Goal: Information Seeking & Learning: Learn about a topic

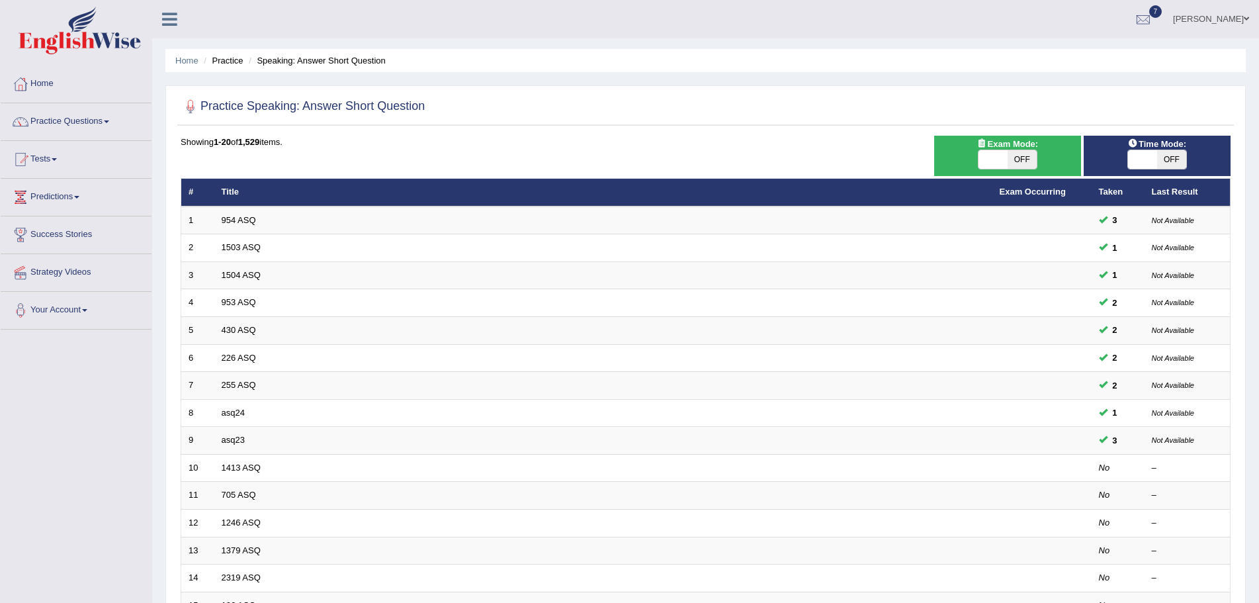
click at [1028, 159] on span "OFF" at bounding box center [1021, 159] width 29 height 19
checkbox input "true"
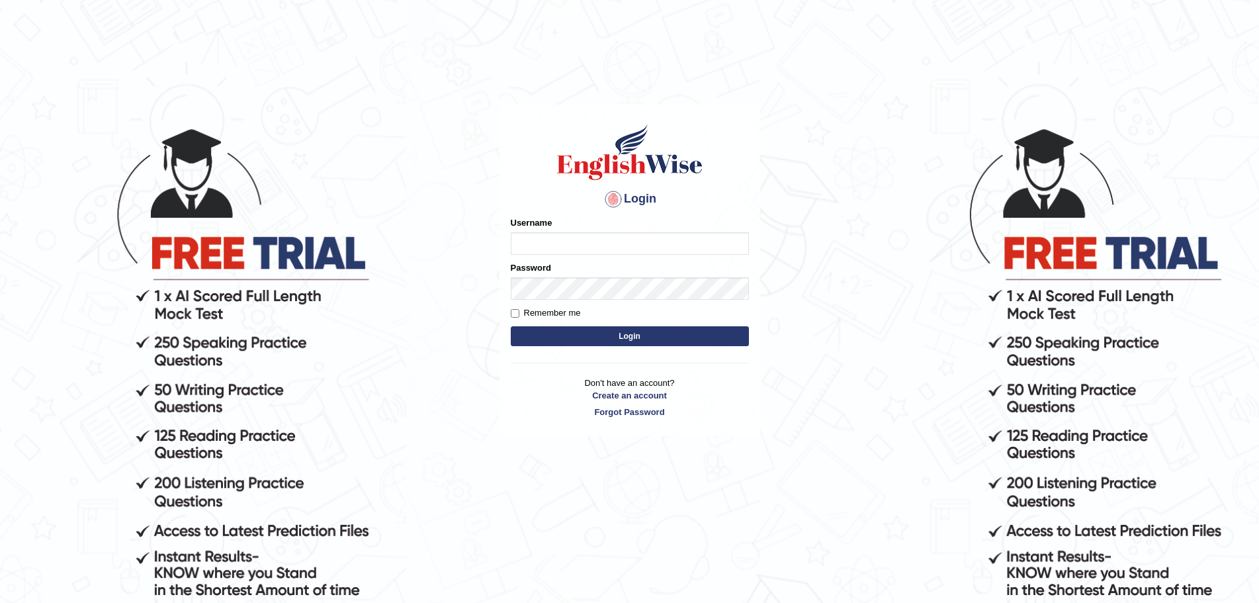
type input "Mugwunali"
click at [866, 351] on body "Login Please fix the following errors: Username Mugwunali Password Remember me …" at bounding box center [629, 364] width 1259 height 603
click at [511, 313] on input "Remember me" at bounding box center [515, 313] width 9 height 9
checkbox input "true"
click at [624, 336] on button "Login" at bounding box center [630, 336] width 238 height 20
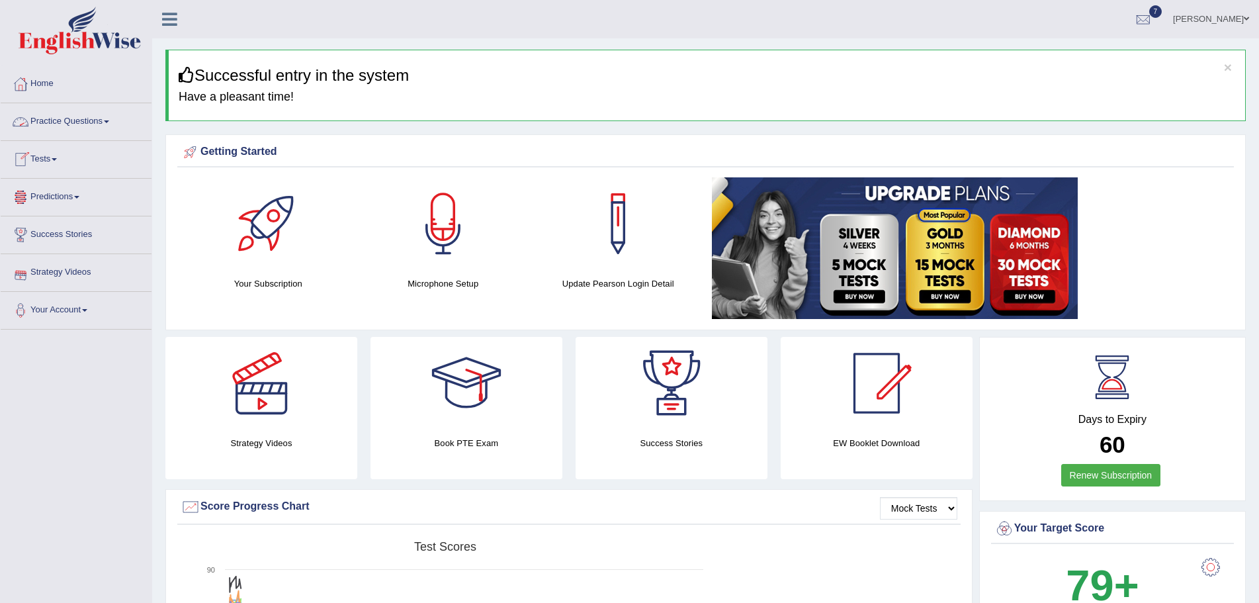
click at [110, 119] on link "Practice Questions" at bounding box center [76, 119] width 151 height 33
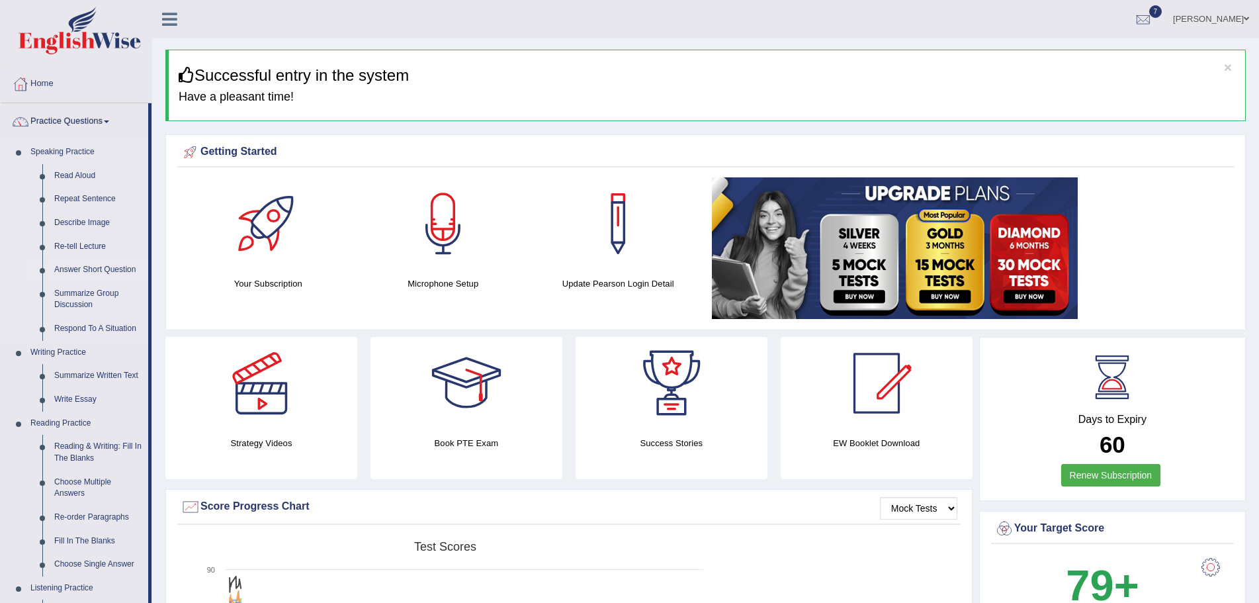
click at [88, 268] on link "Answer Short Question" at bounding box center [98, 270] width 100 height 24
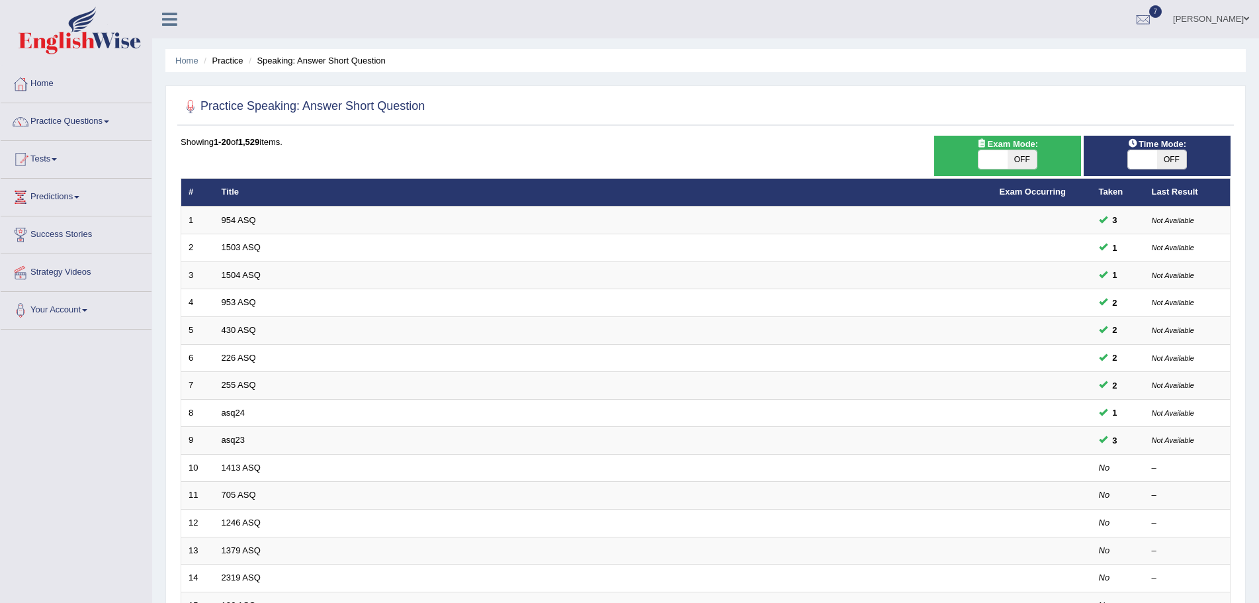
click at [1017, 159] on span "OFF" at bounding box center [1021, 159] width 29 height 19
checkbox input "true"
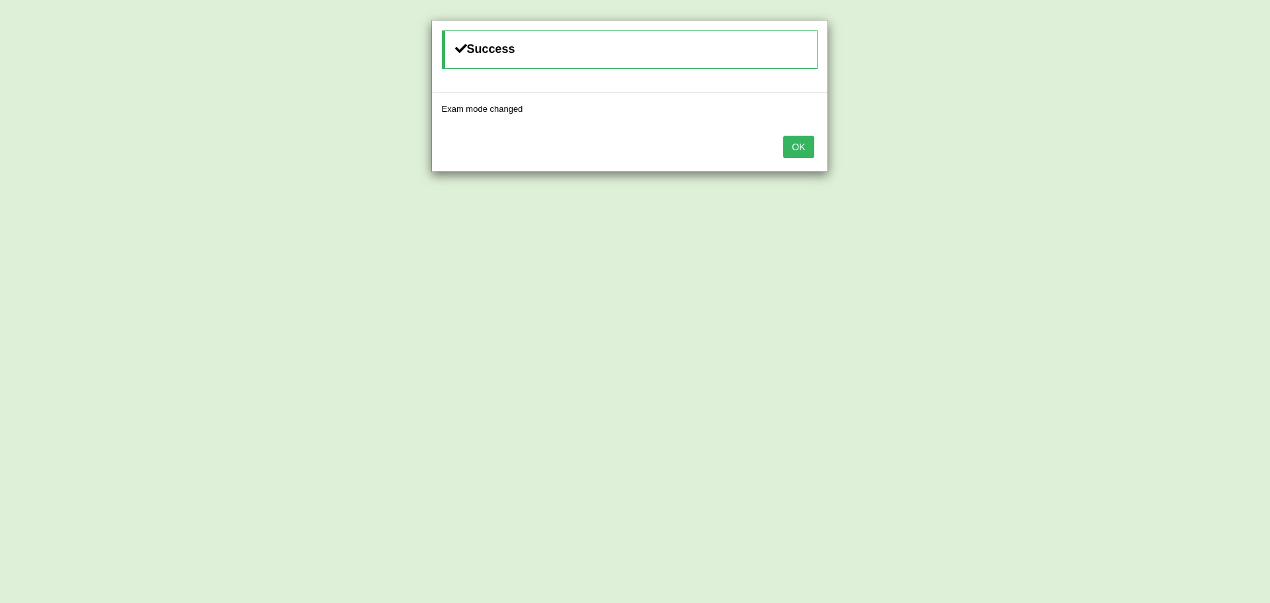
click at [790, 147] on button "OK" at bounding box center [798, 147] width 30 height 22
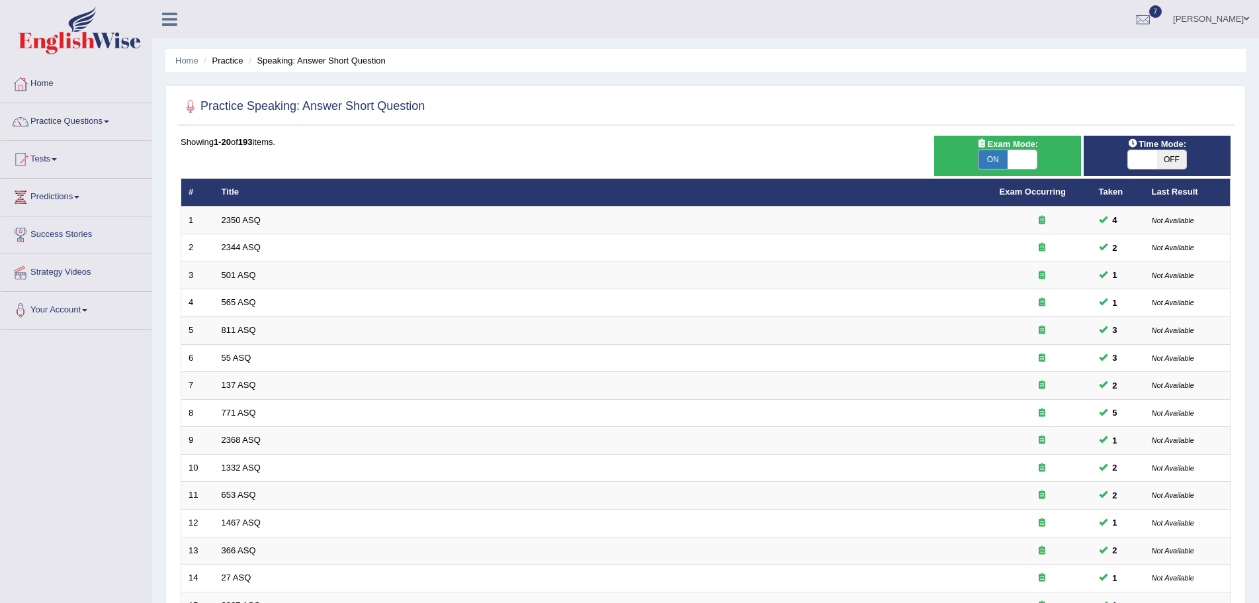
click at [1166, 155] on span "OFF" at bounding box center [1171, 159] width 29 height 19
checkbox input "true"
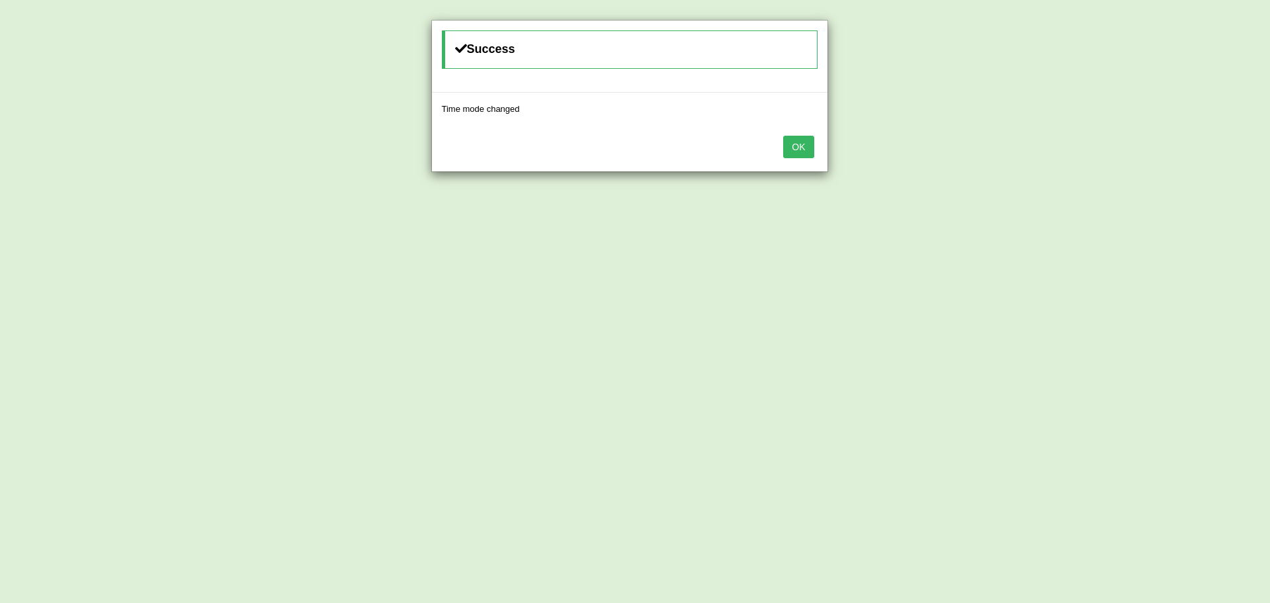
click at [797, 146] on button "OK" at bounding box center [798, 147] width 30 height 22
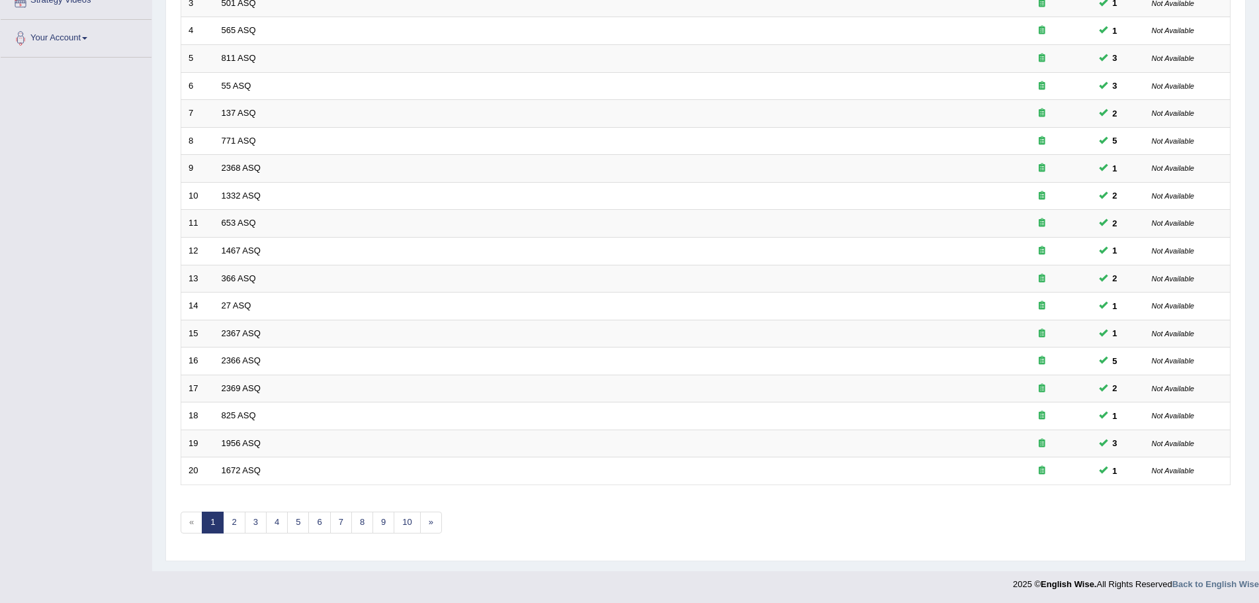
scroll to position [273, 0]
click at [432, 521] on link "»" at bounding box center [431, 521] width 22 height 22
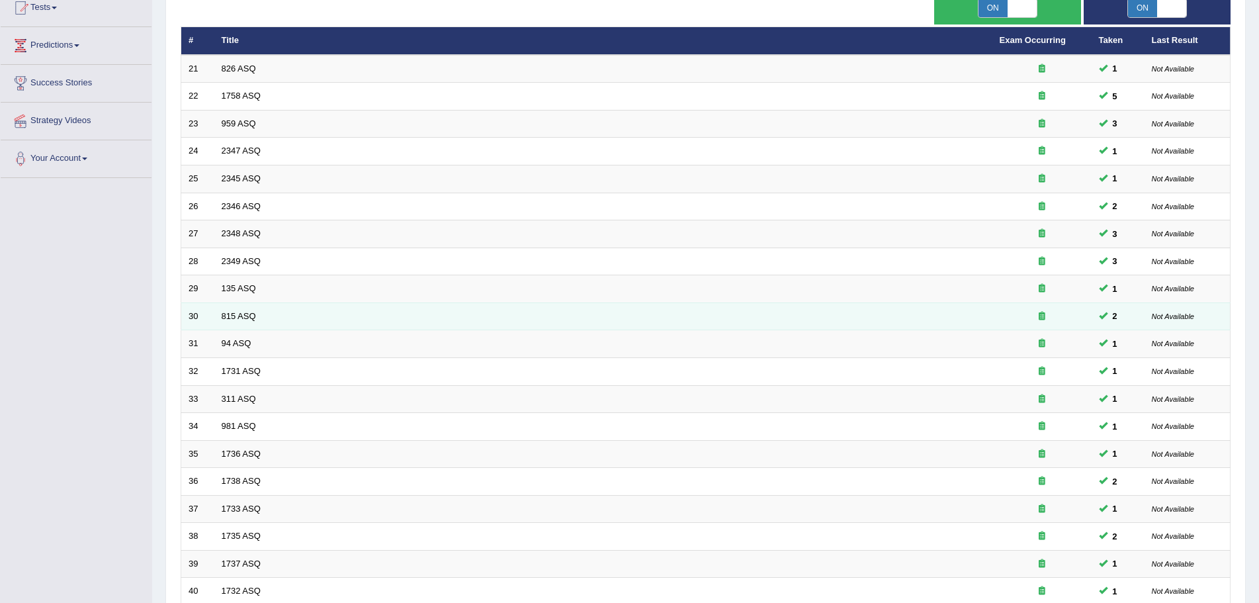
scroll to position [273, 0]
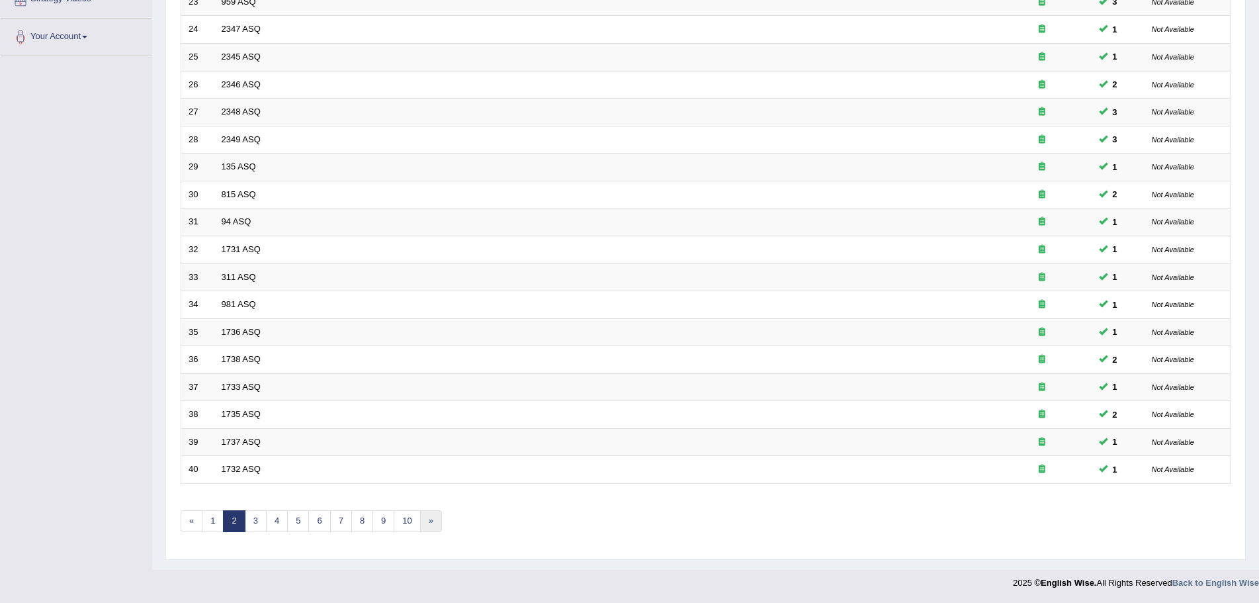
click at [429, 521] on link "»" at bounding box center [431, 521] width 22 height 22
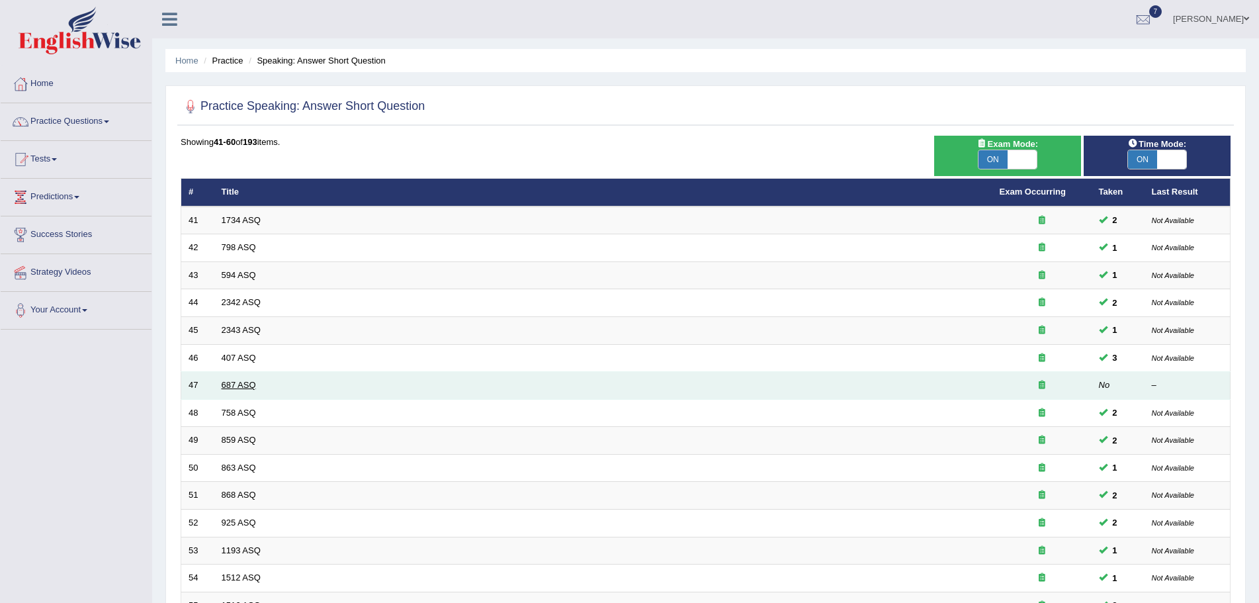
click at [238, 381] on link "687 ASQ" at bounding box center [239, 385] width 34 height 10
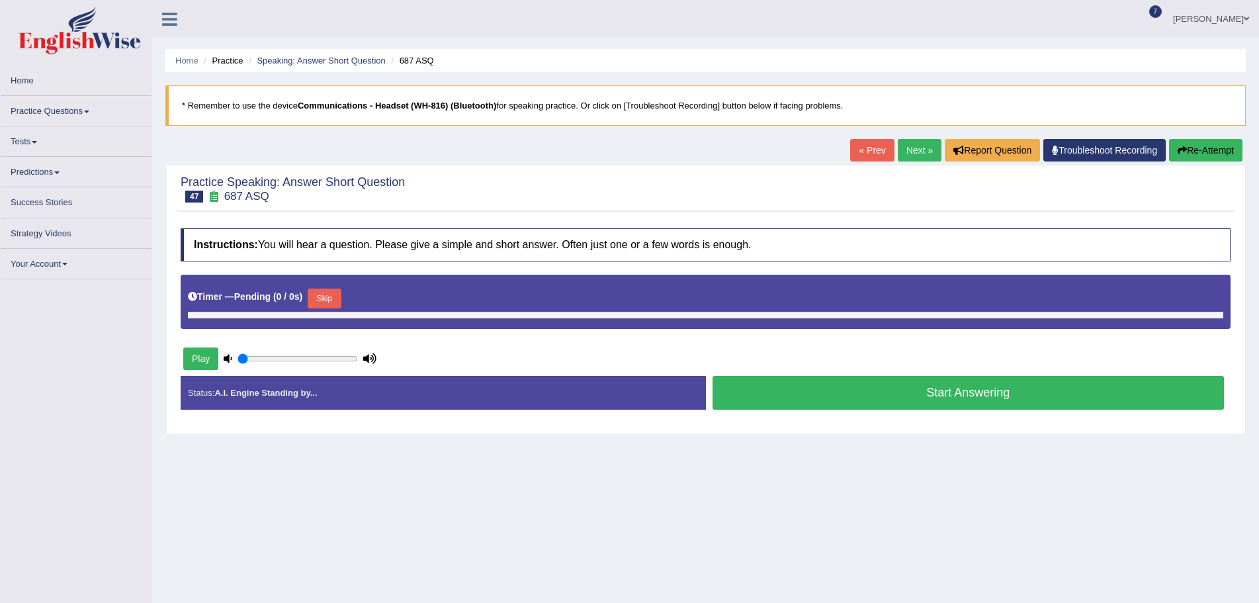
type input "0.75"
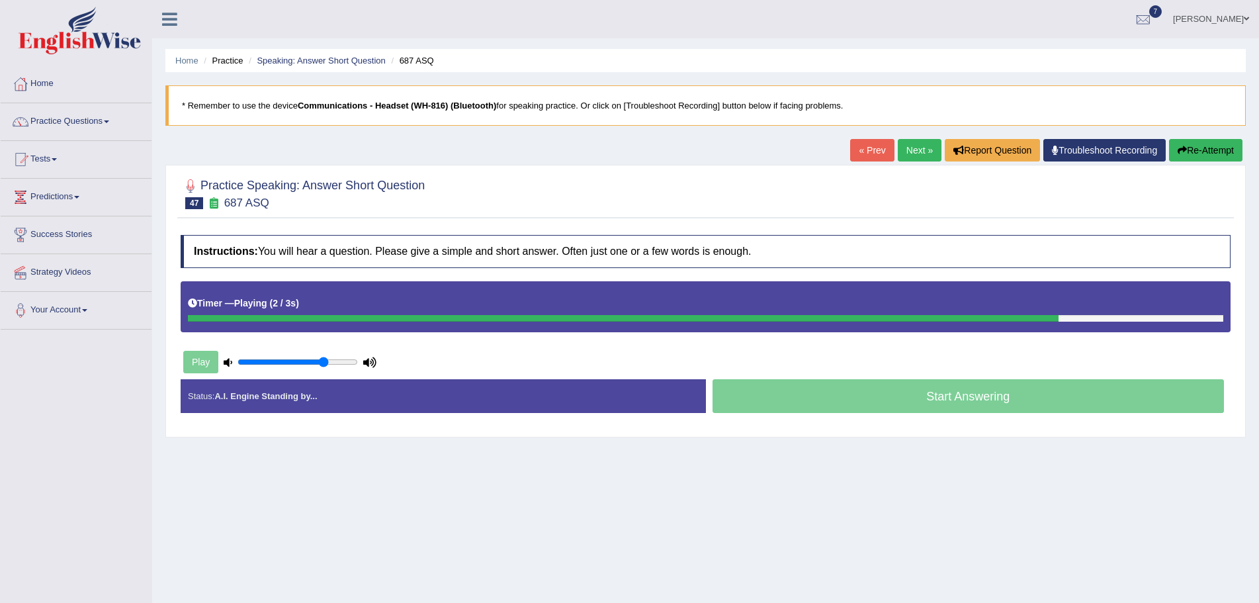
click at [230, 360] on icon at bounding box center [228, 362] width 9 height 9
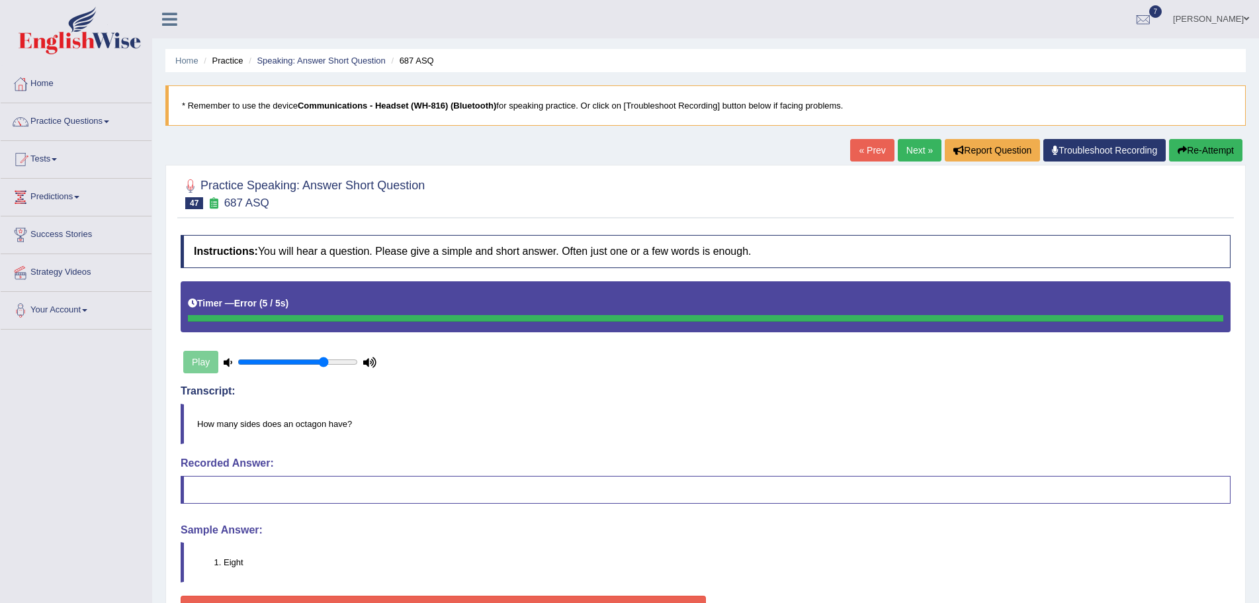
click at [917, 410] on blockquote "How many sides does an octagon have?" at bounding box center [706, 423] width 1050 height 40
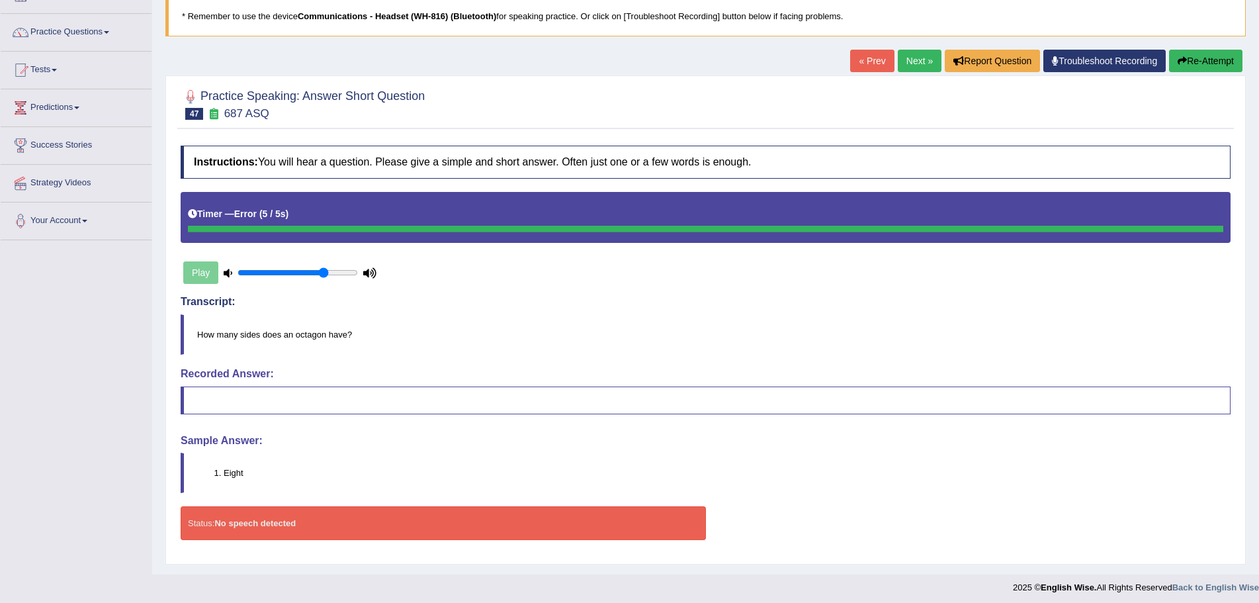
scroll to position [94, 0]
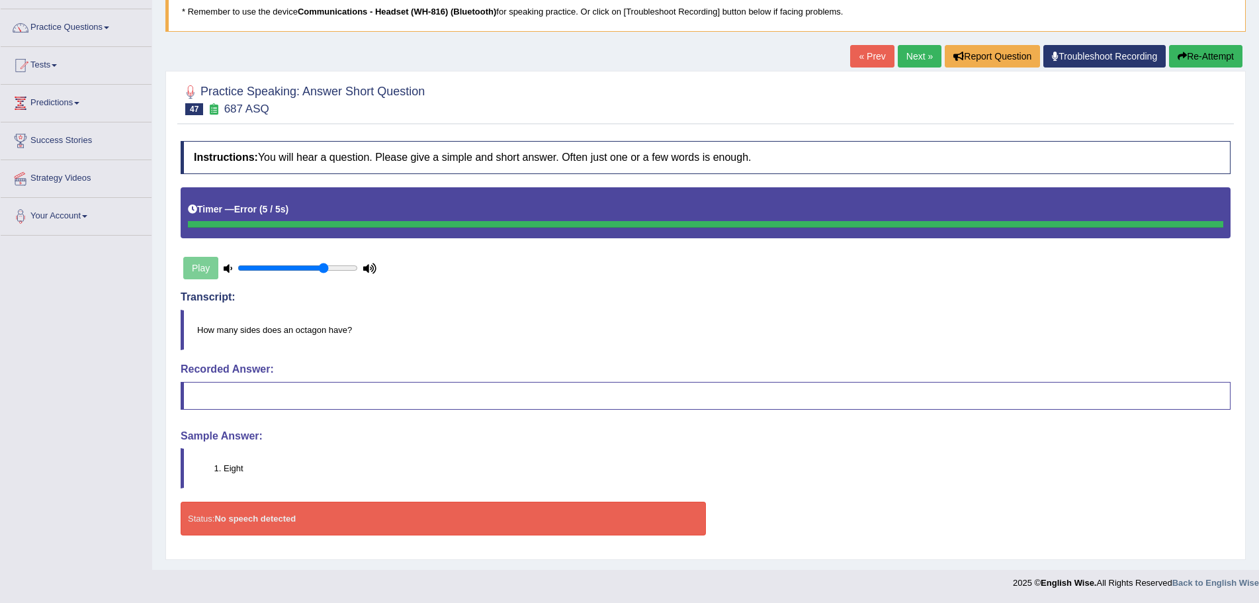
click at [1191, 56] on button "Re-Attempt" at bounding box center [1205, 56] width 73 height 22
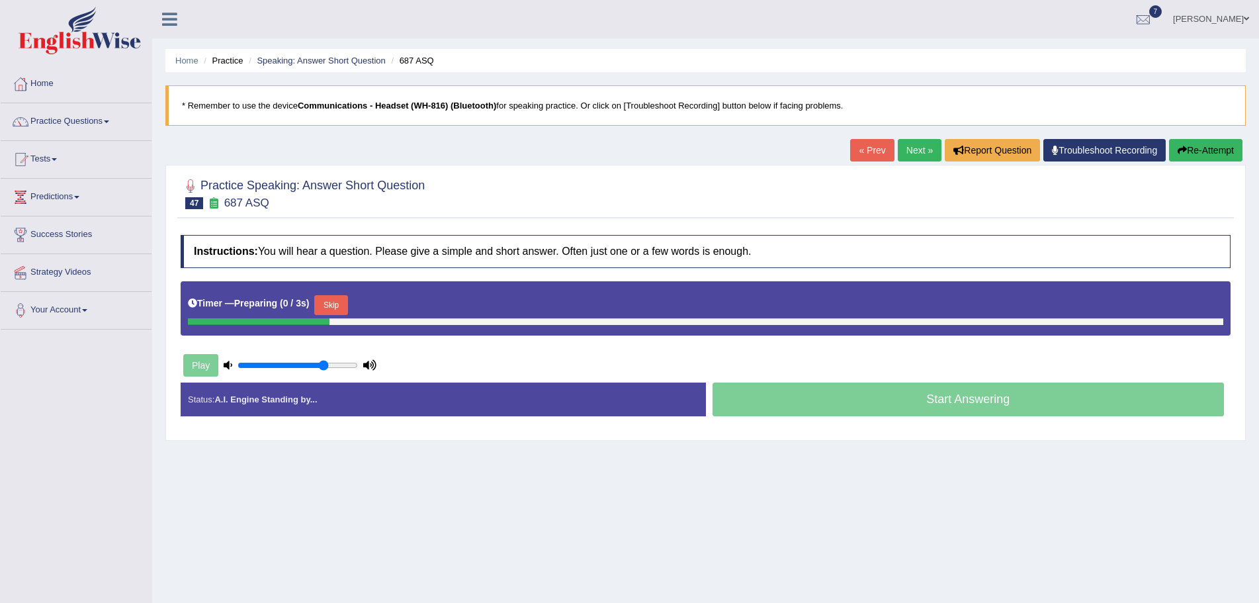
scroll to position [92, 0]
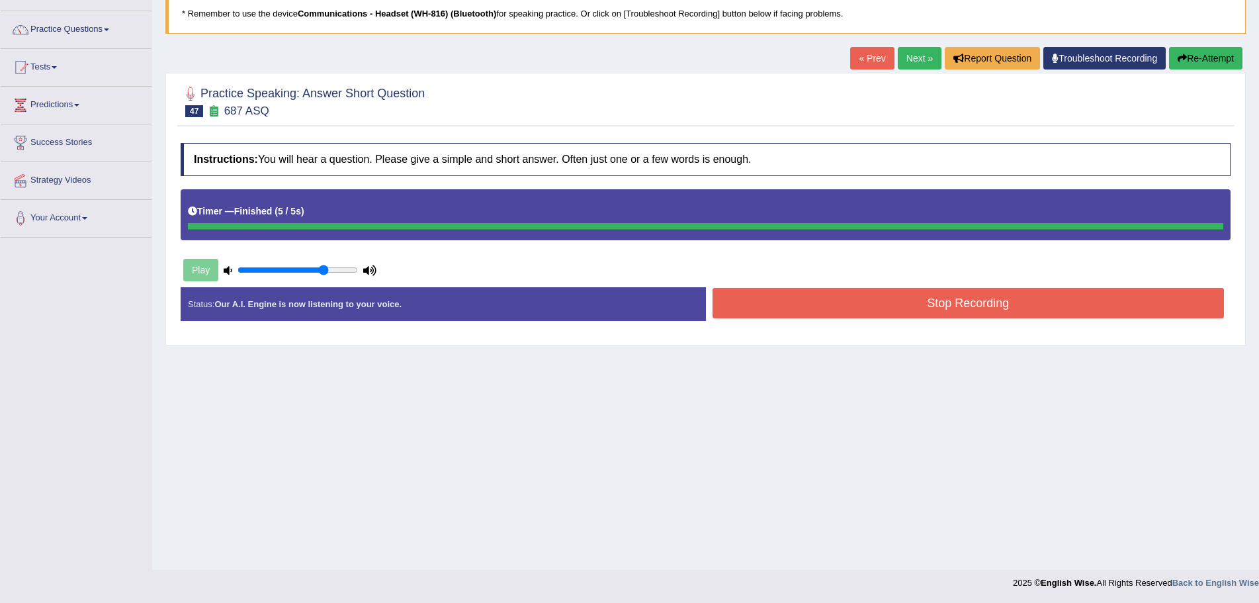
click at [758, 308] on button "Stop Recording" at bounding box center [968, 303] width 512 height 30
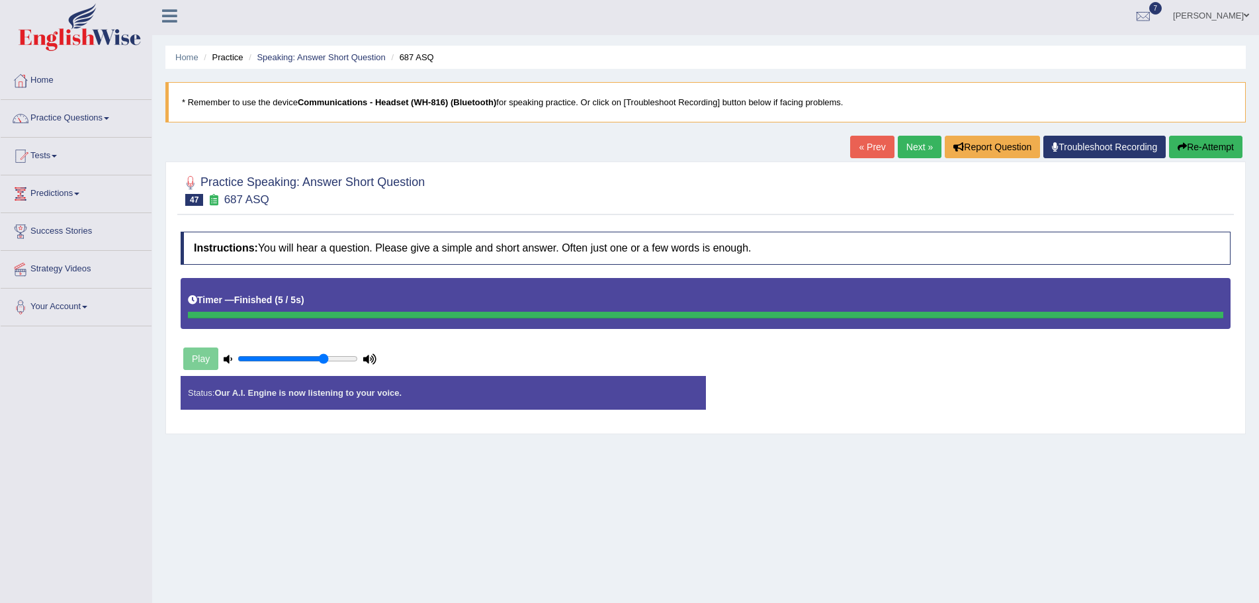
scroll to position [0, 0]
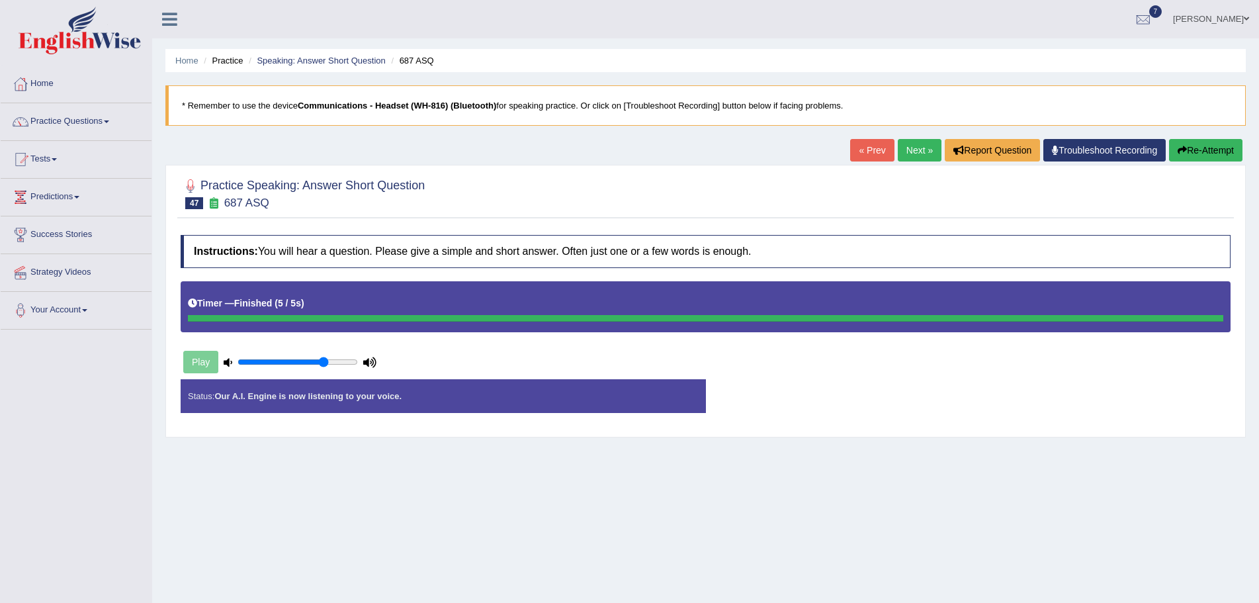
click at [1191, 146] on button "Re-Attempt" at bounding box center [1205, 150] width 73 height 22
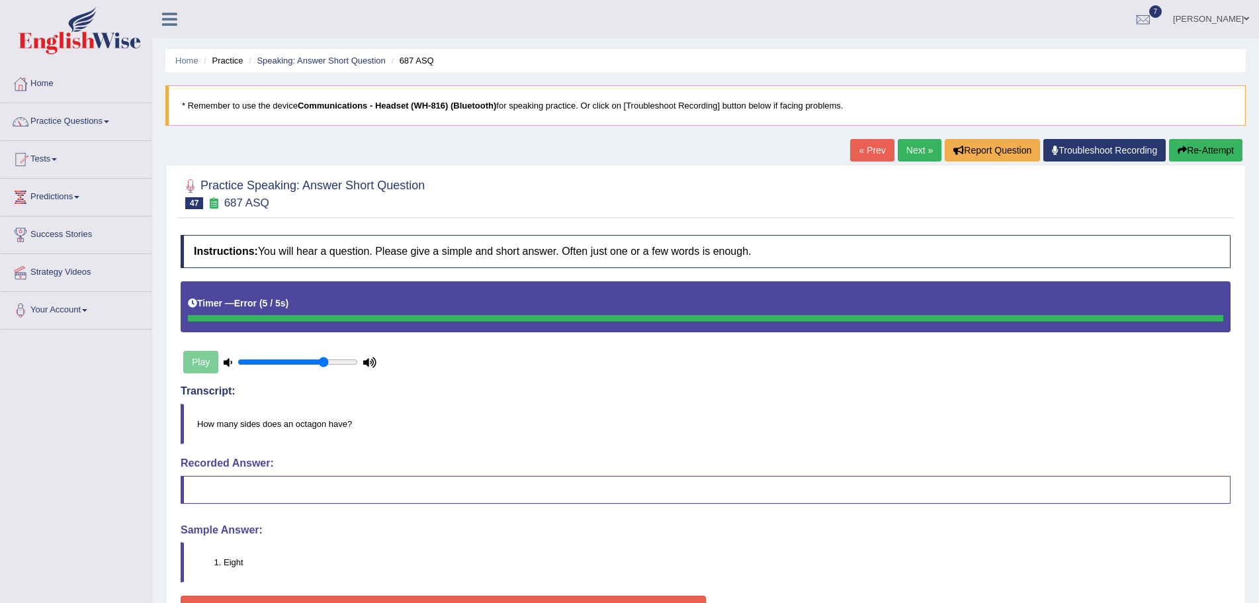
click at [542, 427] on blockquote "How many sides does an octagon have?" at bounding box center [706, 423] width 1050 height 40
click at [224, 359] on icon at bounding box center [228, 362] width 9 height 9
click at [203, 358] on div "Play" at bounding box center [280, 361] width 198 height 33
click at [238, 360] on input "range" at bounding box center [297, 362] width 120 height 11
click at [227, 360] on icon at bounding box center [228, 362] width 9 height 9
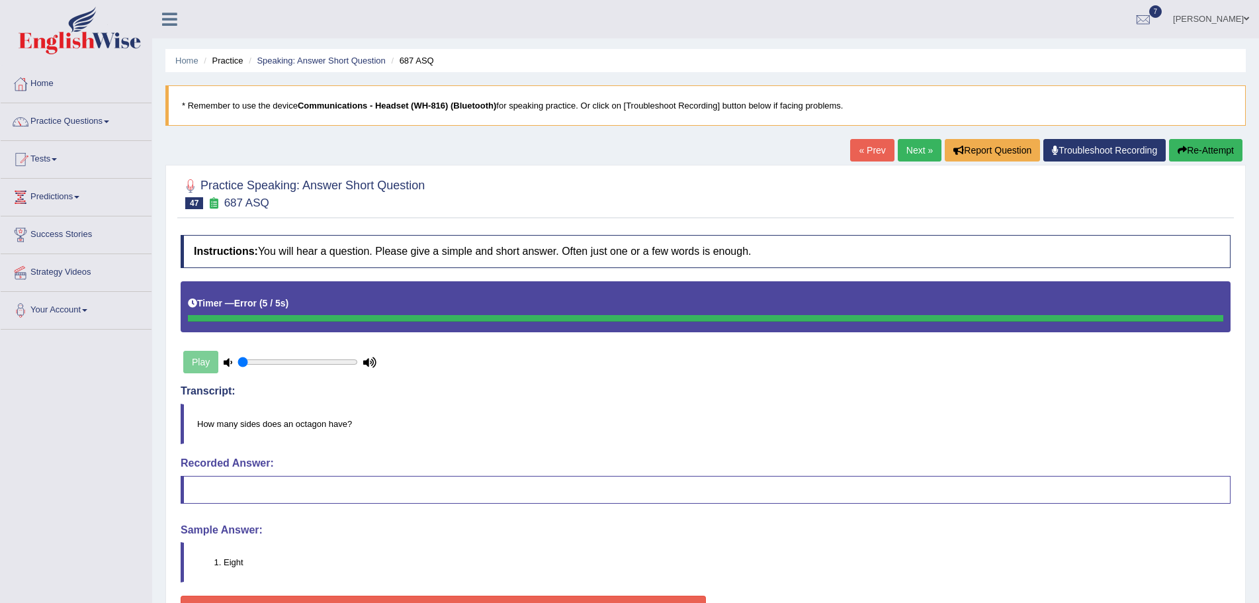
click at [371, 361] on icon at bounding box center [369, 362] width 13 height 9
type input "0.75"
click at [325, 358] on input "range" at bounding box center [297, 362] width 120 height 11
click at [1003, 546] on blockquote "Eight" at bounding box center [706, 562] width 1050 height 40
click at [87, 309] on span at bounding box center [84, 310] width 5 height 3
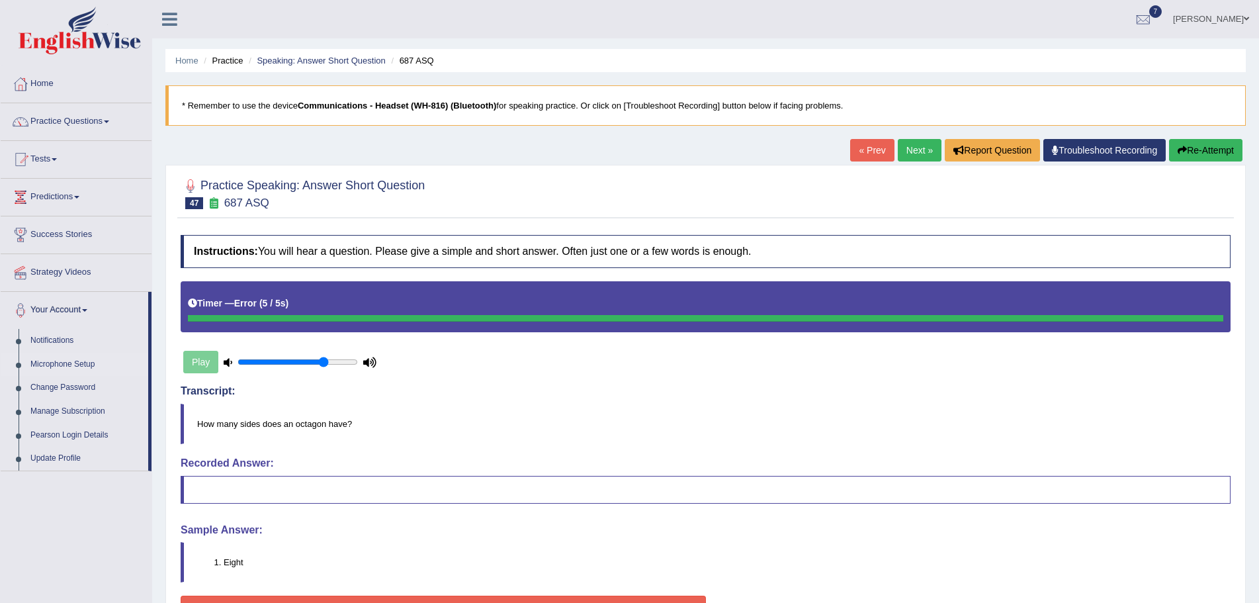
click at [83, 360] on link "Microphone Setup" at bounding box center [86, 365] width 124 height 24
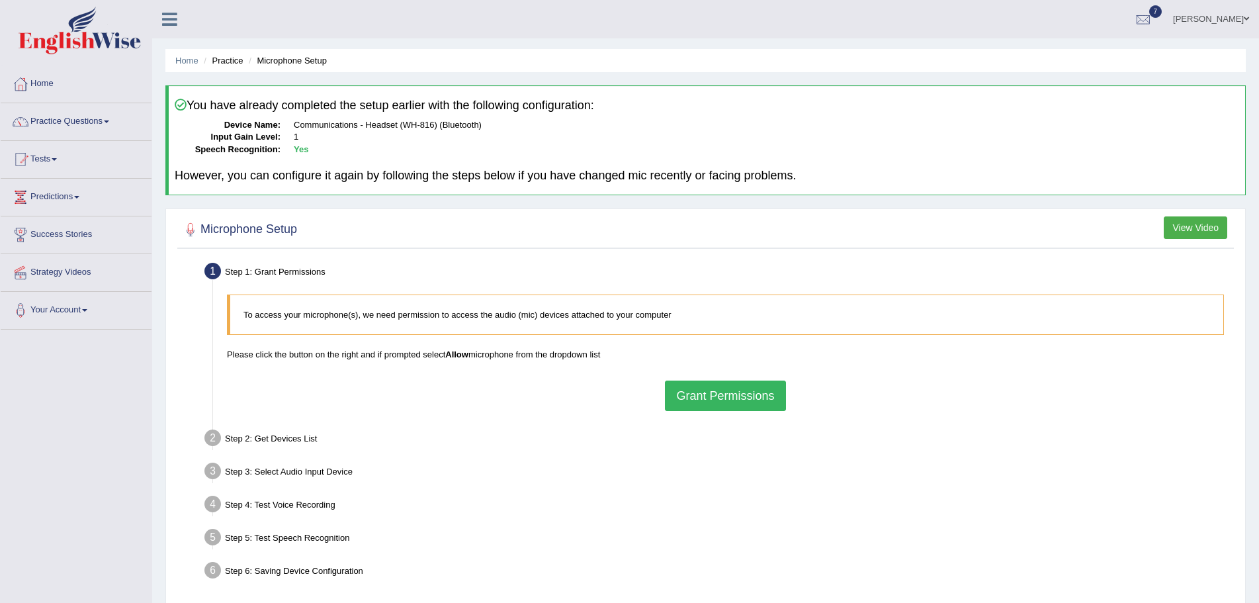
click at [703, 394] on button "Grant Permissions" at bounding box center [725, 395] width 120 height 30
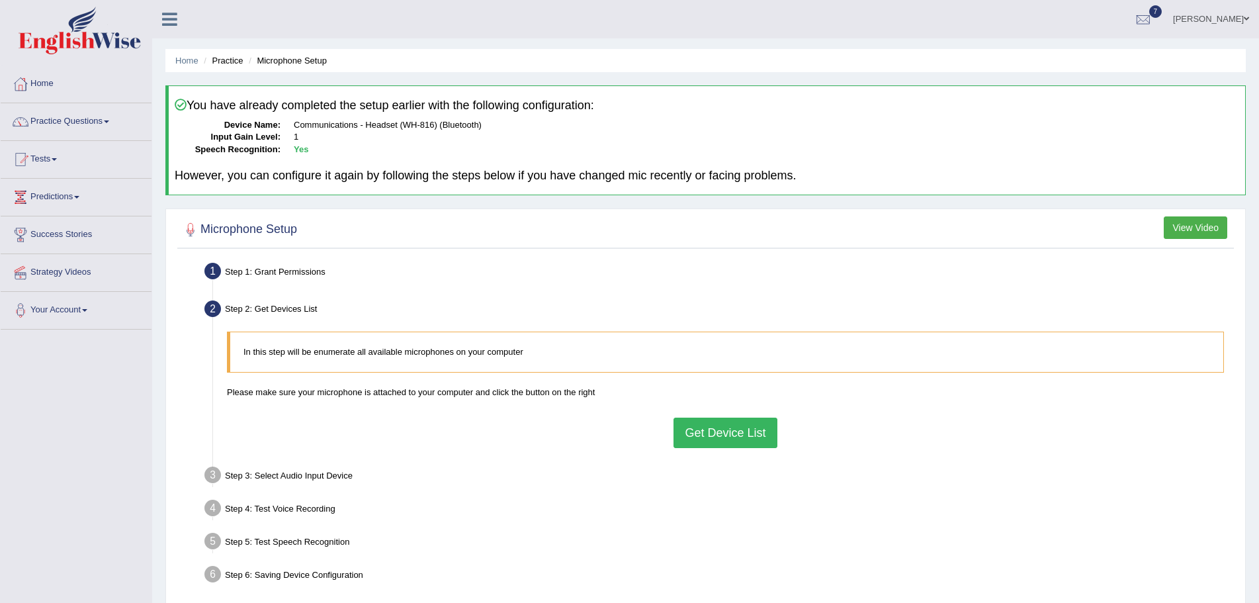
click at [716, 433] on button "Get Device List" at bounding box center [724, 432] width 103 height 30
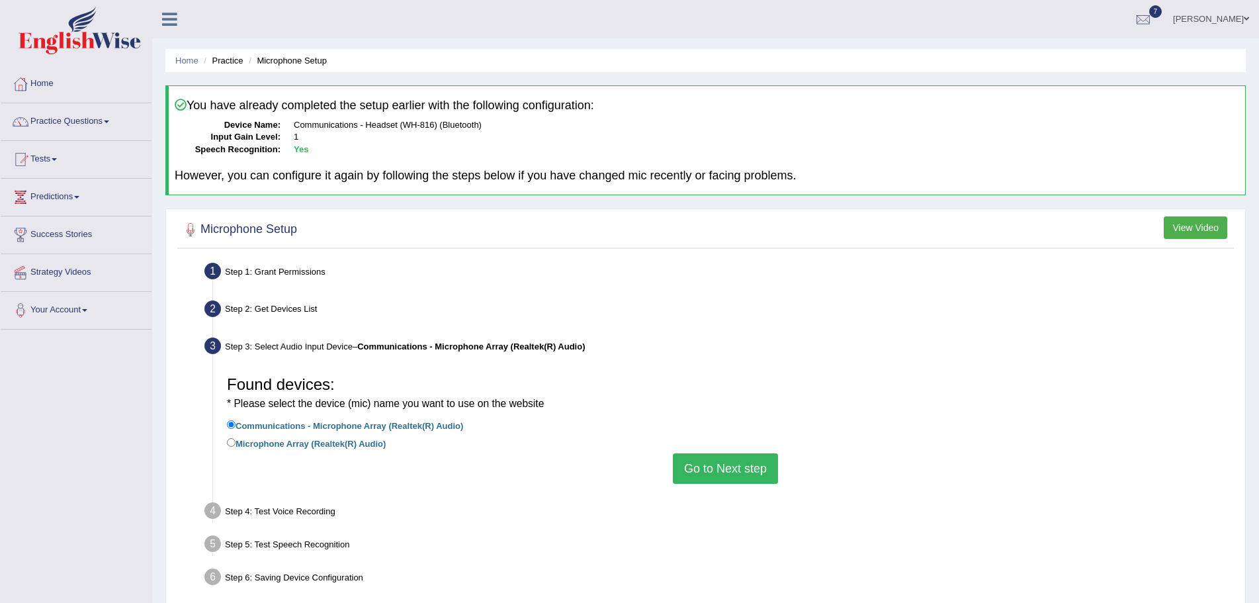
click at [696, 466] on button "Go to Next step" at bounding box center [725, 468] width 105 height 30
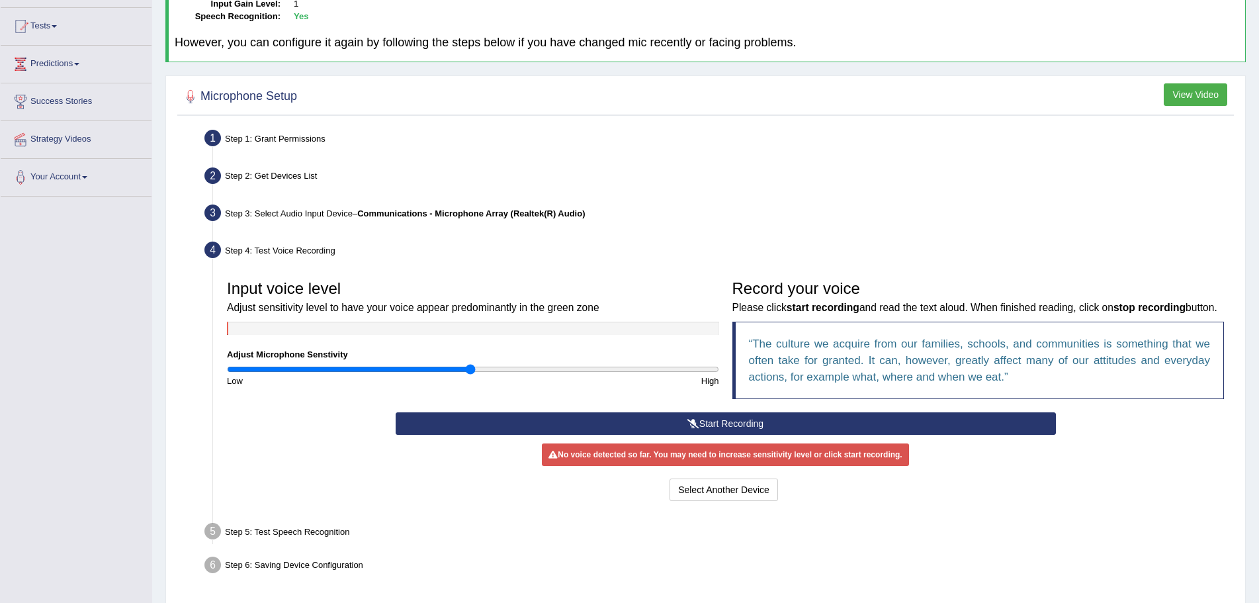
scroll to position [196, 0]
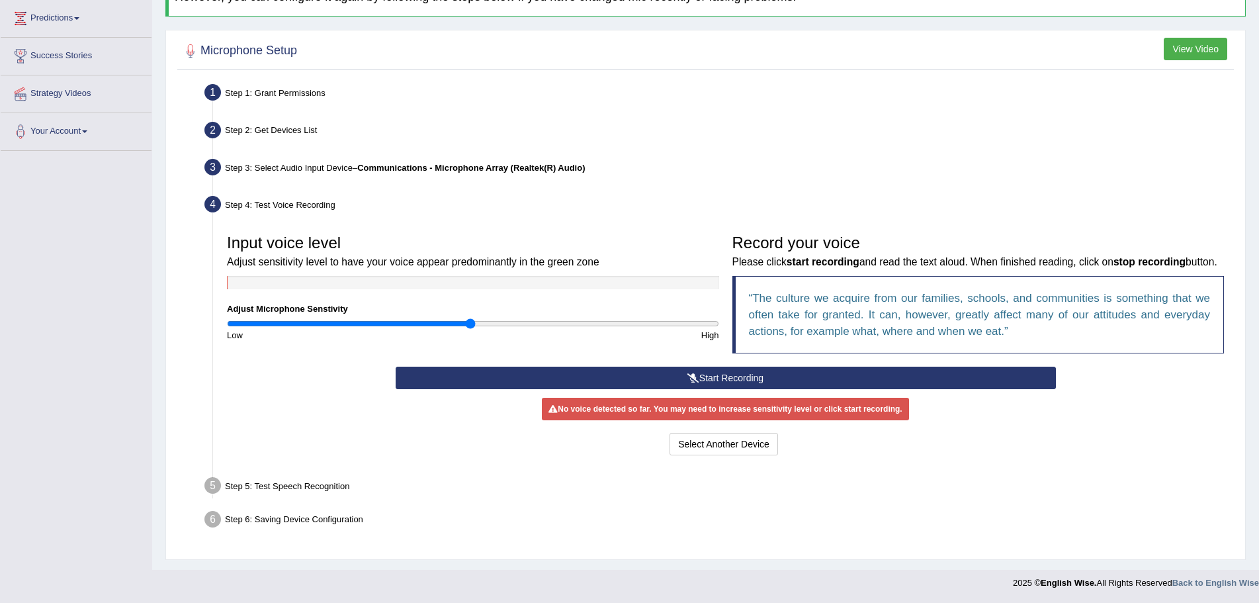
click at [632, 372] on button "Start Recording" at bounding box center [726, 377] width 660 height 22
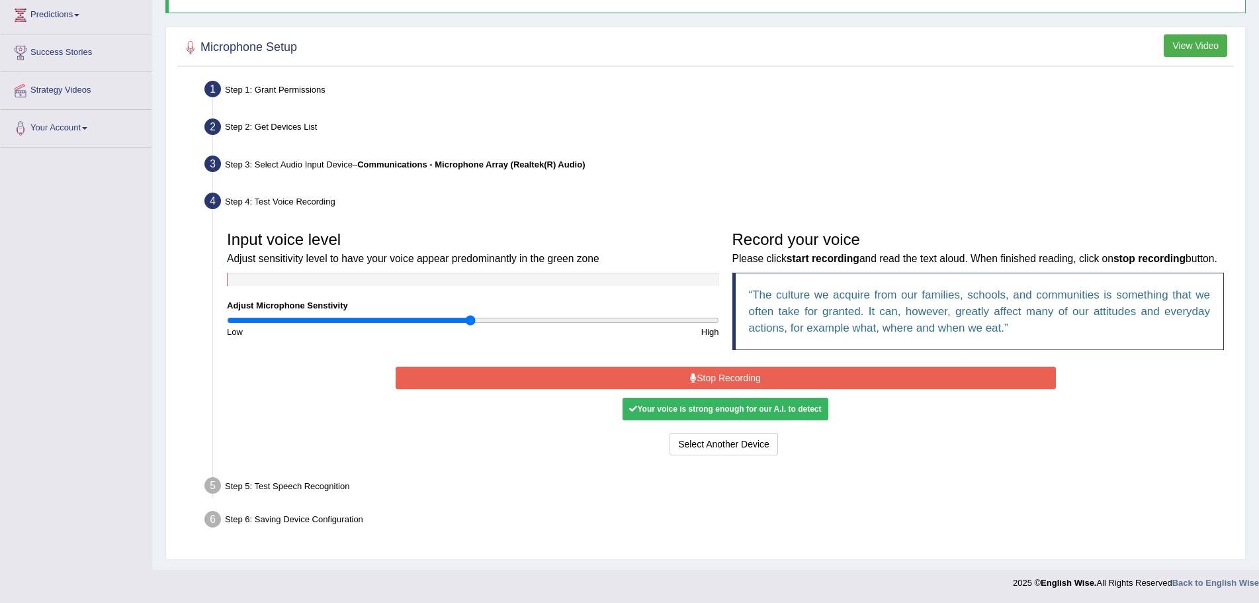
click at [610, 380] on button "Stop Recording" at bounding box center [726, 377] width 660 height 22
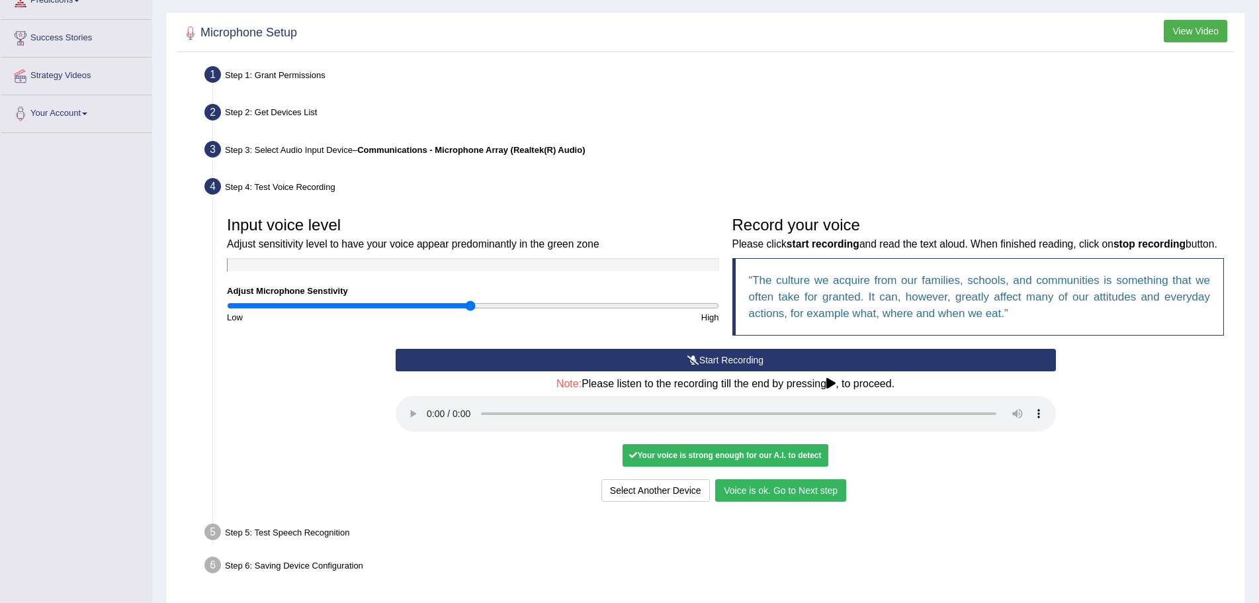
click at [923, 505] on div "Select Another Device Voice is ok. Go to Next step" at bounding box center [726, 492] width 660 height 26
click at [768, 501] on button "Voice is ok. Go to Next step" at bounding box center [780, 490] width 131 height 22
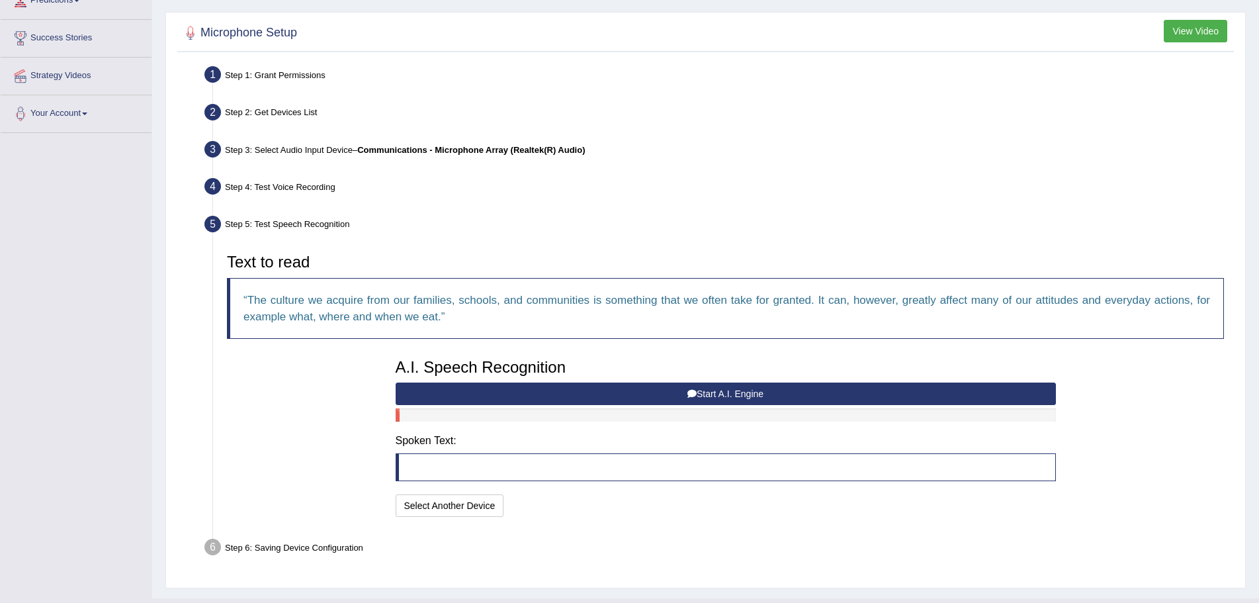
click at [698, 390] on button "Start A.I. Engine" at bounding box center [726, 393] width 660 height 22
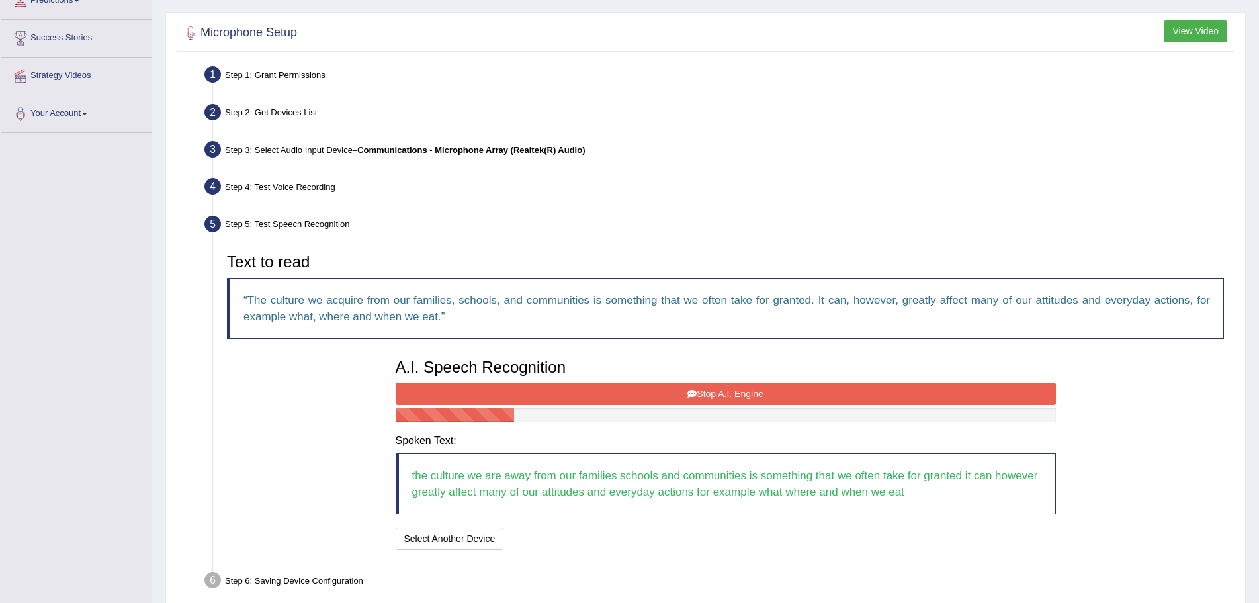
click at [661, 392] on button "Stop A.I. Engine" at bounding box center [726, 393] width 660 height 22
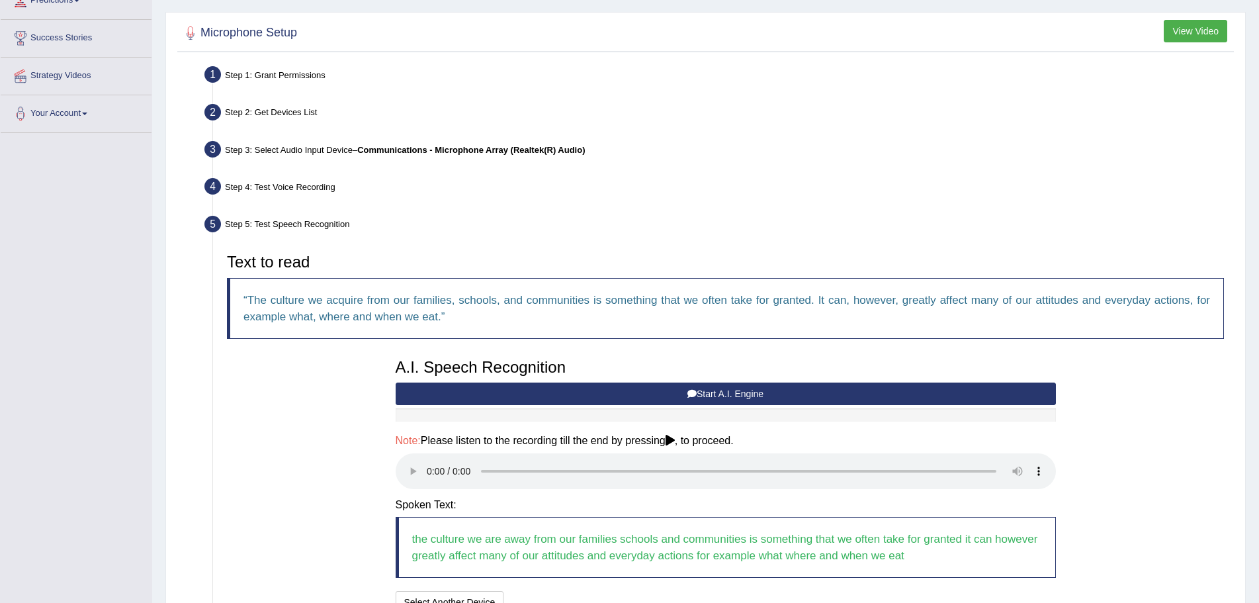
click at [678, 389] on button "Start A.I. Engine" at bounding box center [726, 393] width 660 height 22
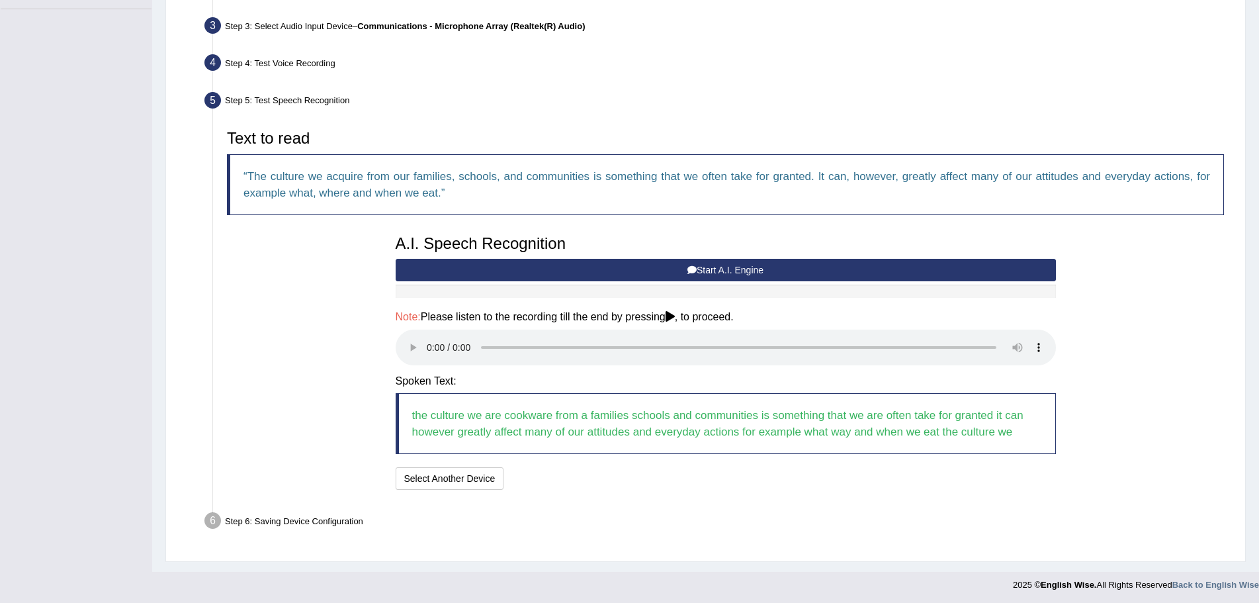
scroll to position [322, 0]
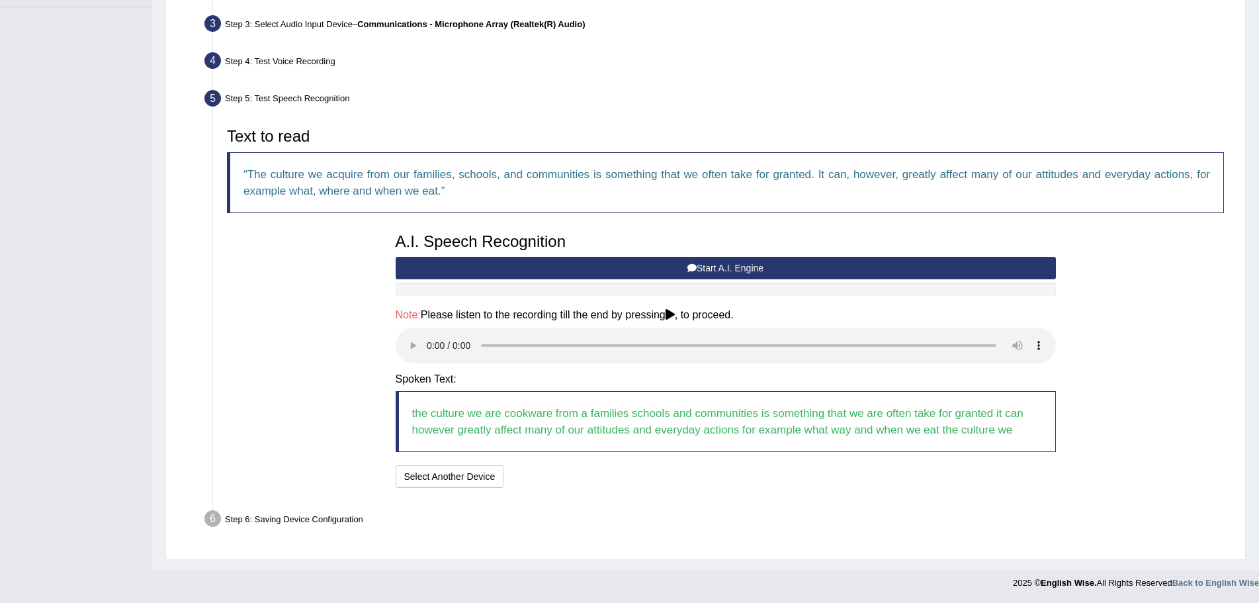
click at [683, 265] on button "Start A.I. Engine" at bounding box center [726, 268] width 660 height 22
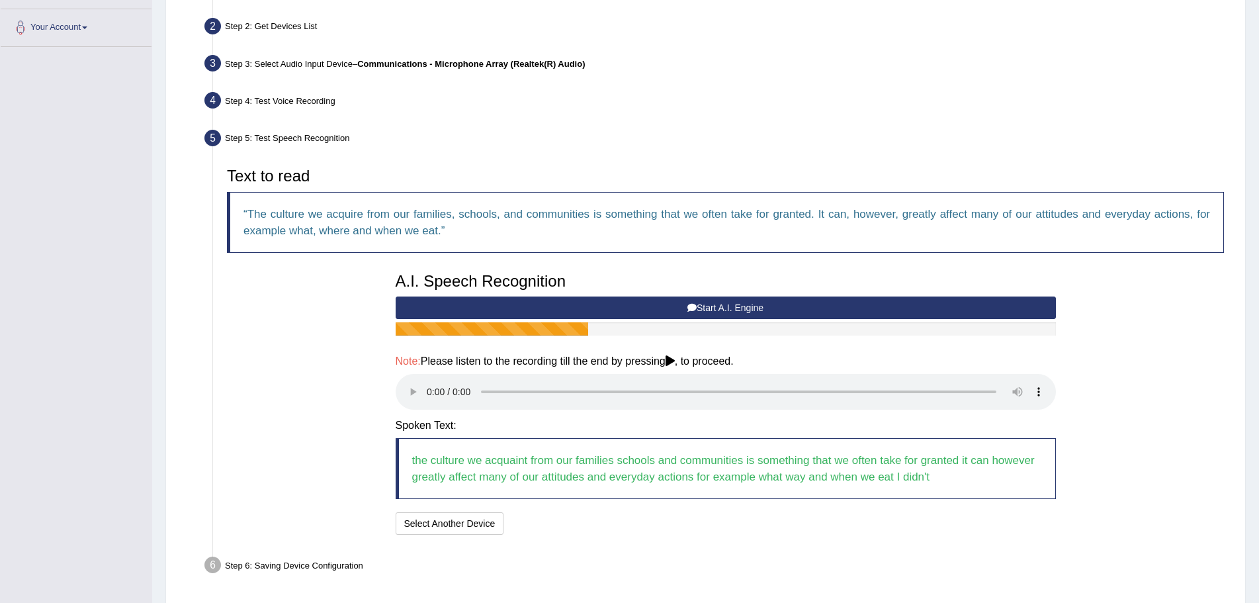
scroll to position [289, 0]
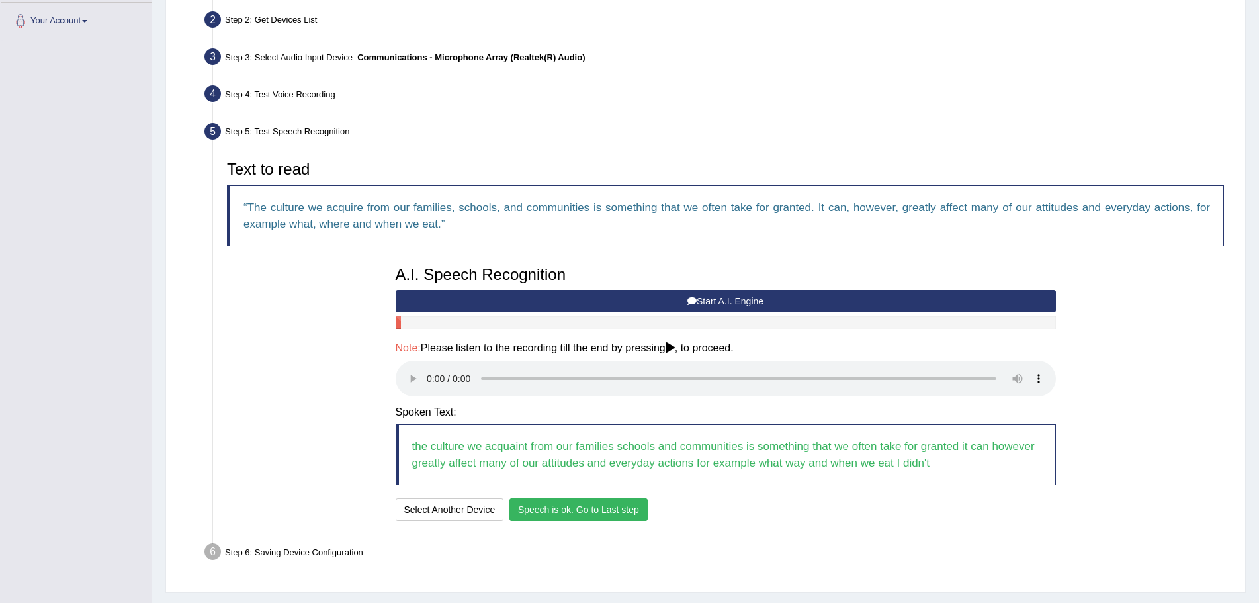
click at [700, 294] on button "Start A.I. Engine" at bounding box center [726, 301] width 660 height 22
click at [683, 298] on button "Start A.I. Engine" at bounding box center [726, 301] width 660 height 22
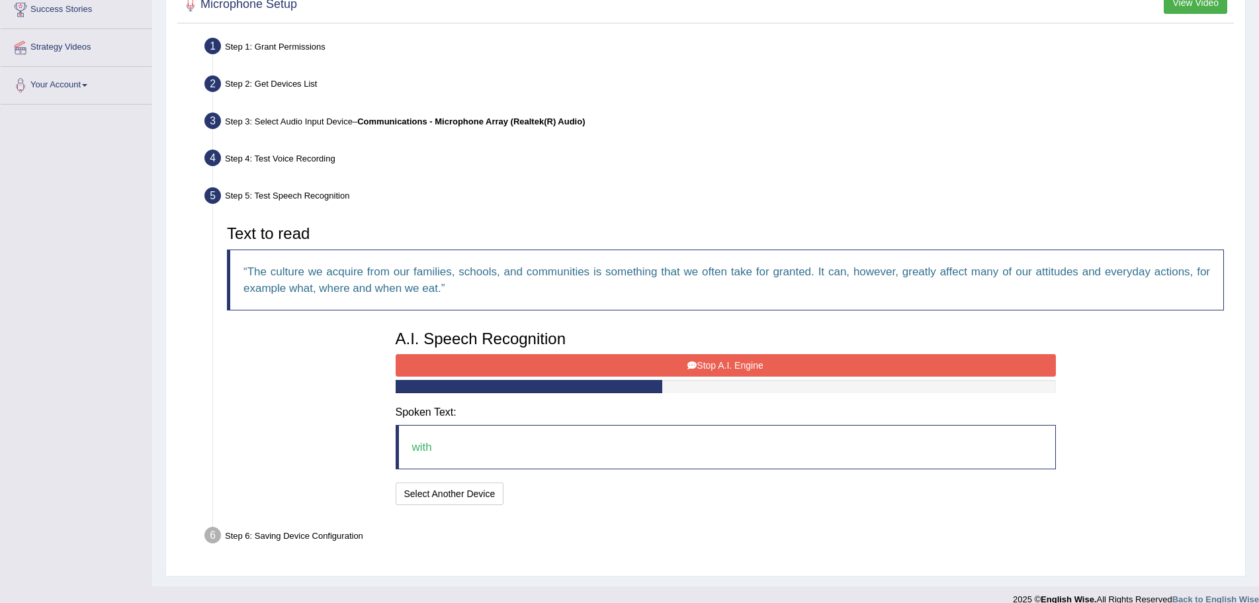
scroll to position [241, 0]
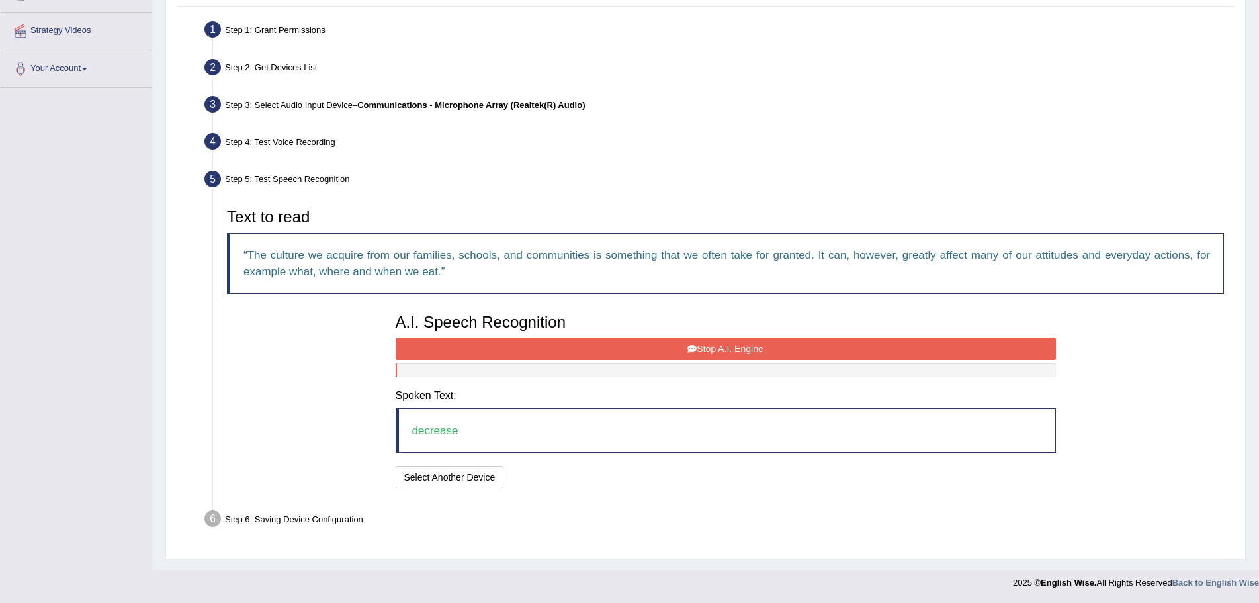
click at [628, 346] on button "Stop A.I. Engine" at bounding box center [726, 348] width 660 height 22
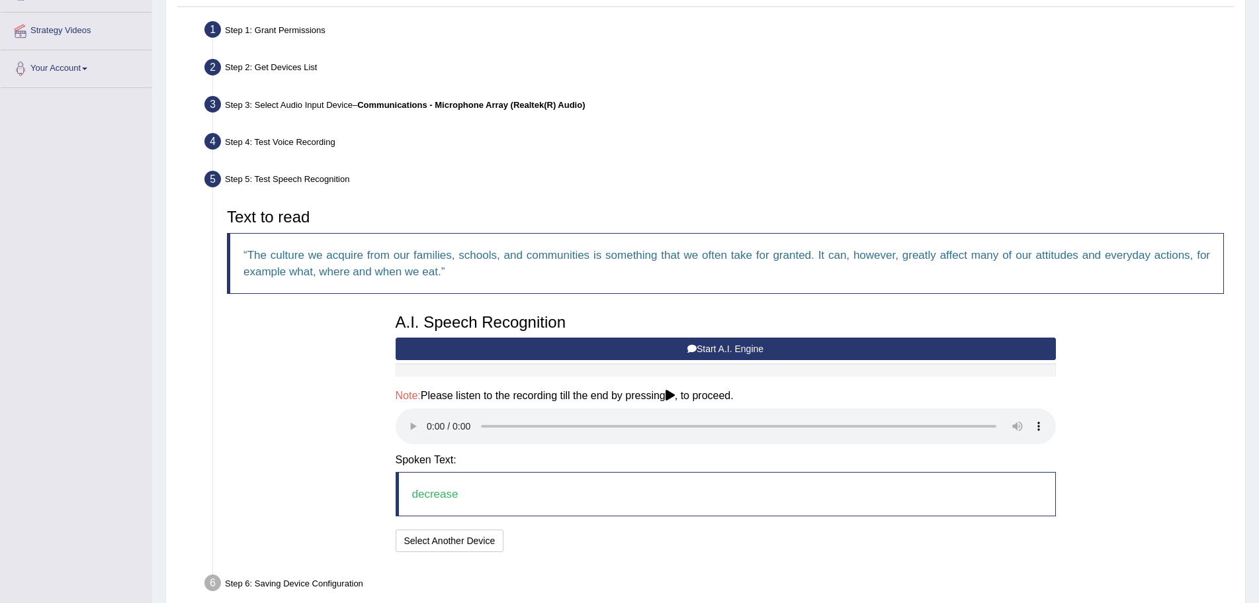
click at [689, 348] on icon at bounding box center [691, 348] width 9 height 9
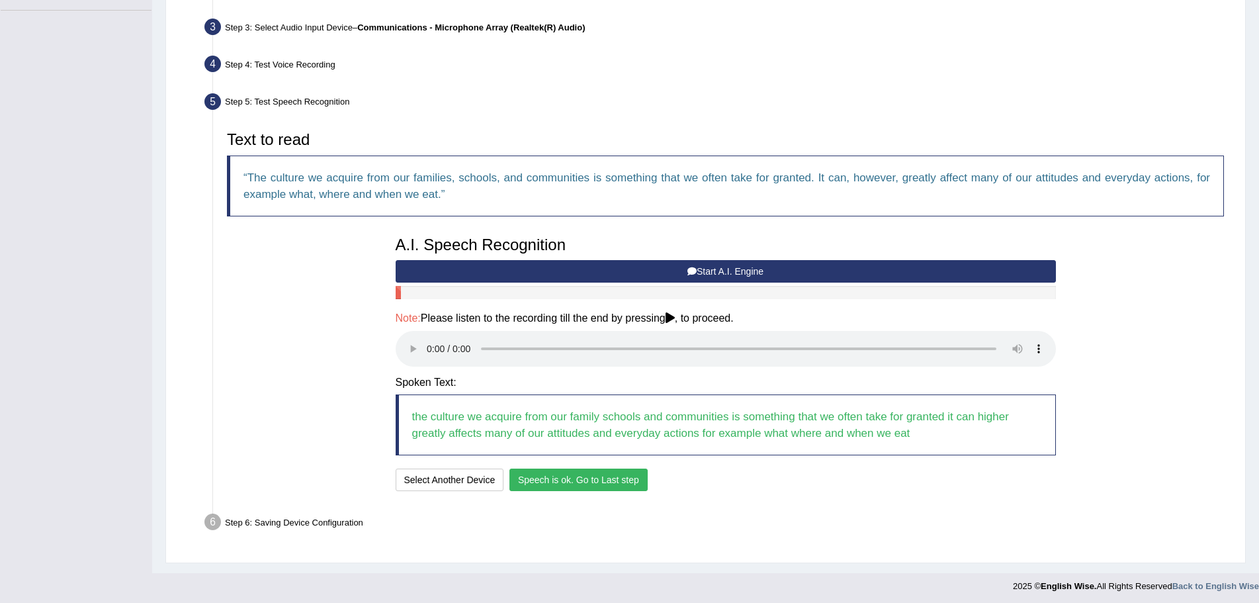
scroll to position [322, 0]
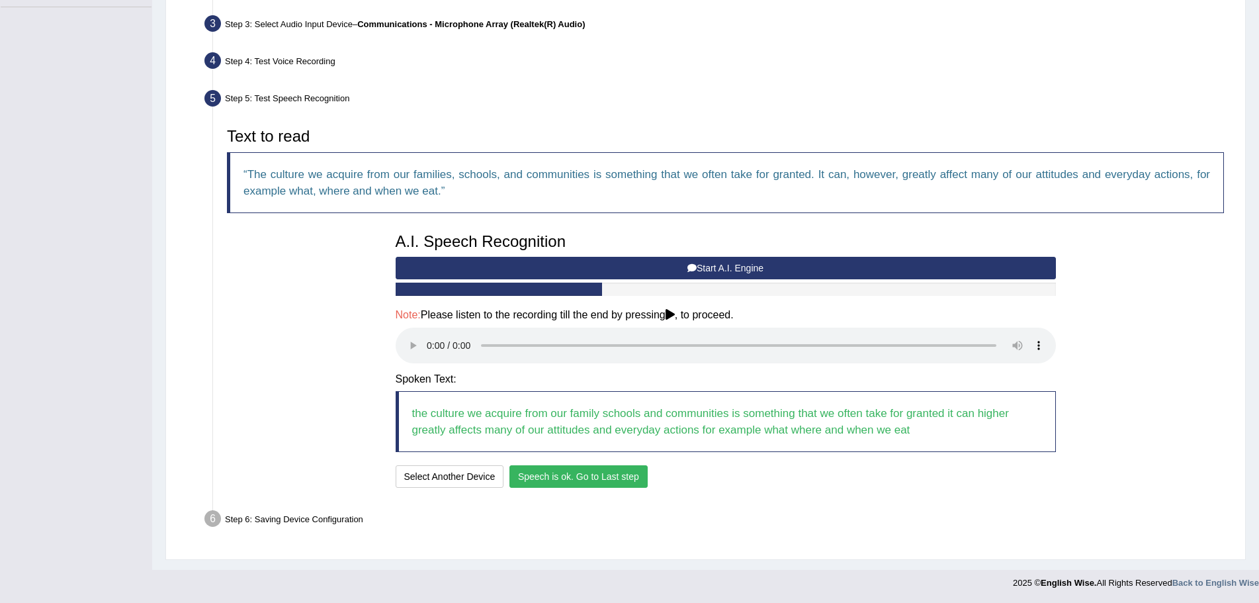
click at [548, 472] on button "Speech is ok. Go to Last step" at bounding box center [578, 476] width 138 height 22
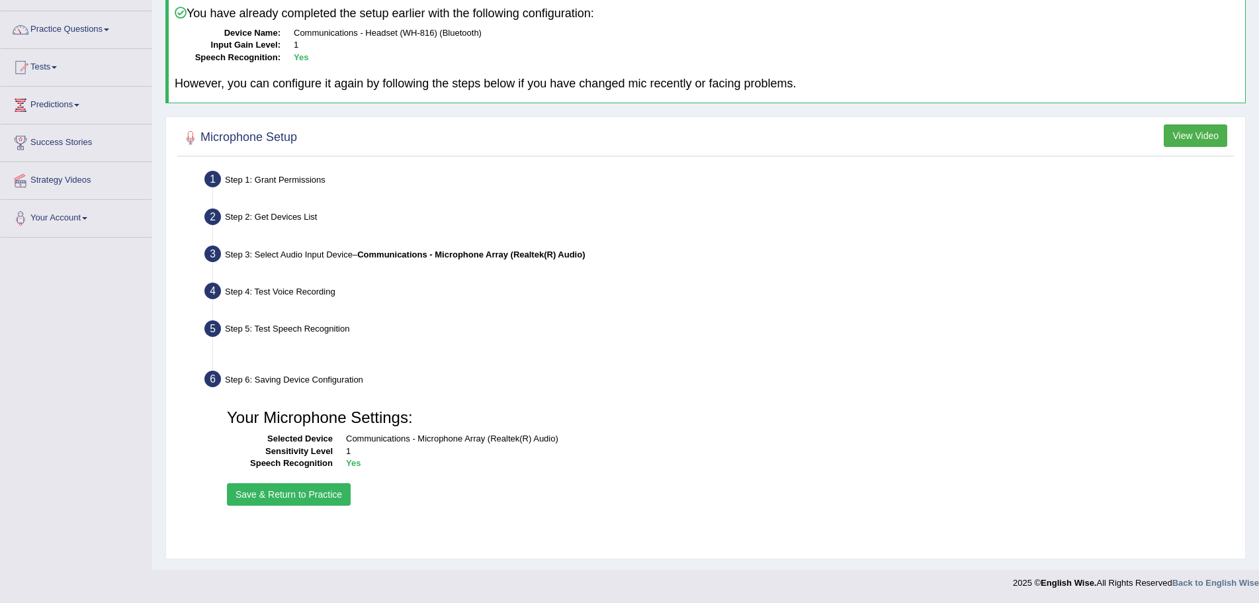
scroll to position [92, 0]
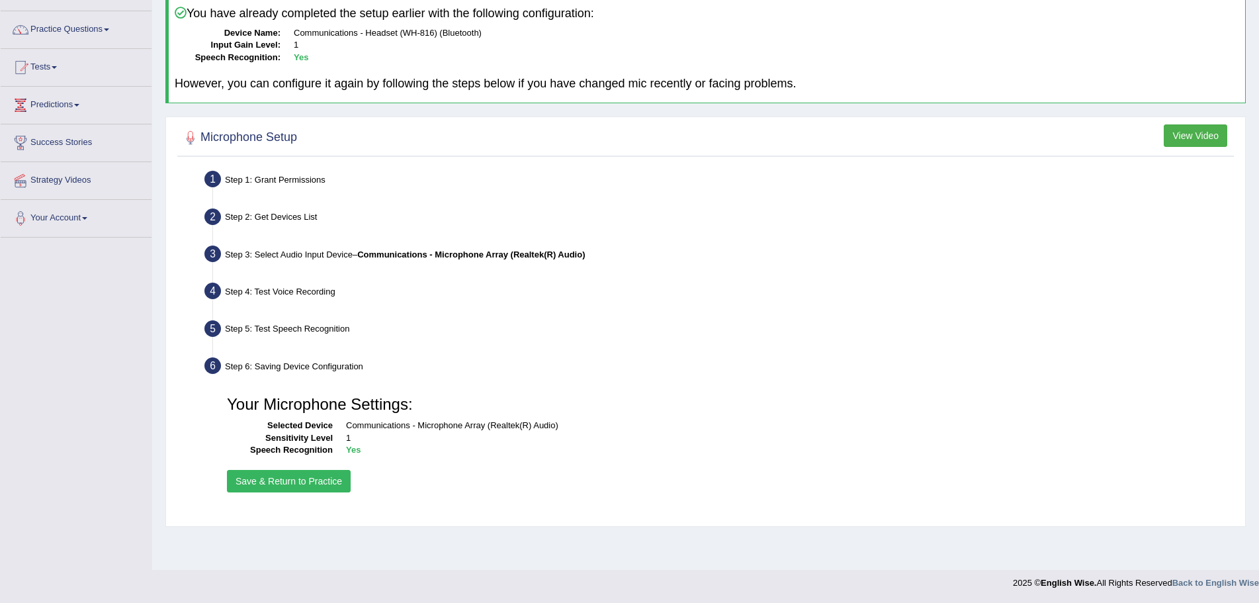
click at [308, 473] on button "Save & Return to Practice" at bounding box center [289, 481] width 124 height 22
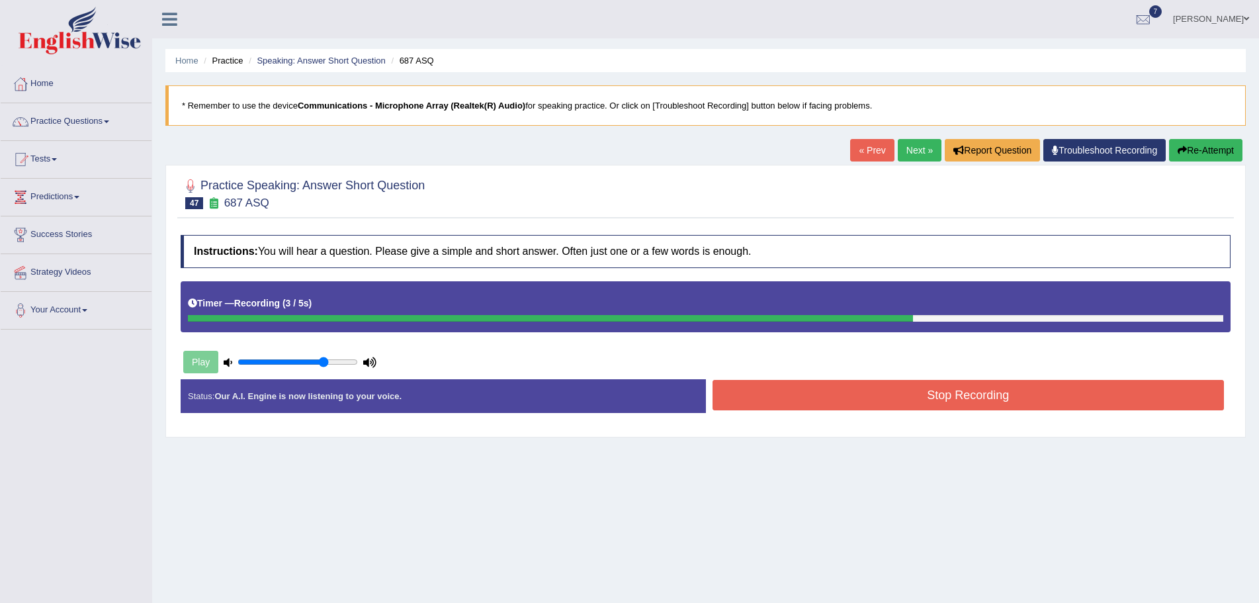
click at [798, 396] on button "Stop Recording" at bounding box center [968, 395] width 512 height 30
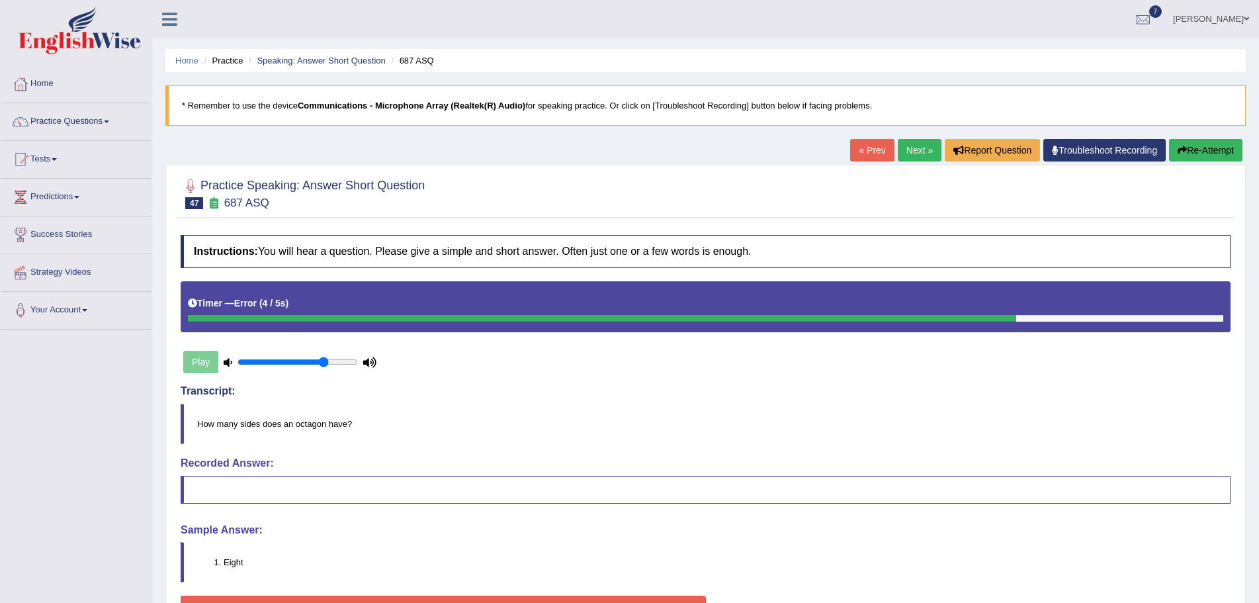
click at [904, 149] on link "Next »" at bounding box center [920, 150] width 44 height 22
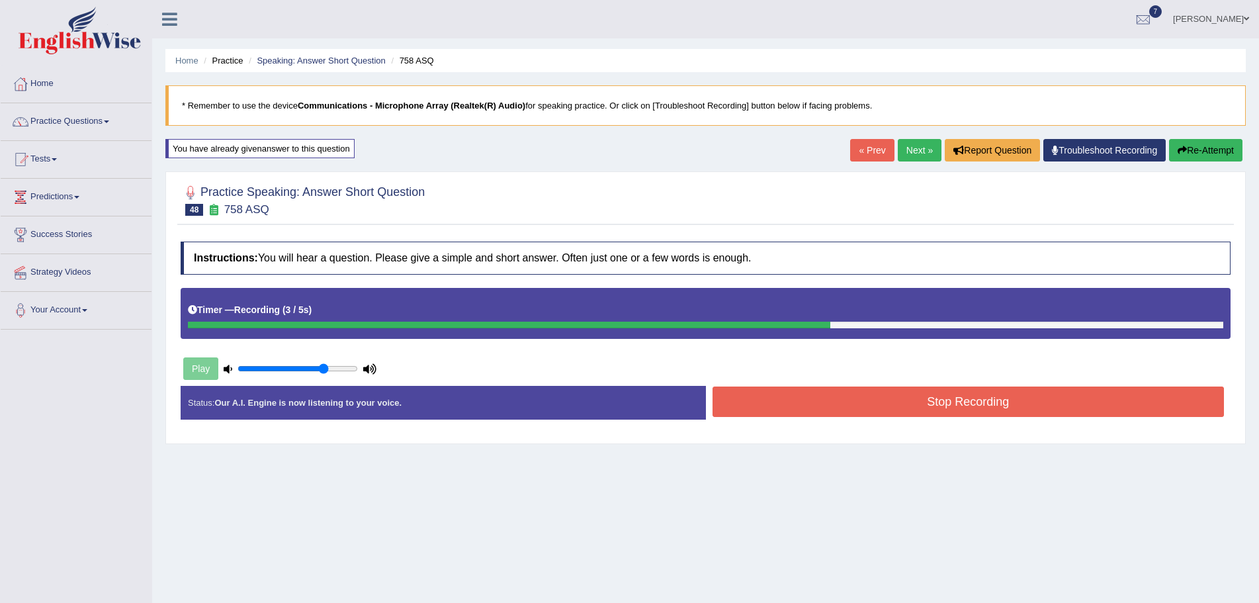
click at [782, 399] on button "Stop Recording" at bounding box center [968, 401] width 512 height 30
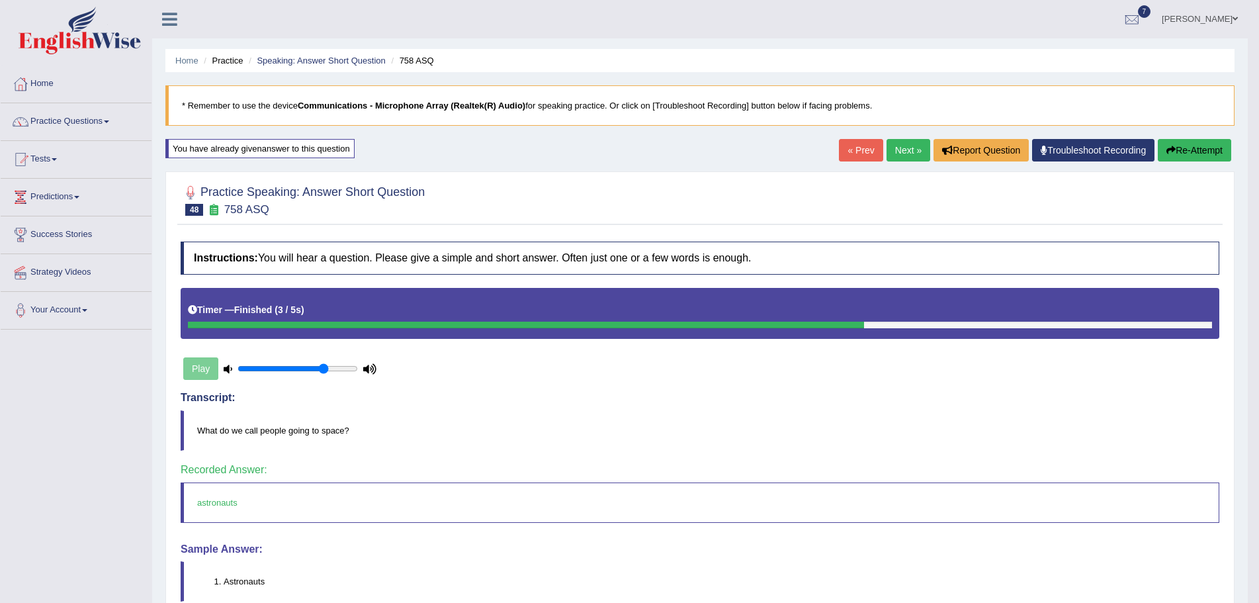
click at [902, 149] on link "Next »" at bounding box center [908, 150] width 44 height 22
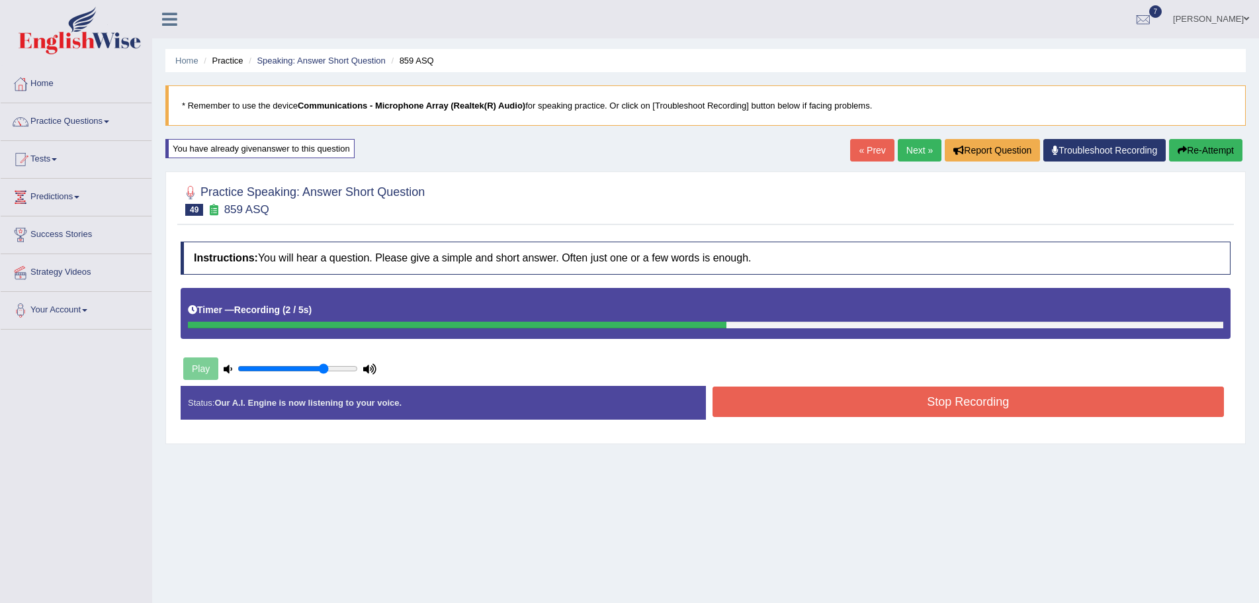
click at [838, 405] on button "Stop Recording" at bounding box center [968, 401] width 512 height 30
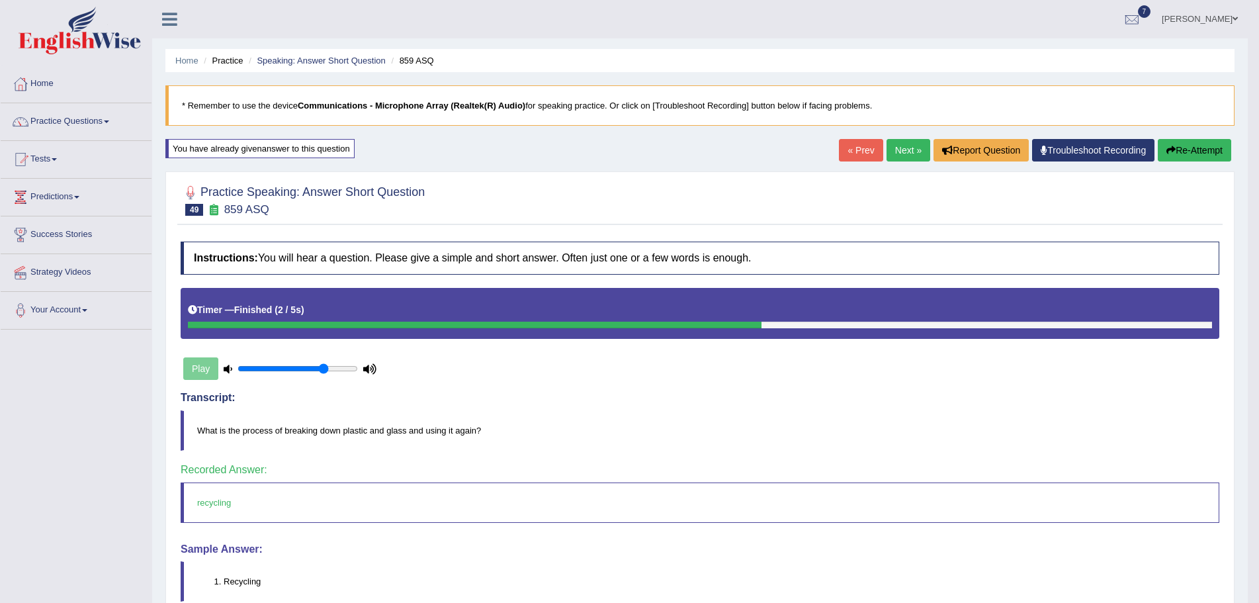
click at [907, 145] on link "Next »" at bounding box center [908, 150] width 44 height 22
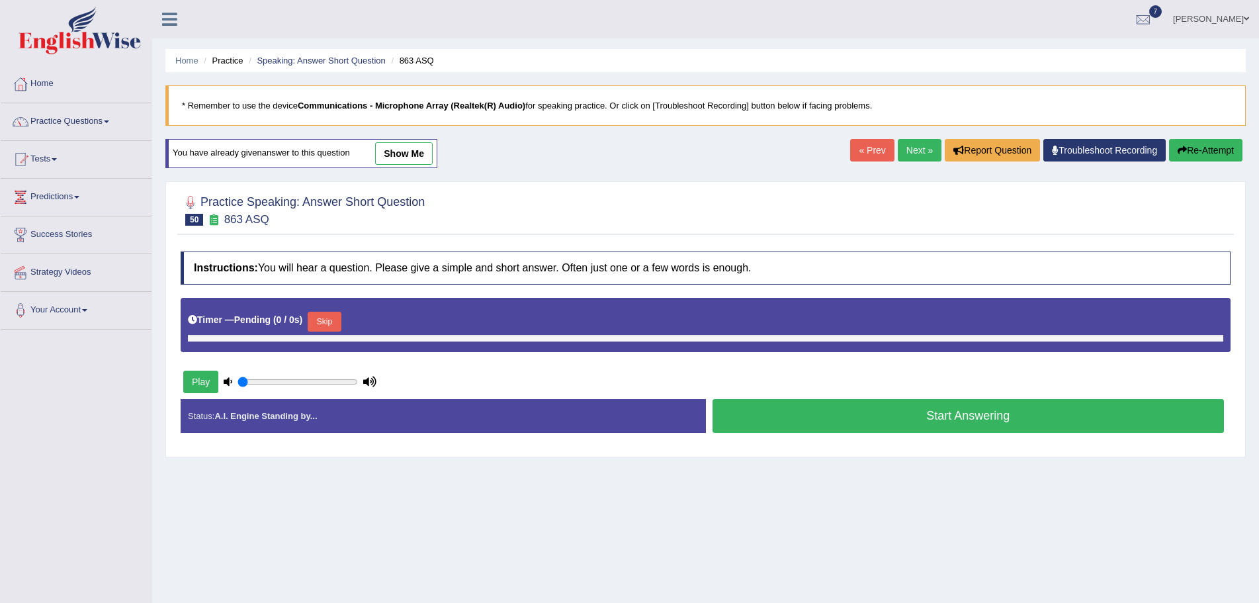
type input "0.75"
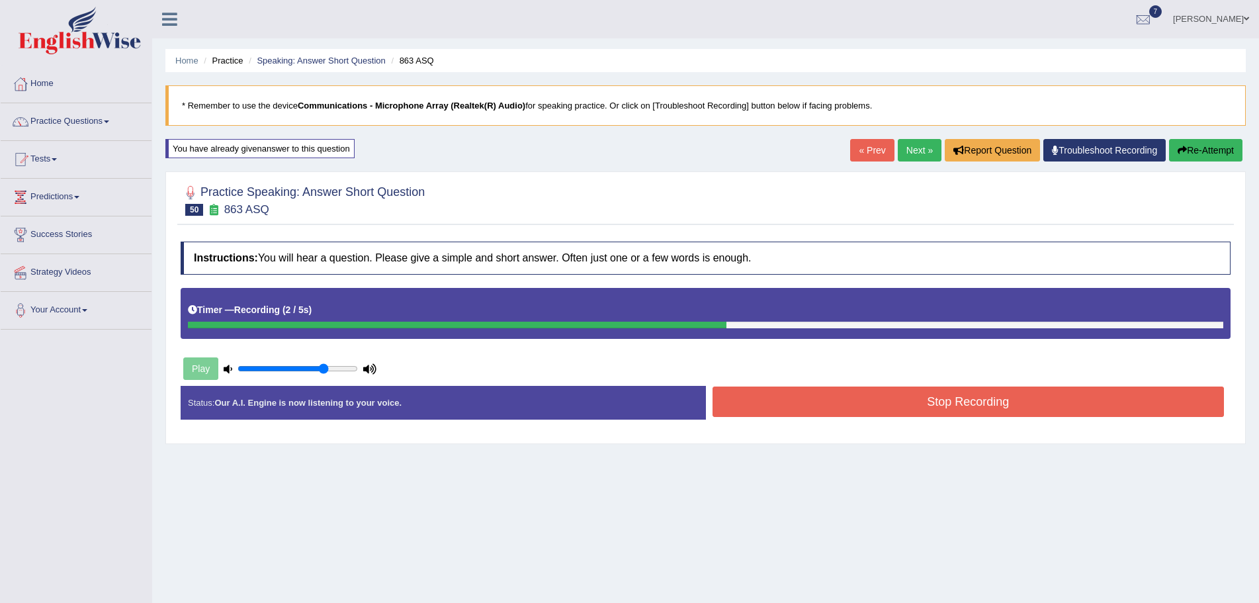
click at [874, 404] on button "Stop Recording" at bounding box center [968, 401] width 512 height 30
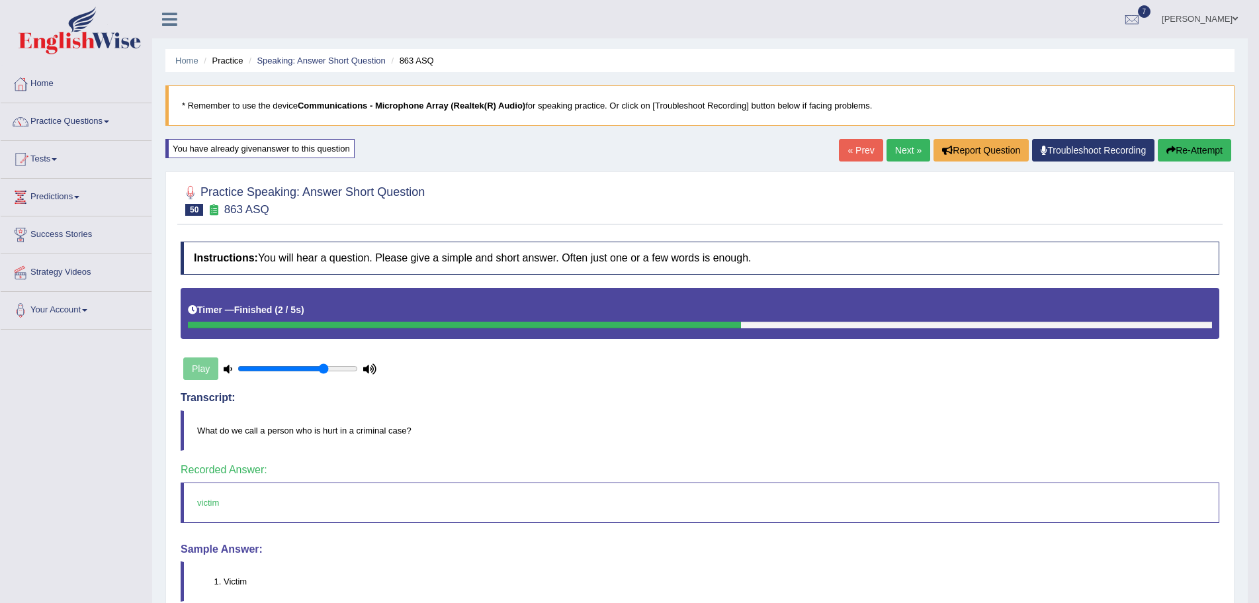
click at [894, 148] on link "Next »" at bounding box center [908, 150] width 44 height 22
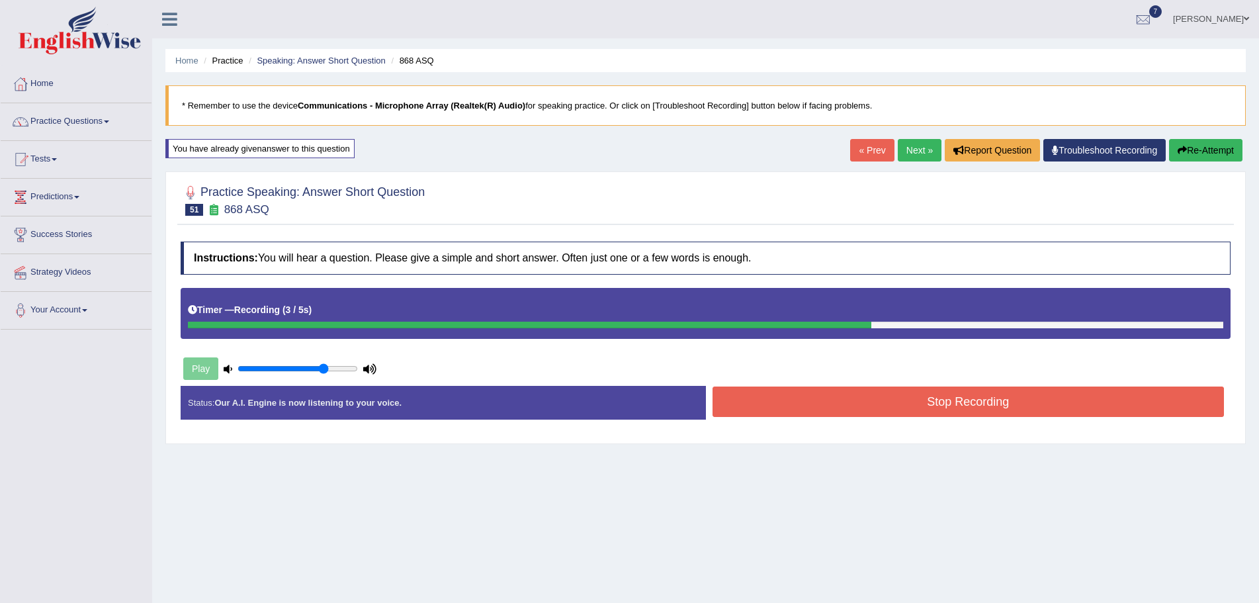
click at [885, 394] on button "Stop Recording" at bounding box center [968, 401] width 512 height 30
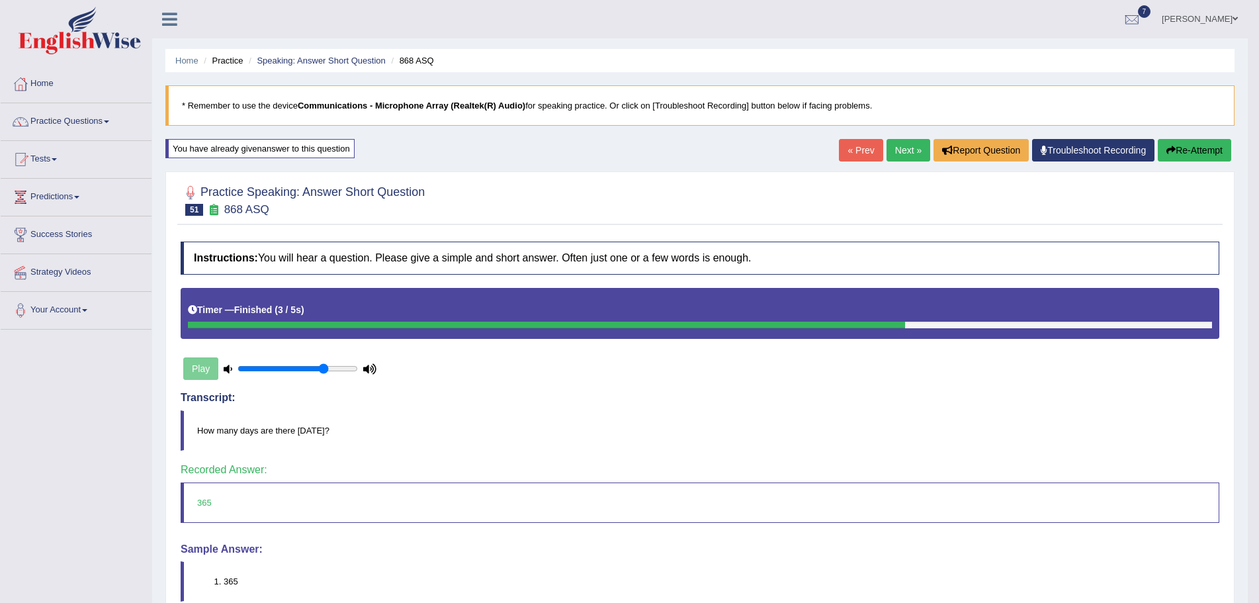
click at [897, 150] on link "Next »" at bounding box center [908, 150] width 44 height 22
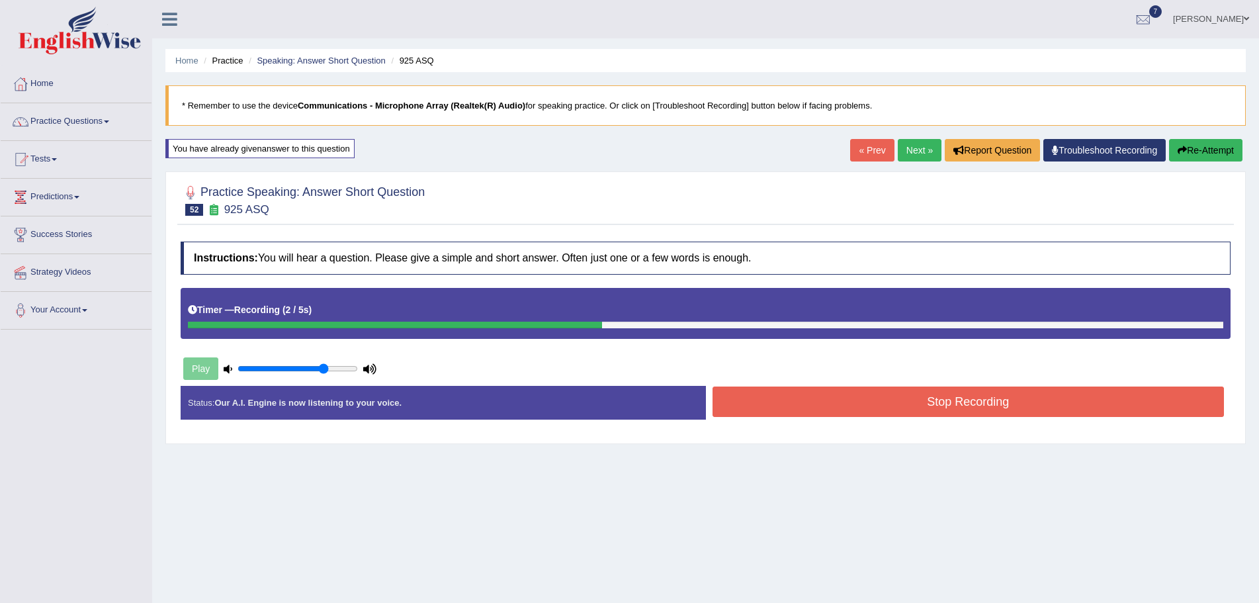
click at [928, 404] on button "Stop Recording" at bounding box center [968, 401] width 512 height 30
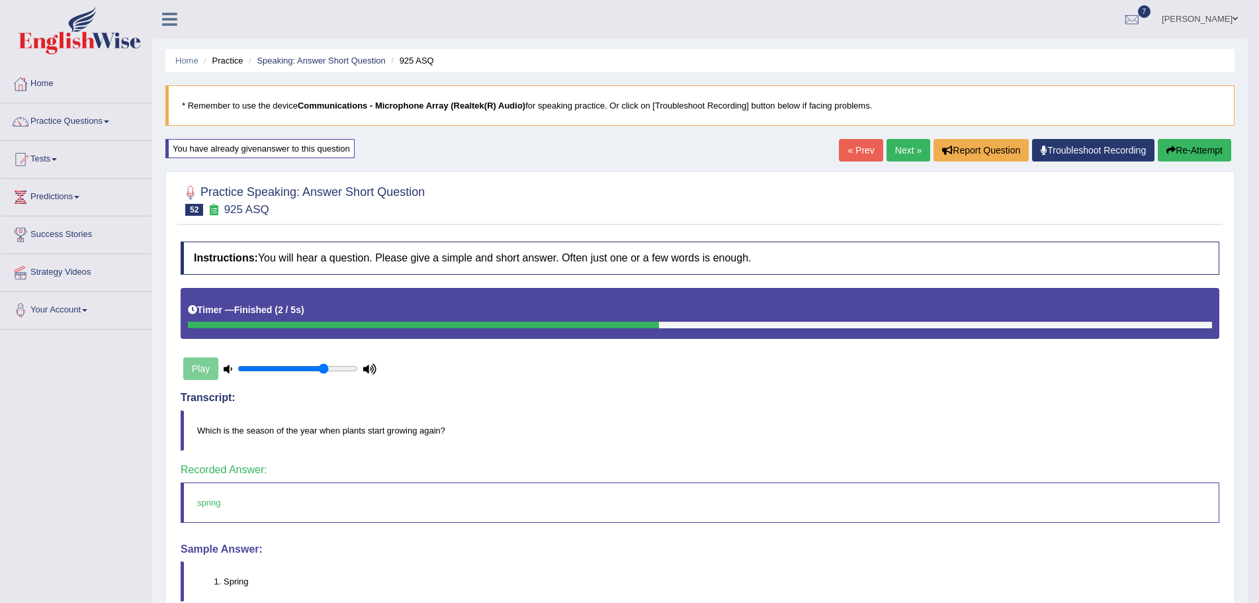
click at [900, 148] on link "Next »" at bounding box center [908, 150] width 44 height 22
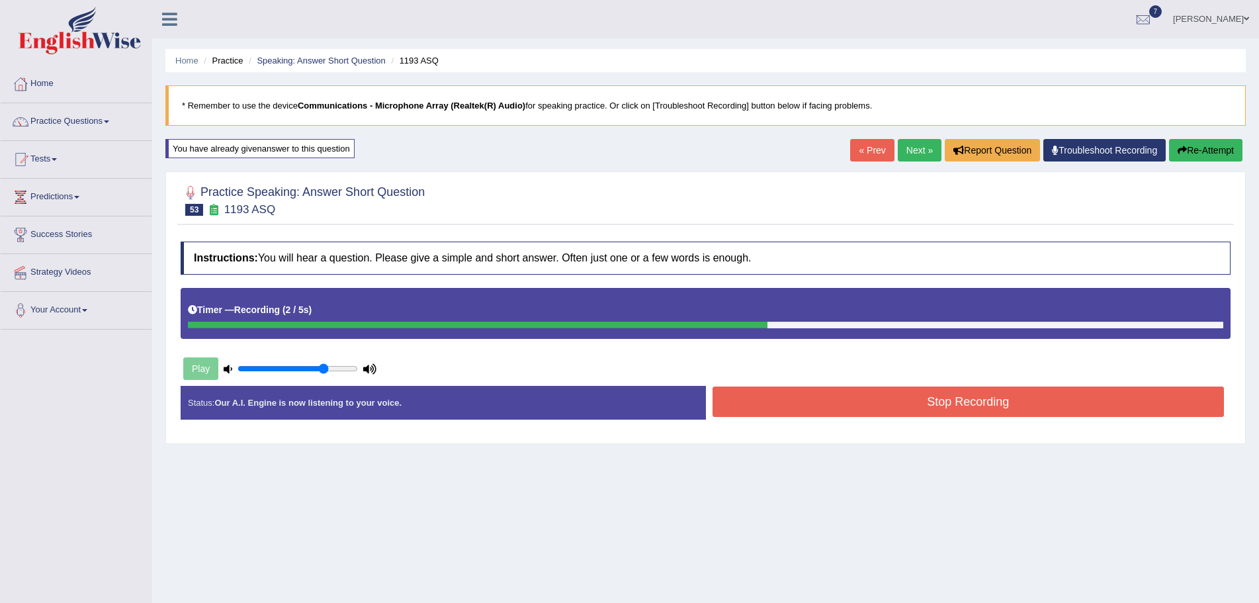
click at [889, 402] on button "Stop Recording" at bounding box center [968, 401] width 512 height 30
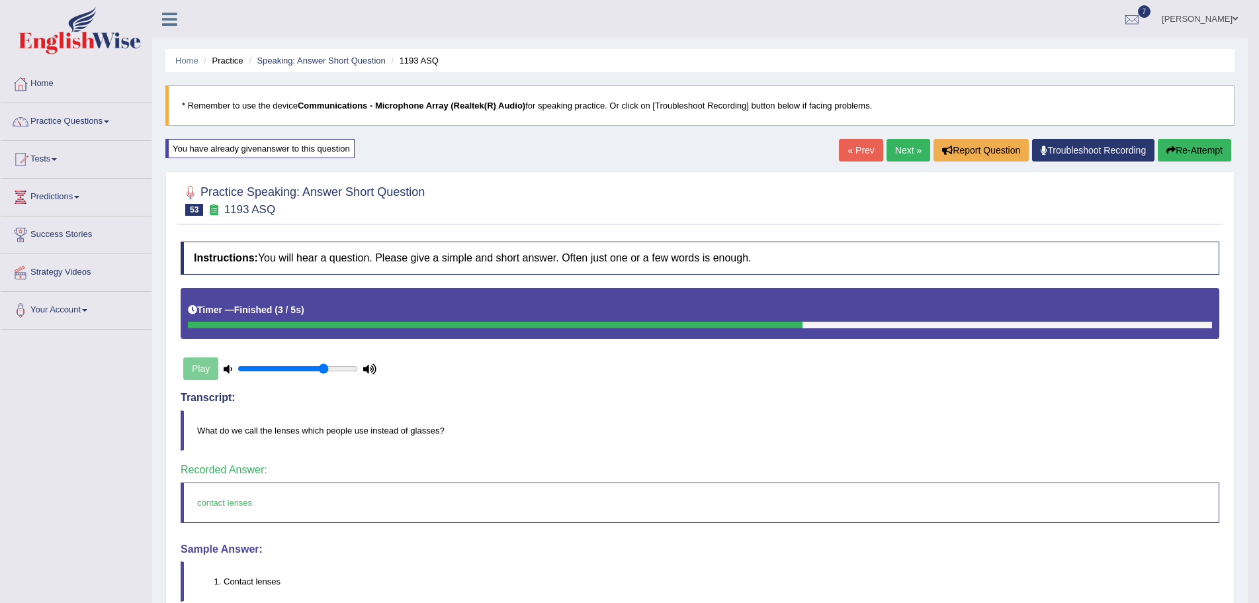
click at [896, 146] on link "Next »" at bounding box center [908, 150] width 44 height 22
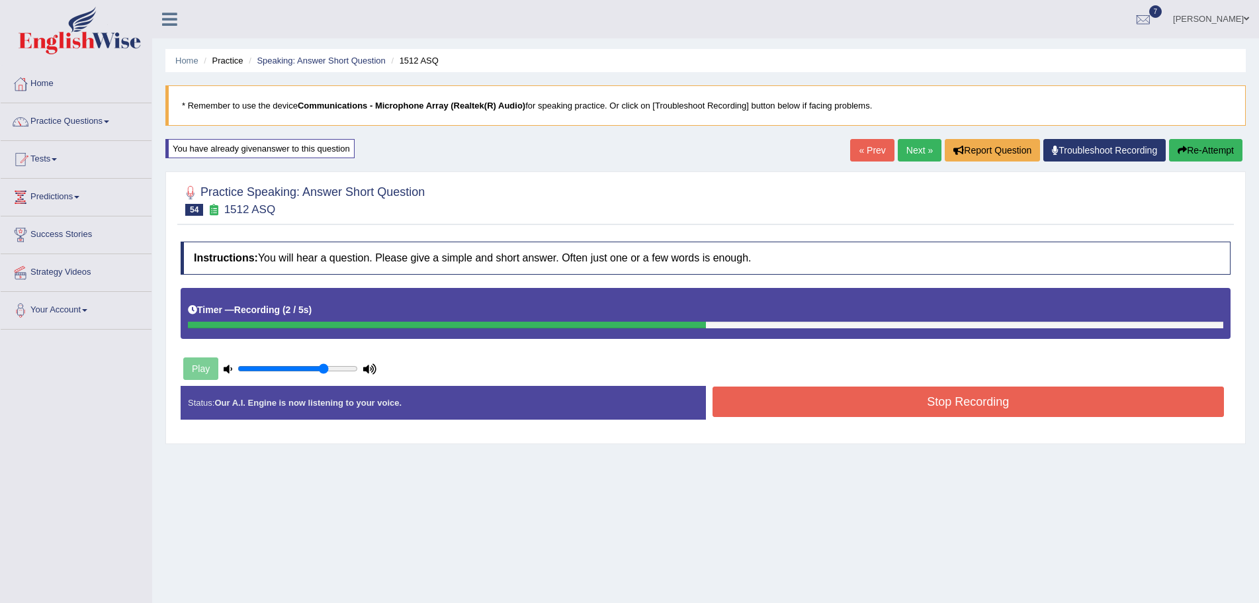
click at [909, 401] on button "Stop Recording" at bounding box center [968, 401] width 512 height 30
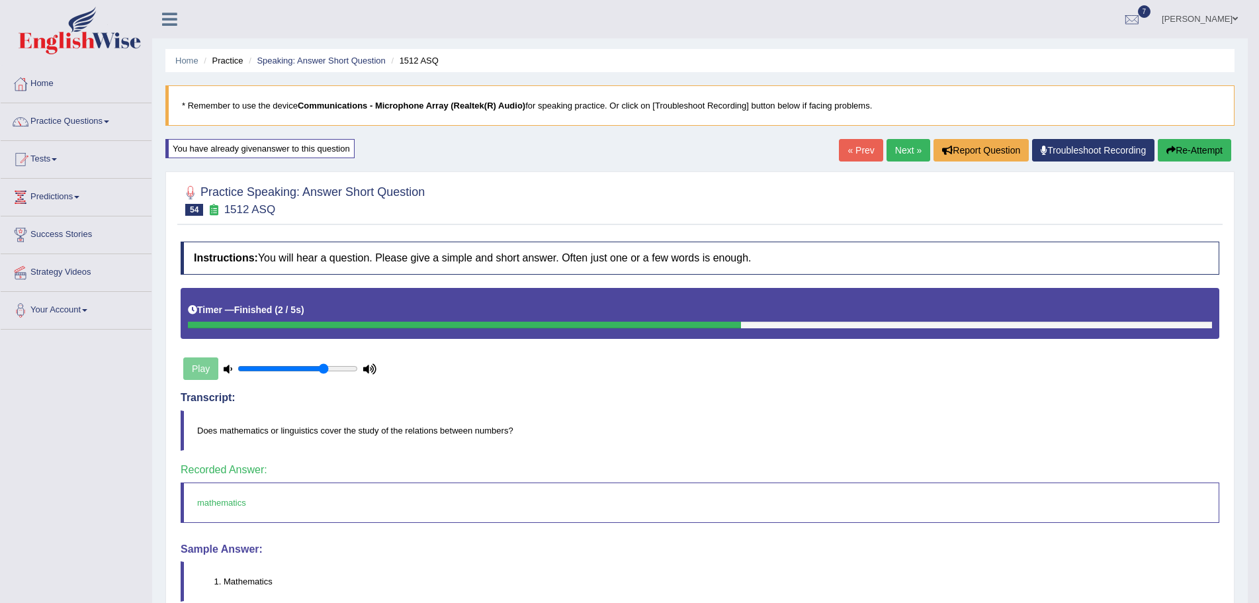
click at [909, 148] on link "Next »" at bounding box center [908, 150] width 44 height 22
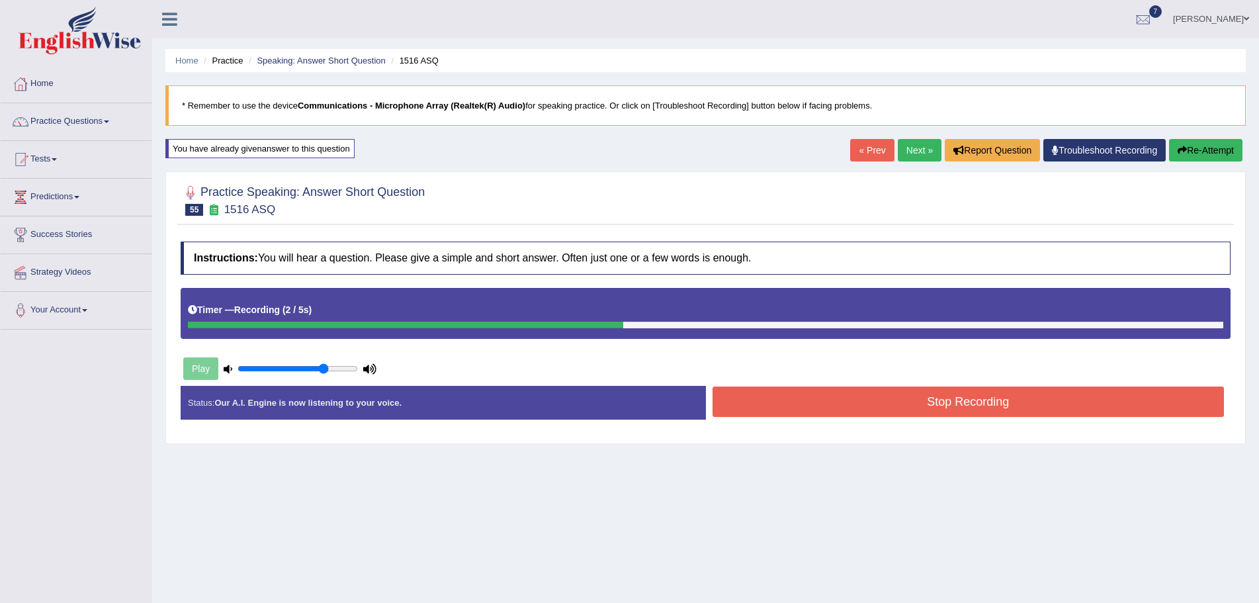
click at [868, 401] on button "Stop Recording" at bounding box center [968, 401] width 512 height 30
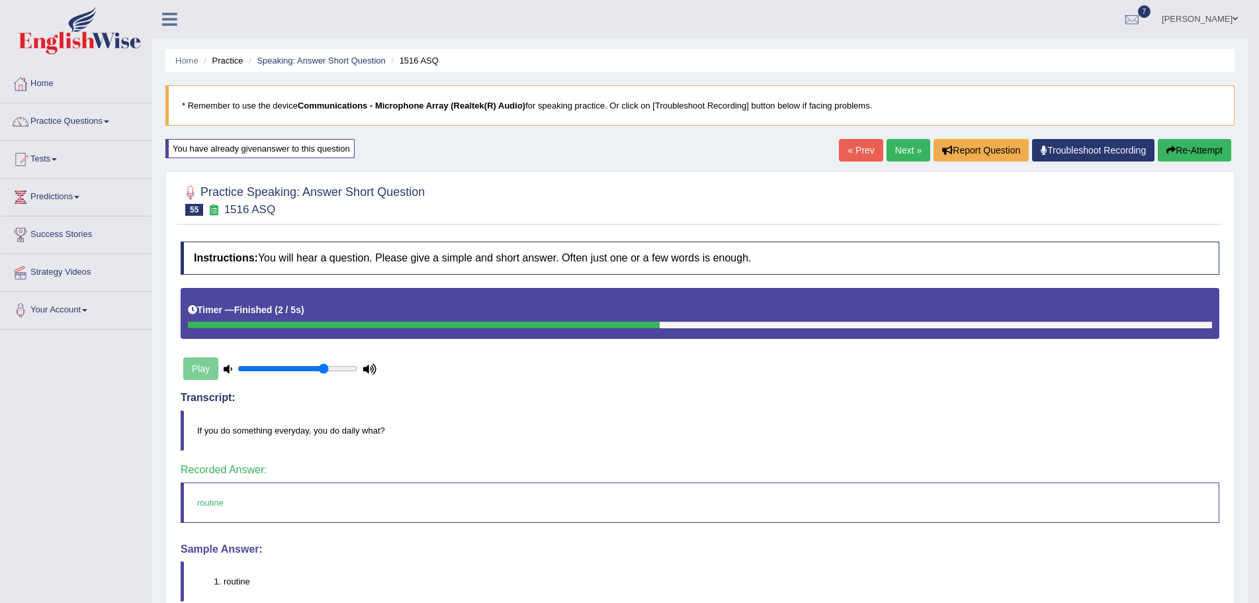
click at [896, 146] on link "Next »" at bounding box center [908, 150] width 44 height 22
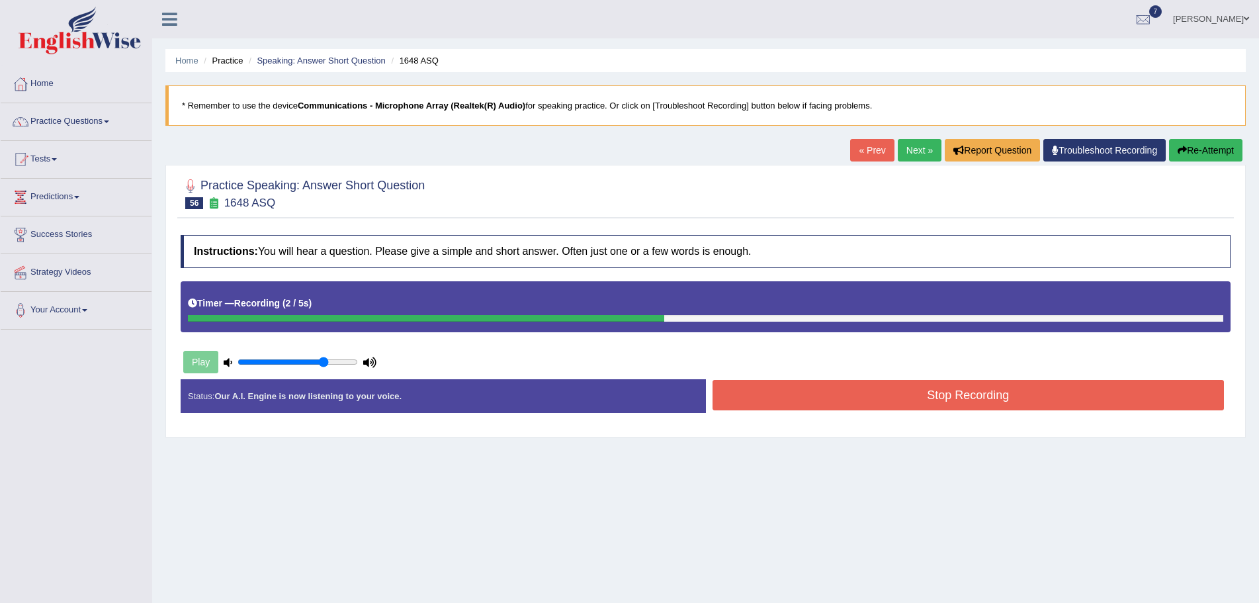
click at [911, 396] on button "Stop Recording" at bounding box center [968, 395] width 512 height 30
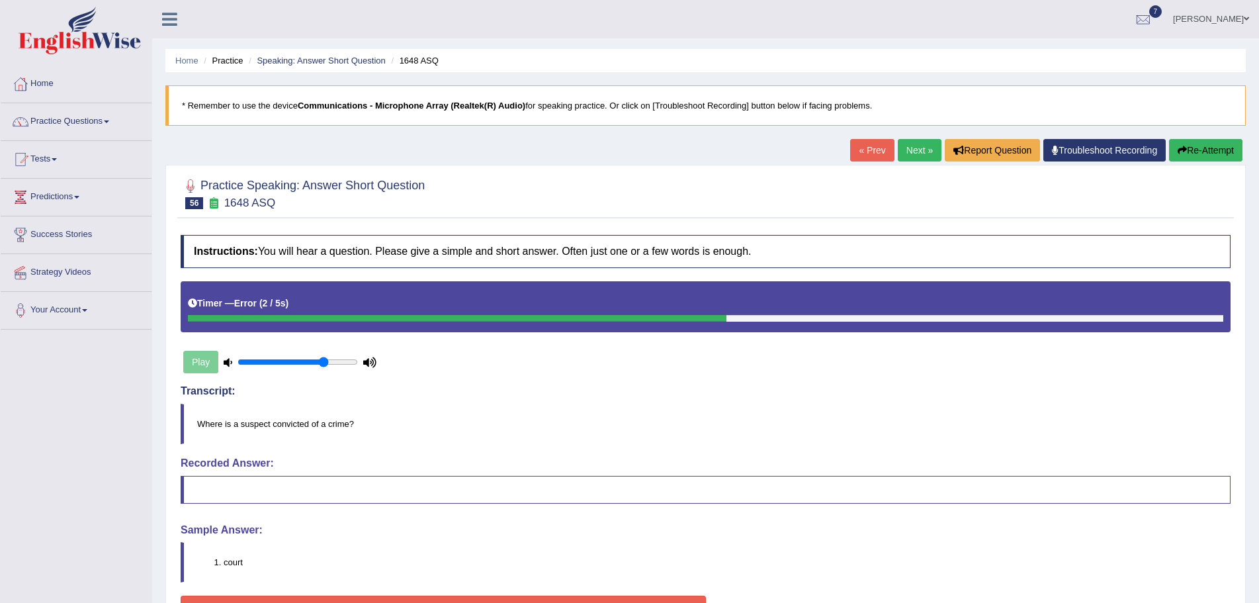
click at [1189, 147] on button "Re-Attempt" at bounding box center [1205, 150] width 73 height 22
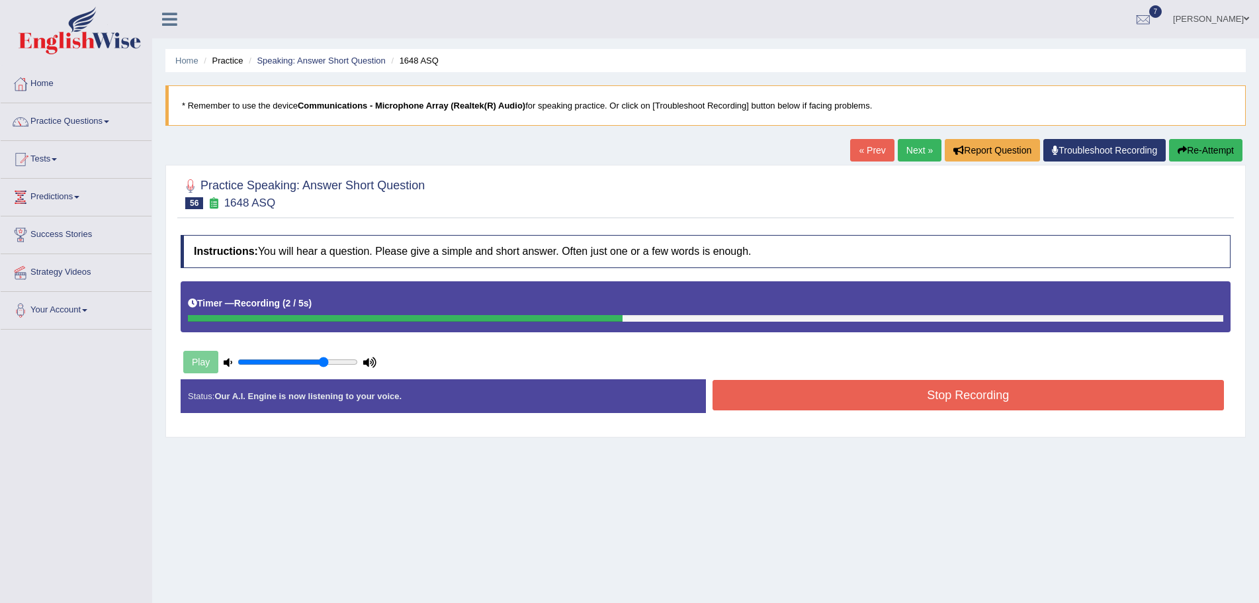
click at [832, 399] on button "Stop Recording" at bounding box center [968, 395] width 512 height 30
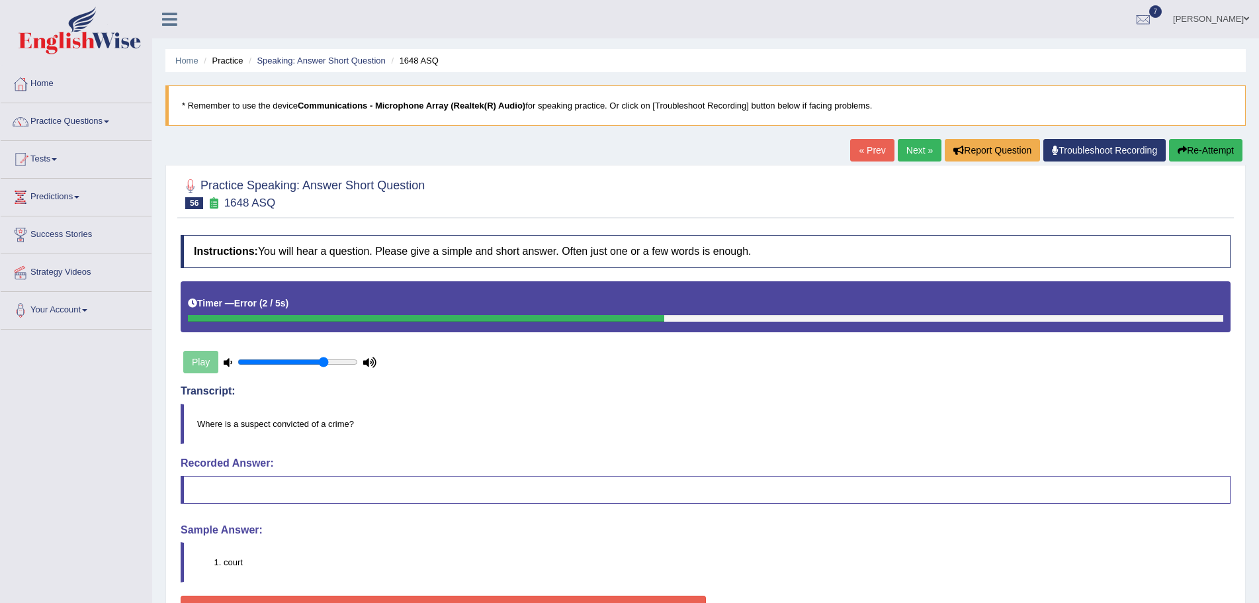
click at [1185, 149] on button "Re-Attempt" at bounding box center [1205, 150] width 73 height 22
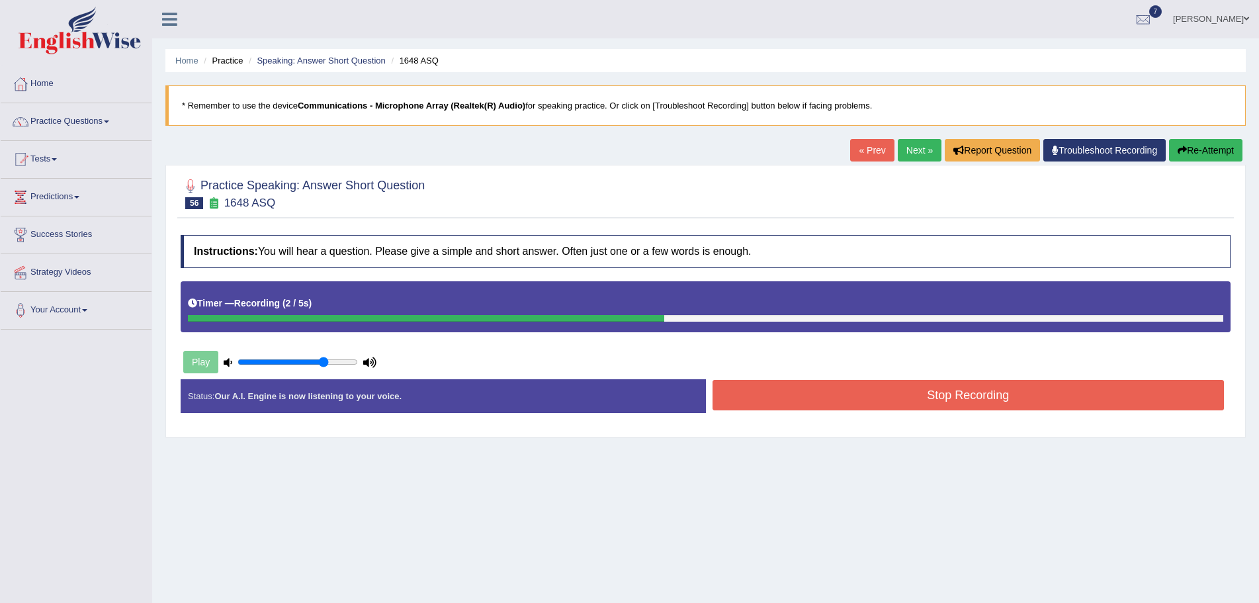
click at [813, 392] on button "Stop Recording" at bounding box center [968, 395] width 512 height 30
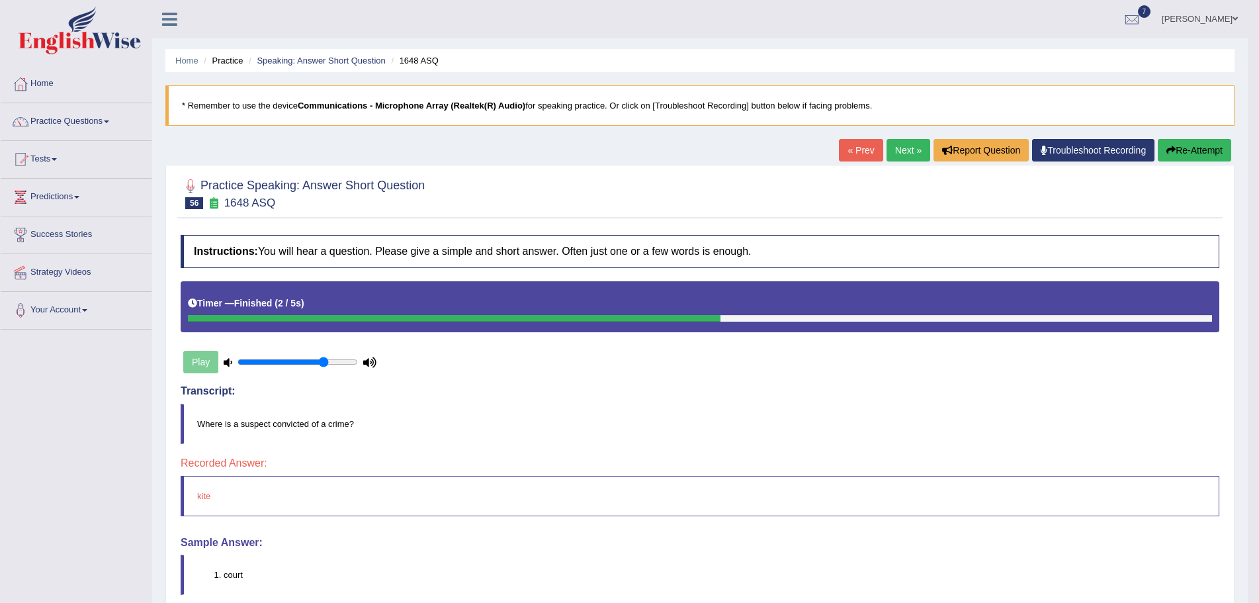
click at [893, 149] on link "Next »" at bounding box center [908, 150] width 44 height 22
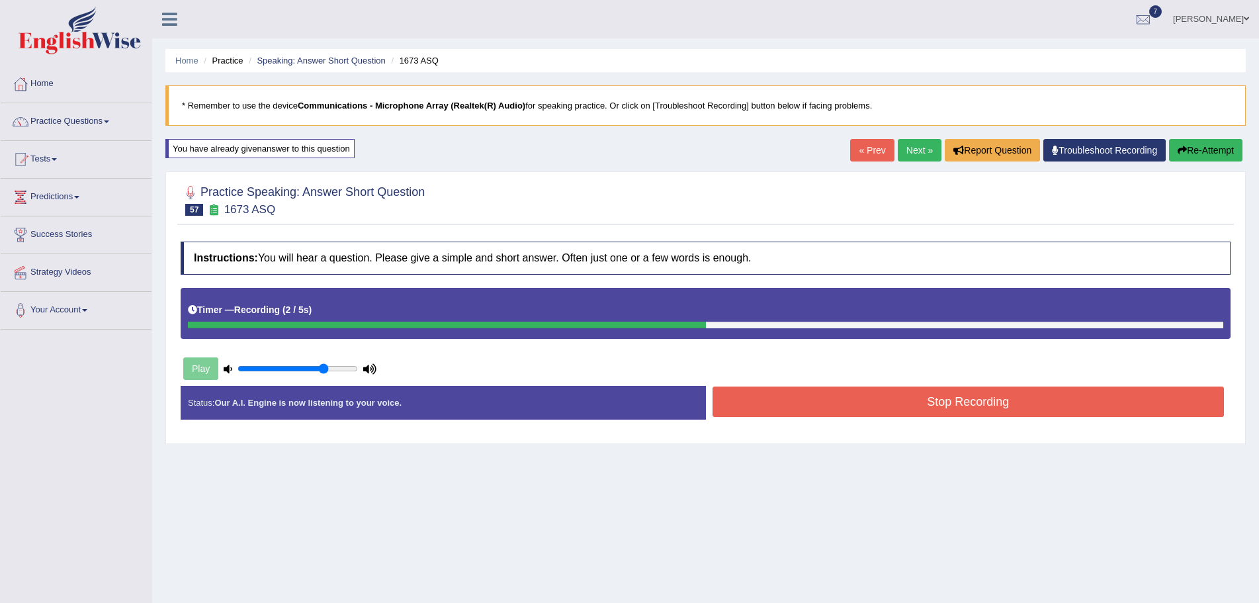
click at [886, 403] on button "Stop Recording" at bounding box center [968, 401] width 512 height 30
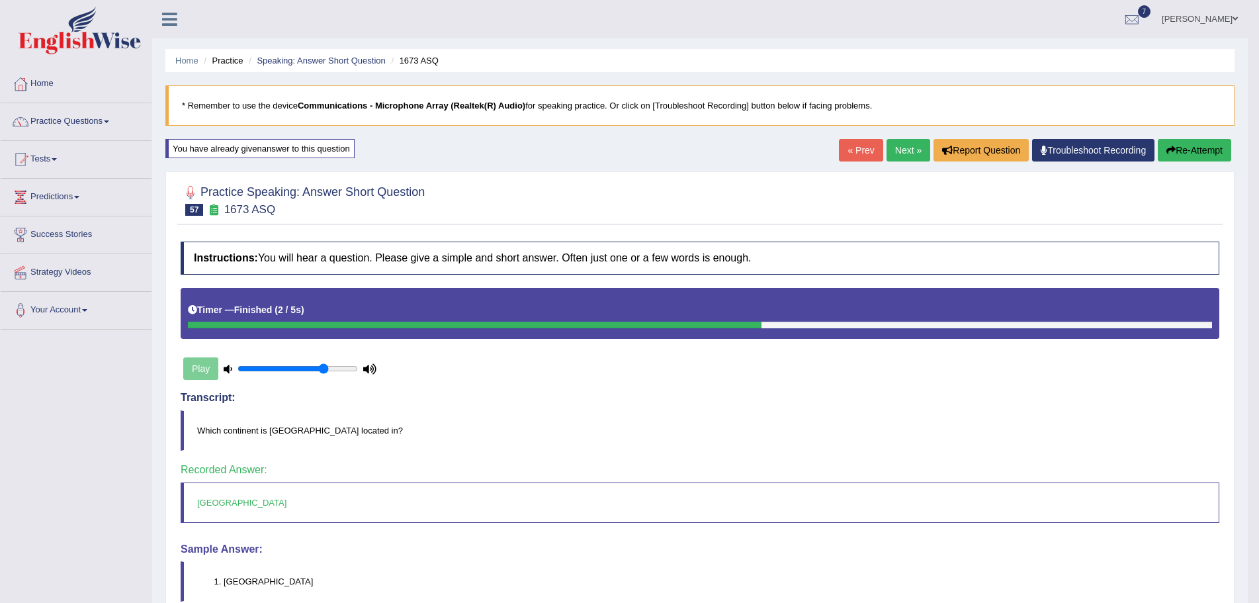
click at [903, 147] on link "Next »" at bounding box center [908, 150] width 44 height 22
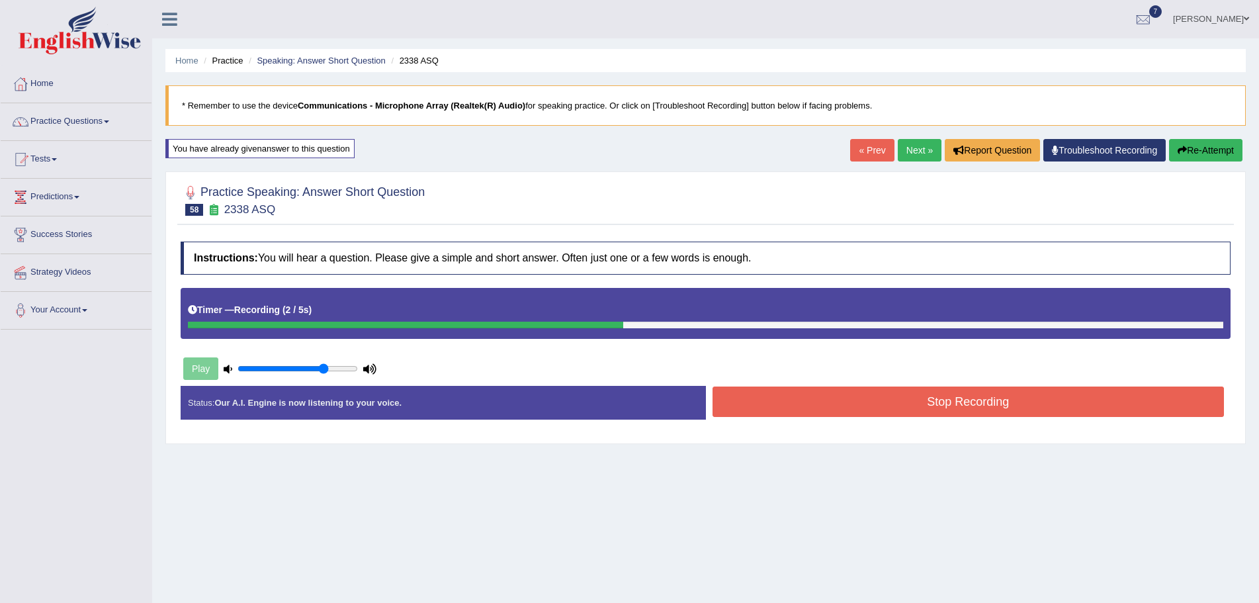
click at [913, 403] on button "Stop Recording" at bounding box center [968, 401] width 512 height 30
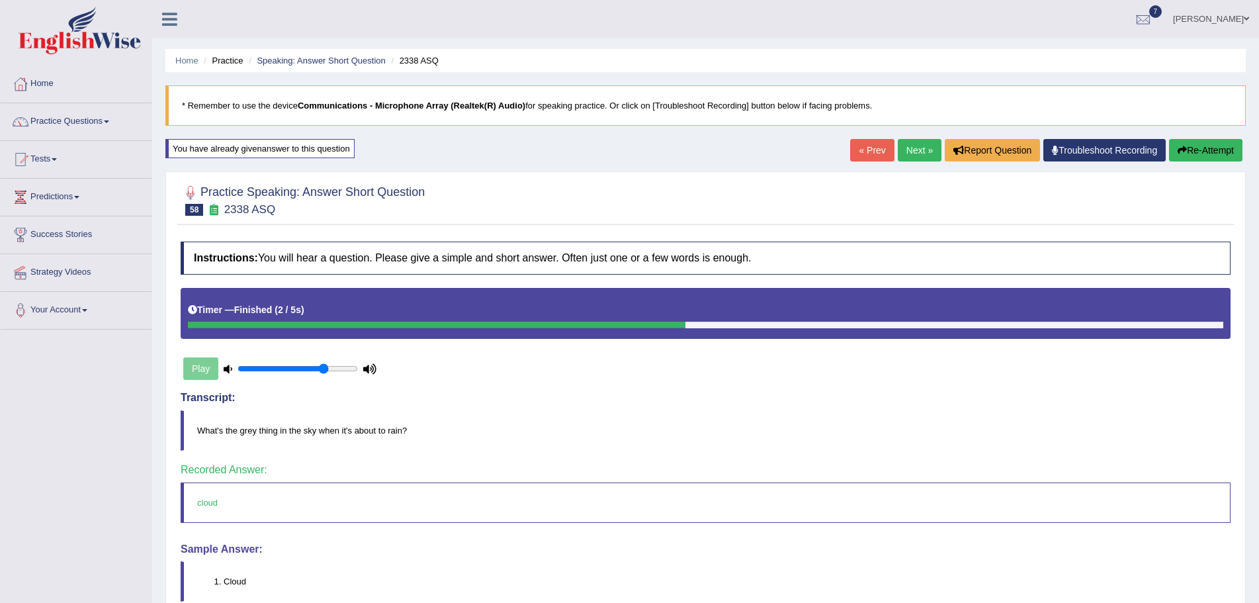
click at [913, 147] on body "Toggle navigation Home Practice Questions Speaking Practice Read Aloud Repeat S…" at bounding box center [629, 301] width 1259 height 603
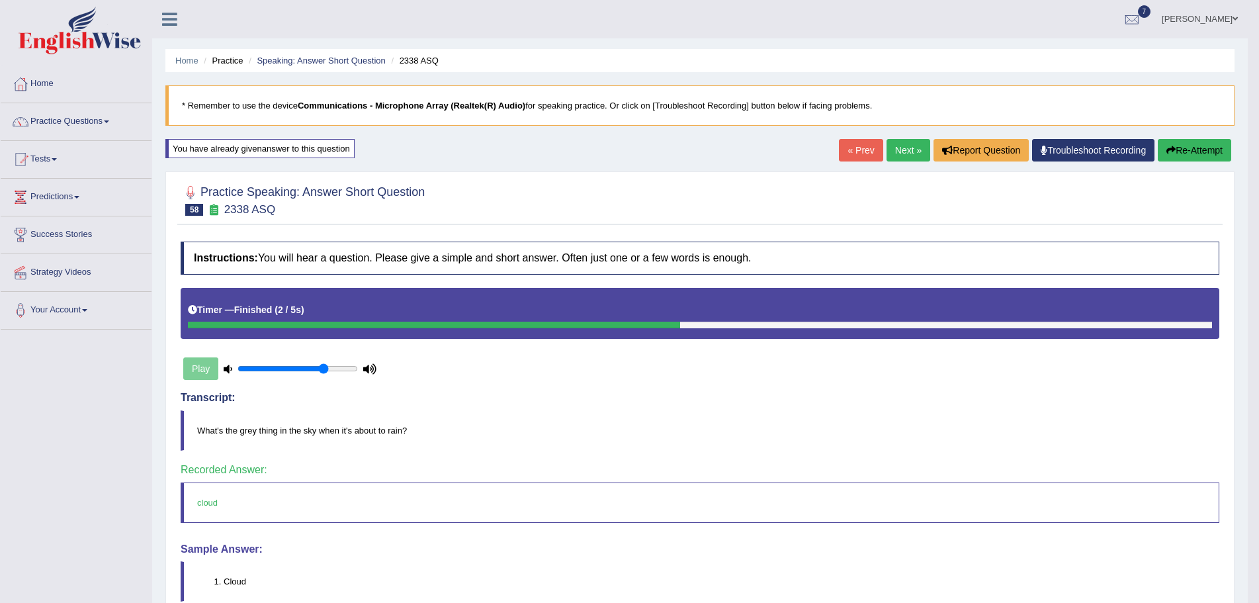
click at [899, 147] on link "Next »" at bounding box center [908, 150] width 44 height 22
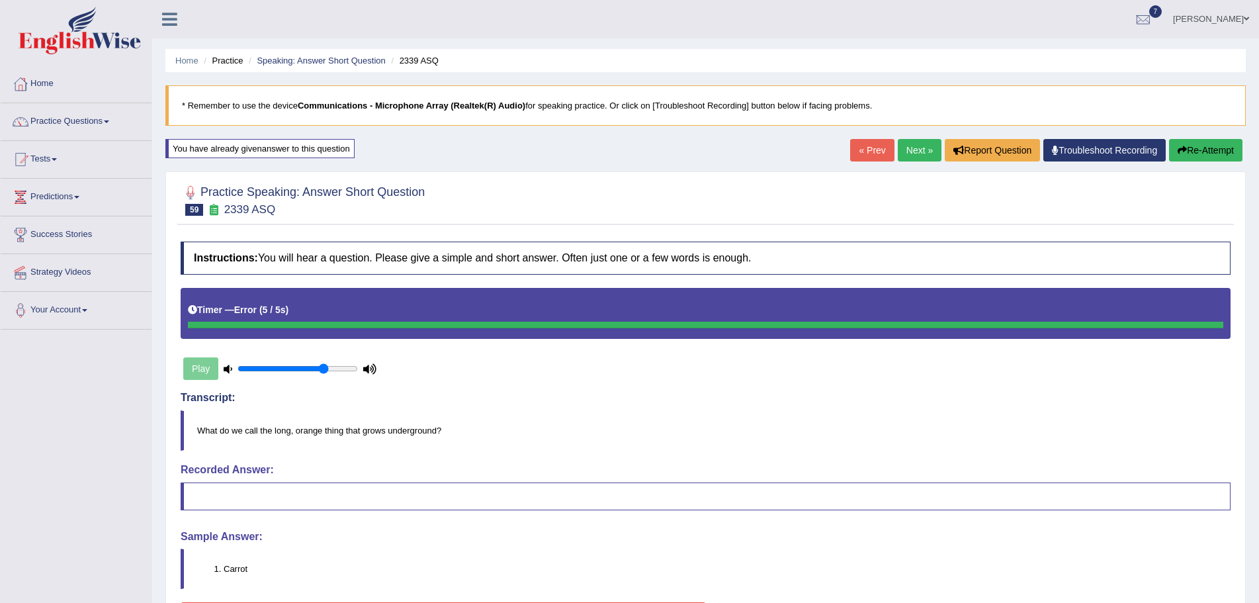
click at [1195, 148] on button "Re-Attempt" at bounding box center [1205, 150] width 73 height 22
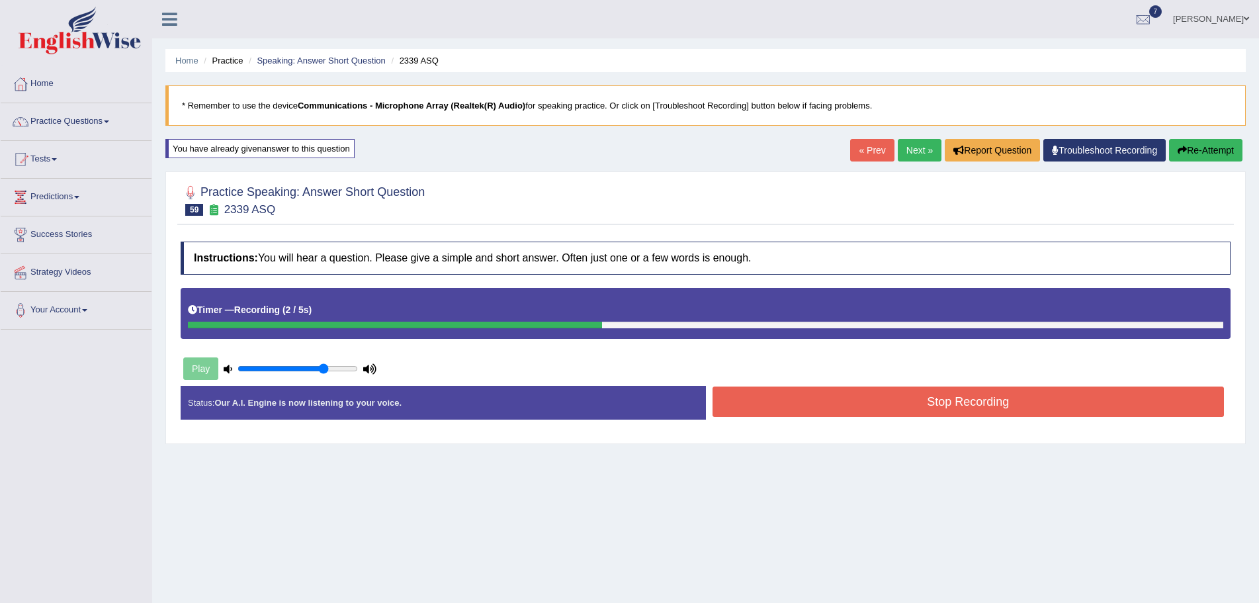
click at [892, 403] on button "Stop Recording" at bounding box center [968, 401] width 512 height 30
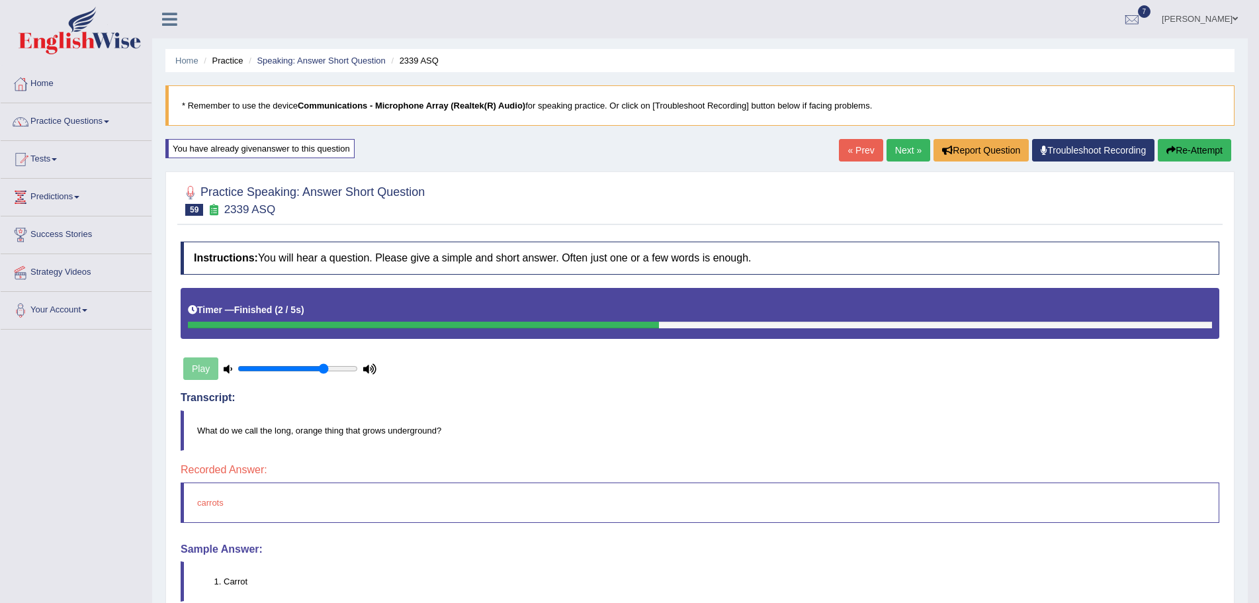
click at [1175, 148] on button "Re-Attempt" at bounding box center [1194, 150] width 73 height 22
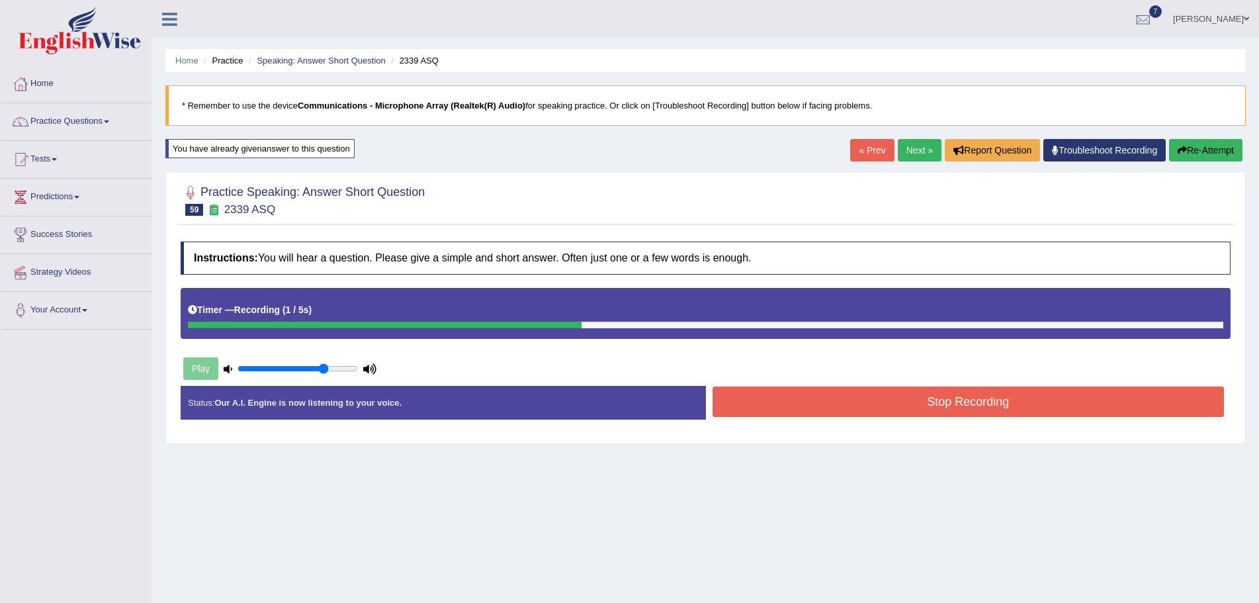
click at [781, 398] on button "Stop Recording" at bounding box center [968, 401] width 512 height 30
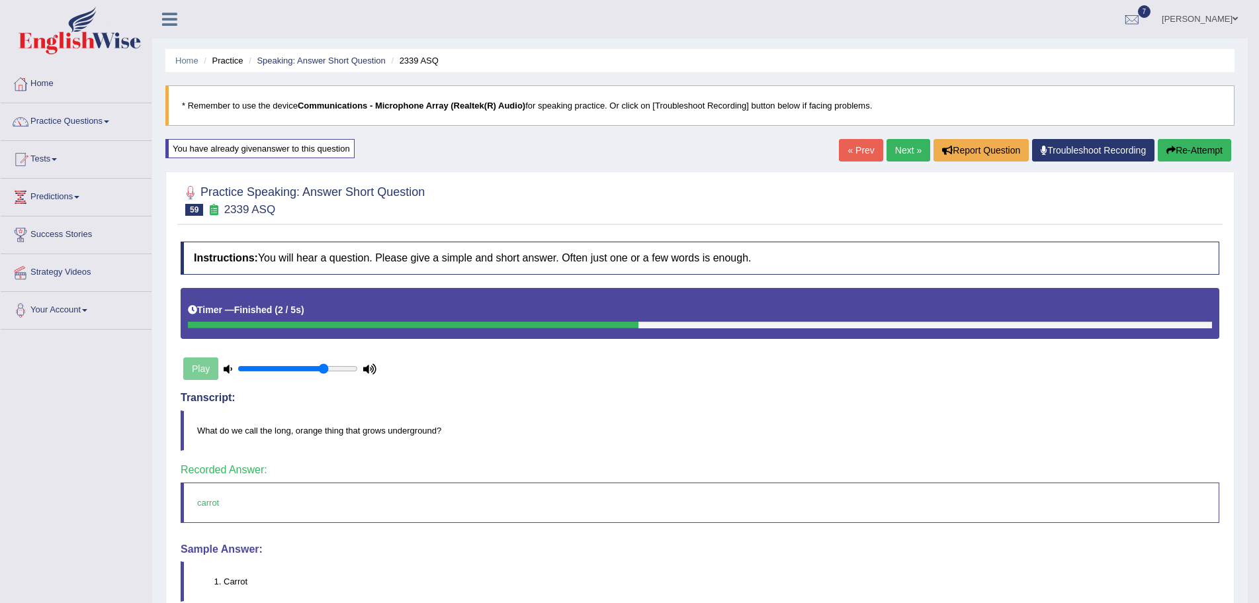
click at [902, 146] on link "Next »" at bounding box center [908, 150] width 44 height 22
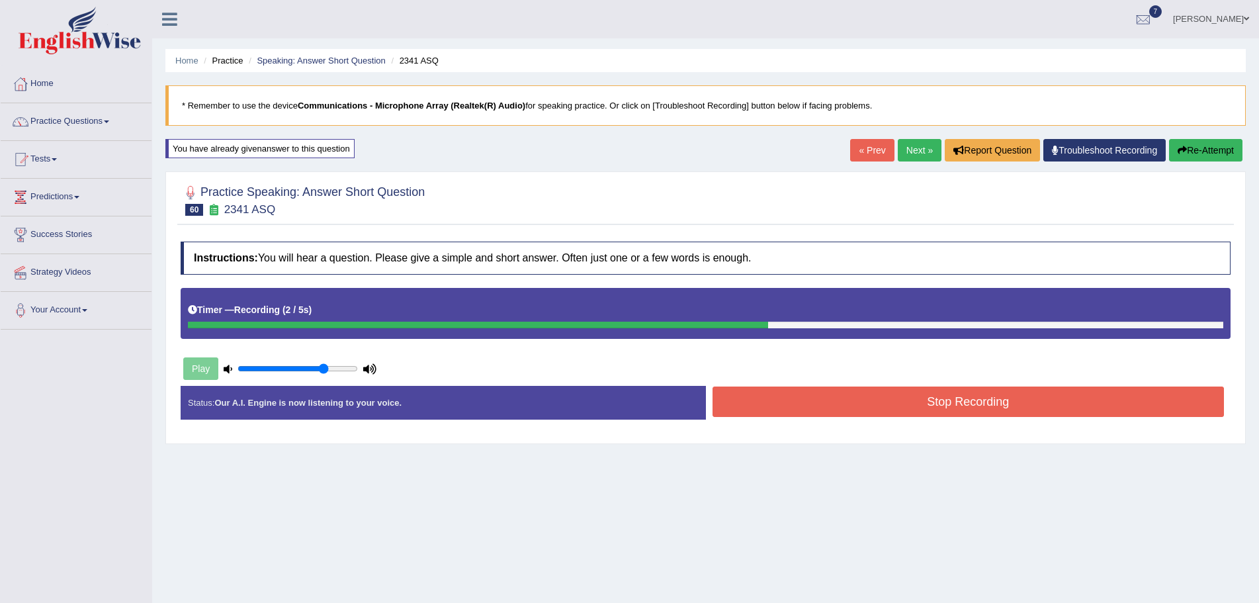
click at [925, 402] on button "Stop Recording" at bounding box center [968, 401] width 512 height 30
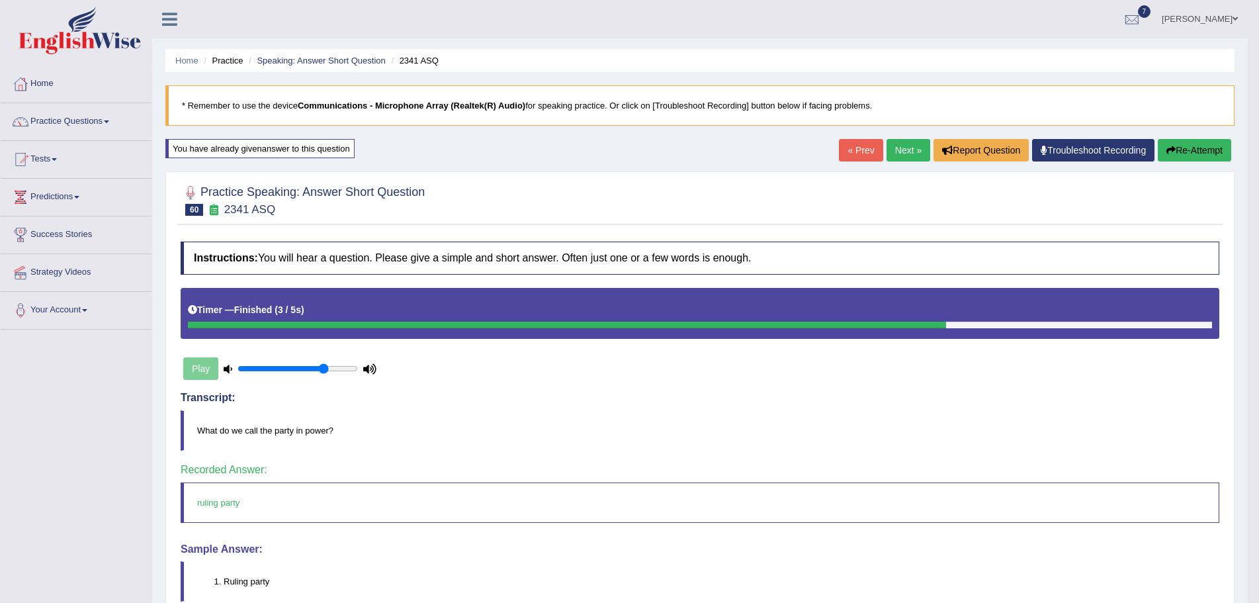
click at [904, 148] on link "Next »" at bounding box center [908, 150] width 44 height 22
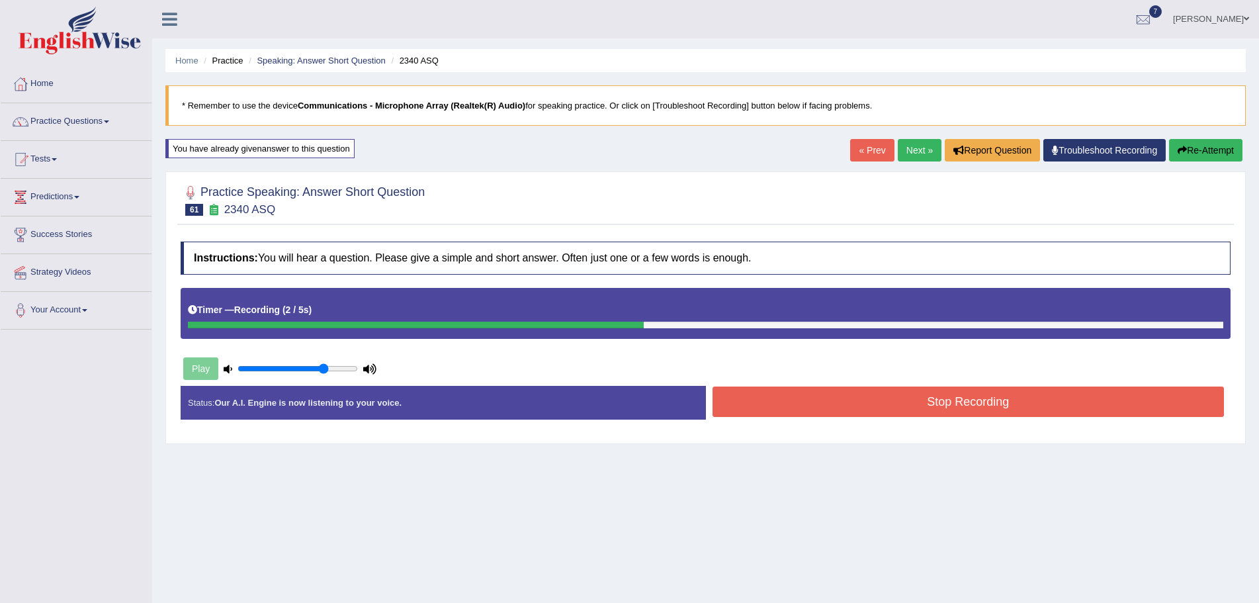
click at [921, 401] on button "Stop Recording" at bounding box center [968, 401] width 512 height 30
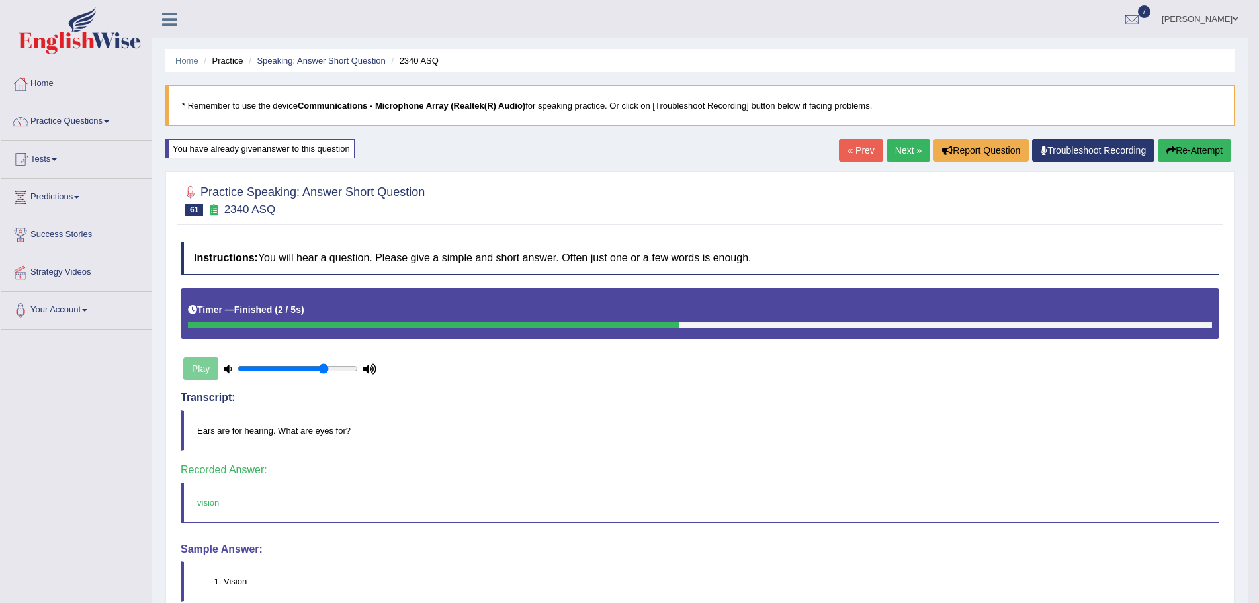
click at [905, 148] on link "Next »" at bounding box center [908, 150] width 44 height 22
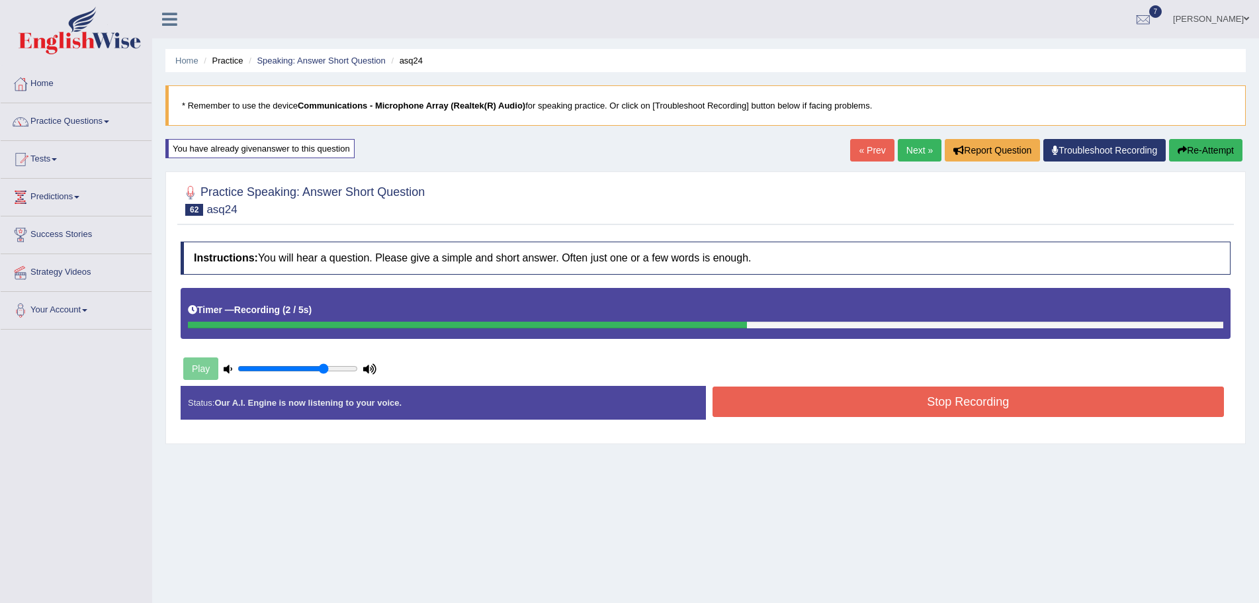
click at [906, 401] on button "Stop Recording" at bounding box center [968, 401] width 512 height 30
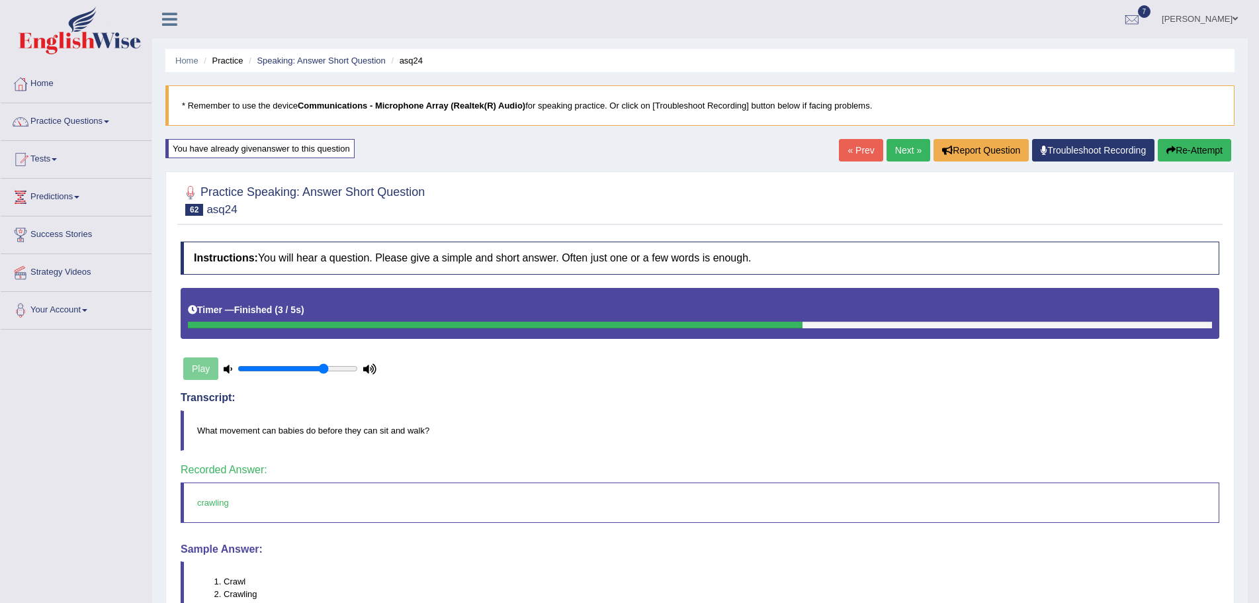
click at [892, 151] on link "Next »" at bounding box center [908, 150] width 44 height 22
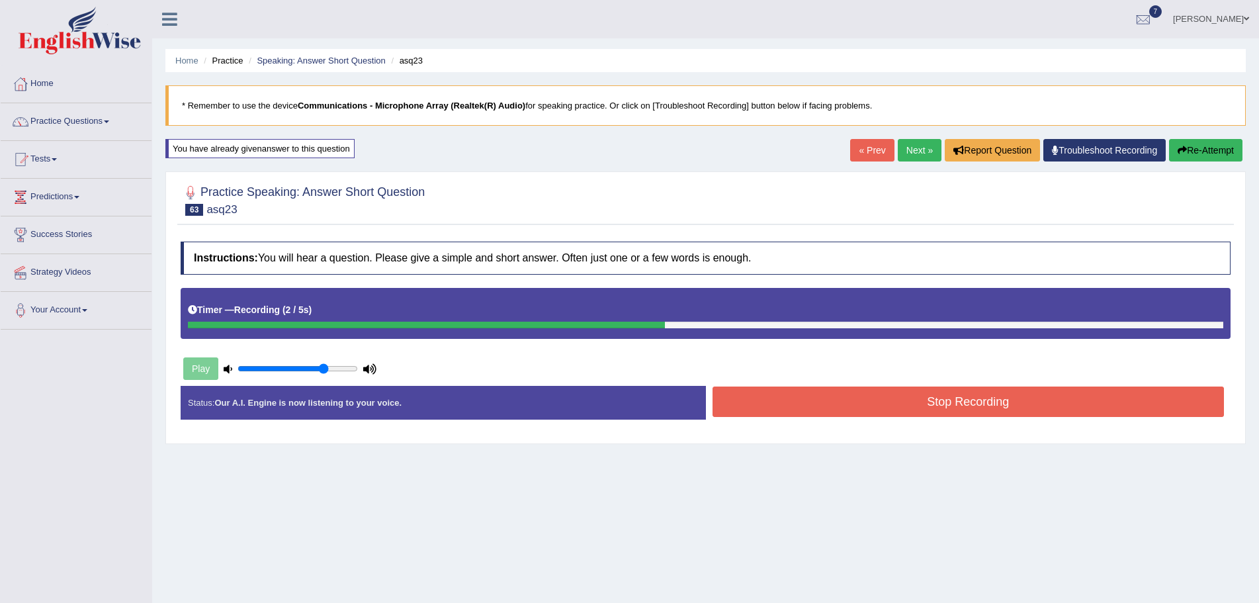
click at [869, 407] on button "Stop Recording" at bounding box center [968, 401] width 512 height 30
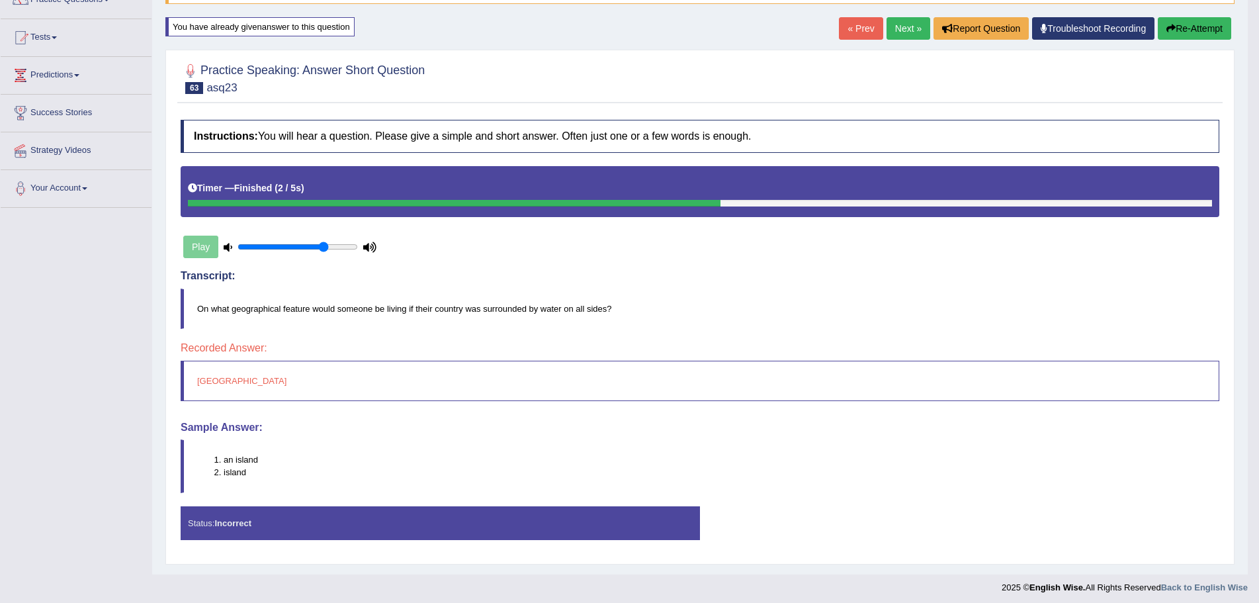
scroll to position [126, 0]
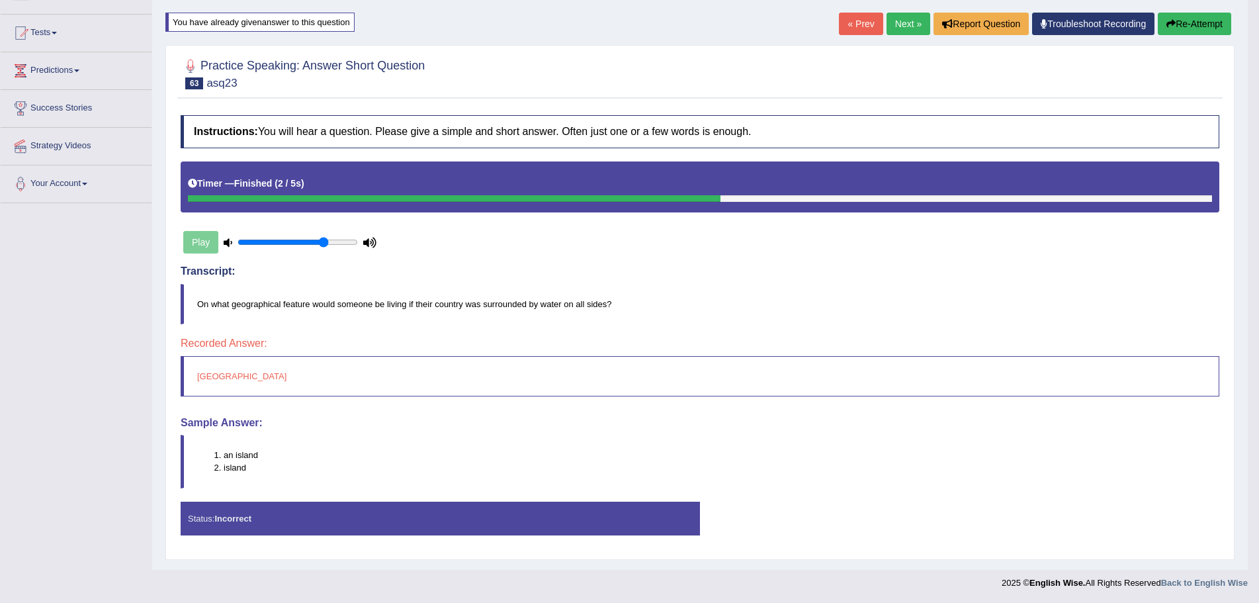
click at [1177, 21] on button "Re-Attempt" at bounding box center [1194, 24] width 73 height 22
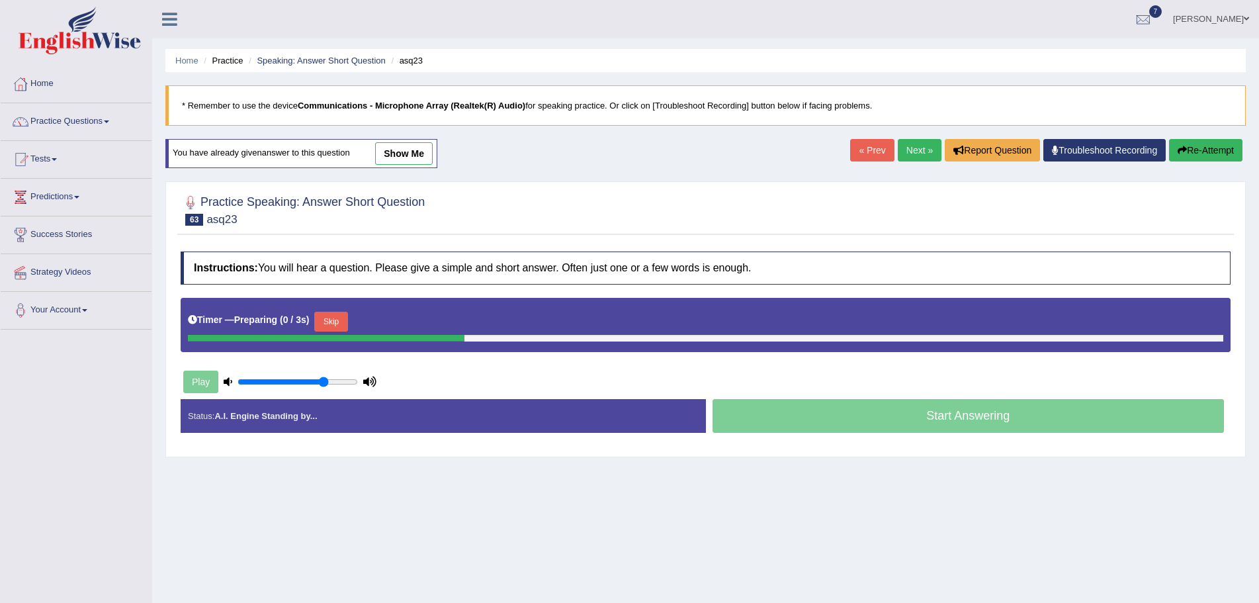
scroll to position [92, 0]
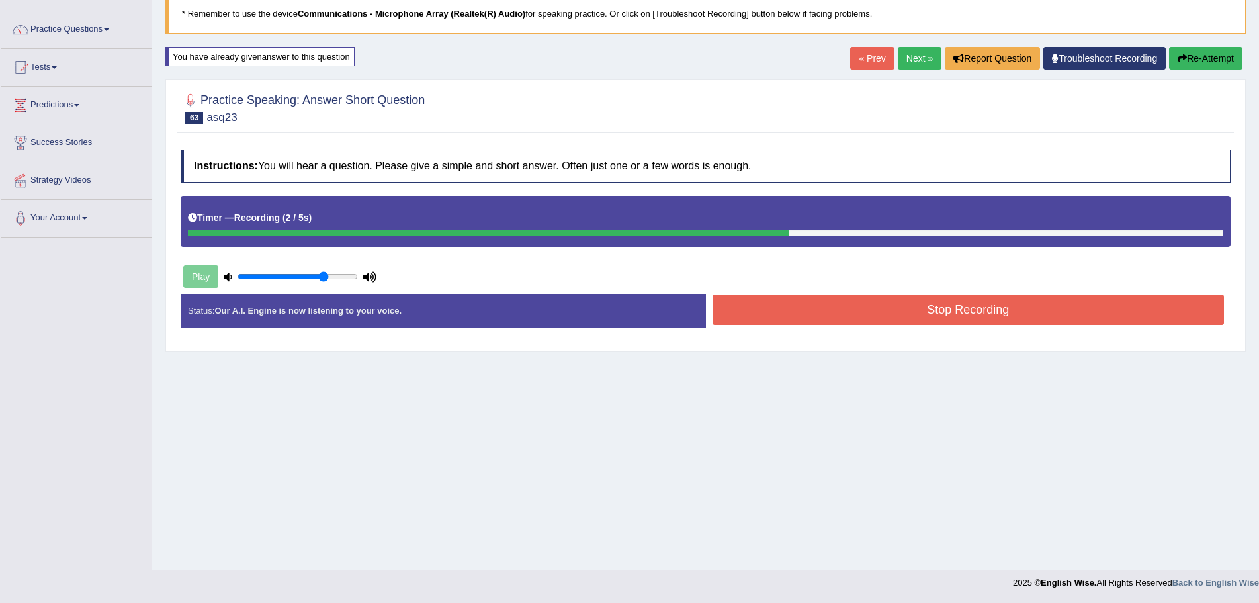
click at [812, 312] on button "Stop Recording" at bounding box center [968, 309] width 512 height 30
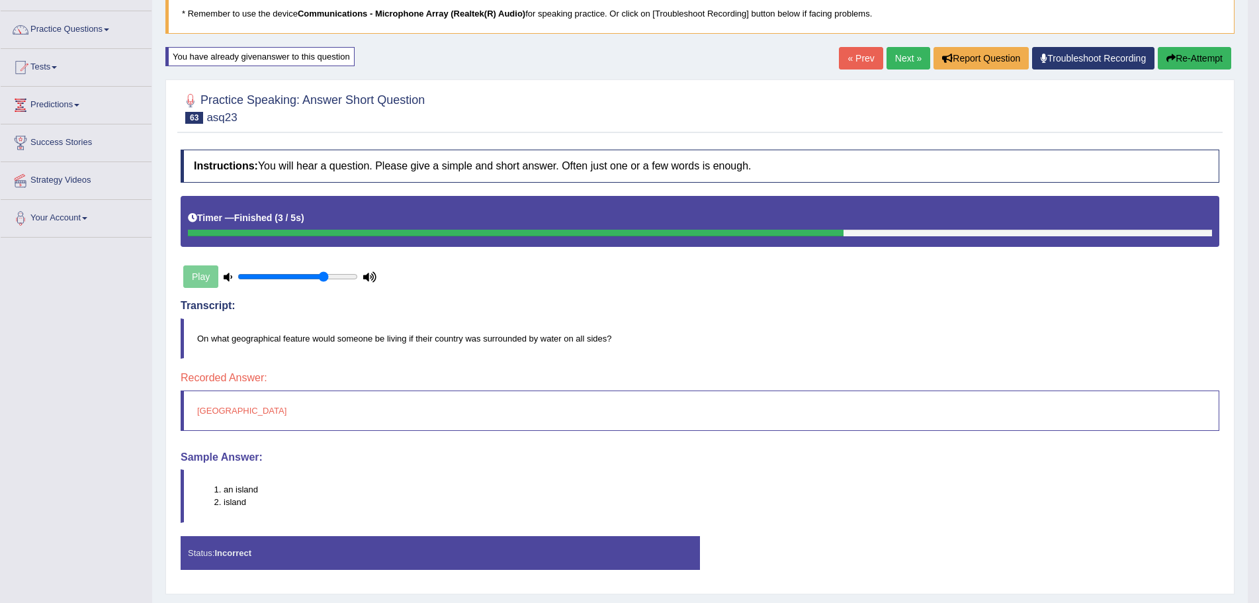
click at [1187, 56] on button "Re-Attempt" at bounding box center [1194, 58] width 73 height 22
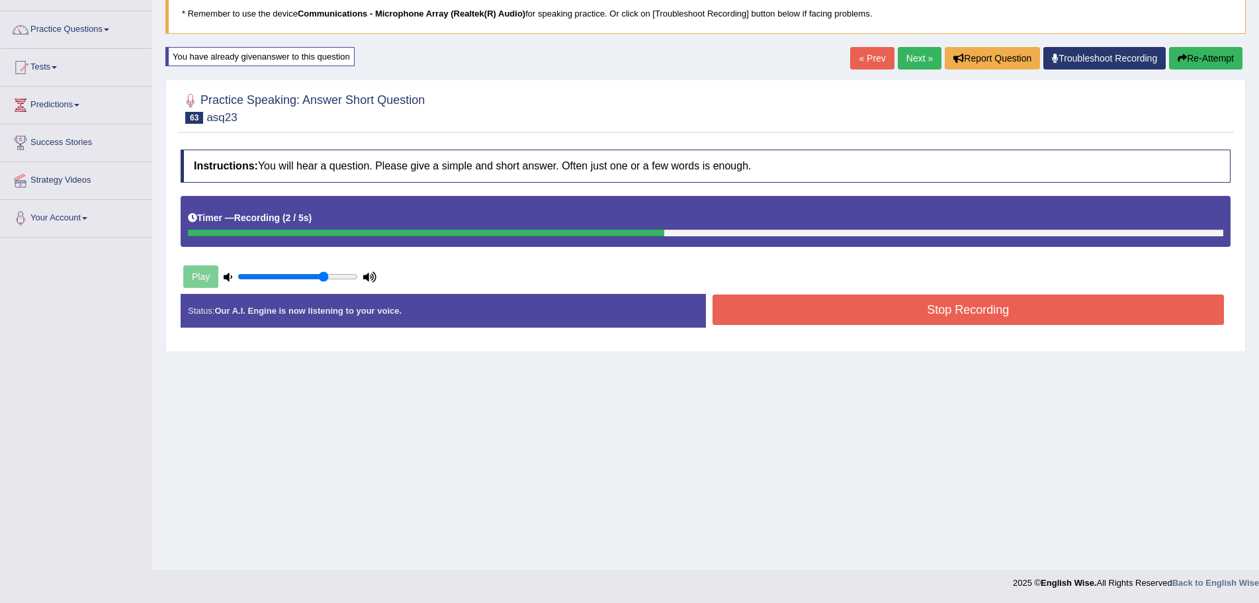
click at [810, 302] on button "Stop Recording" at bounding box center [968, 309] width 512 height 30
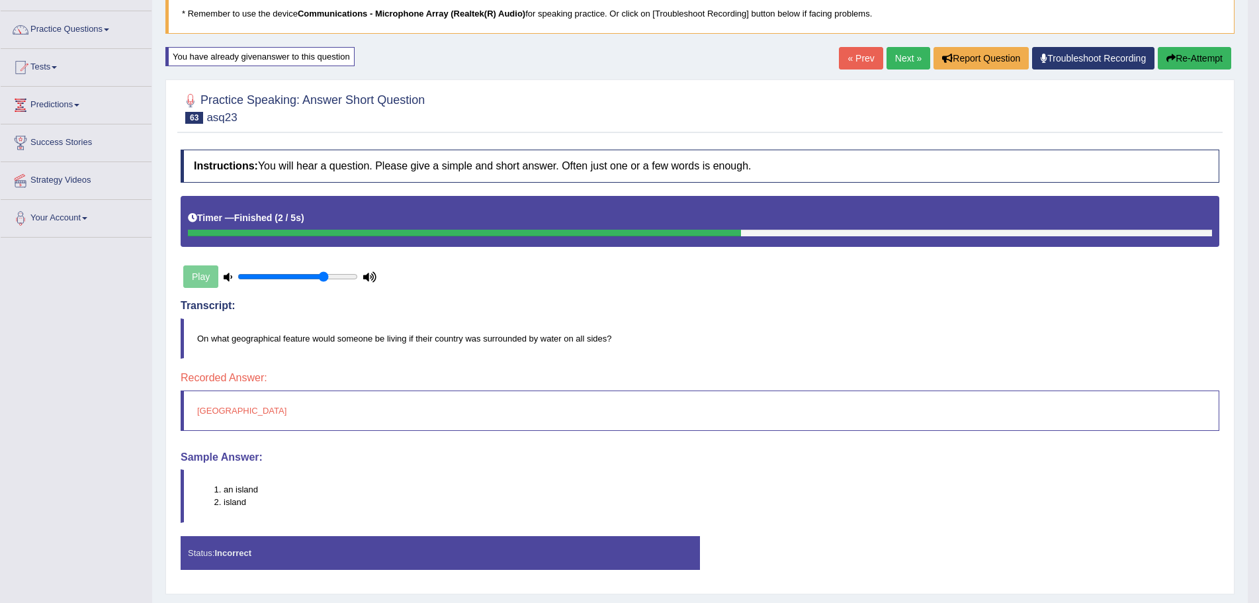
click at [896, 56] on link "Next »" at bounding box center [908, 58] width 44 height 22
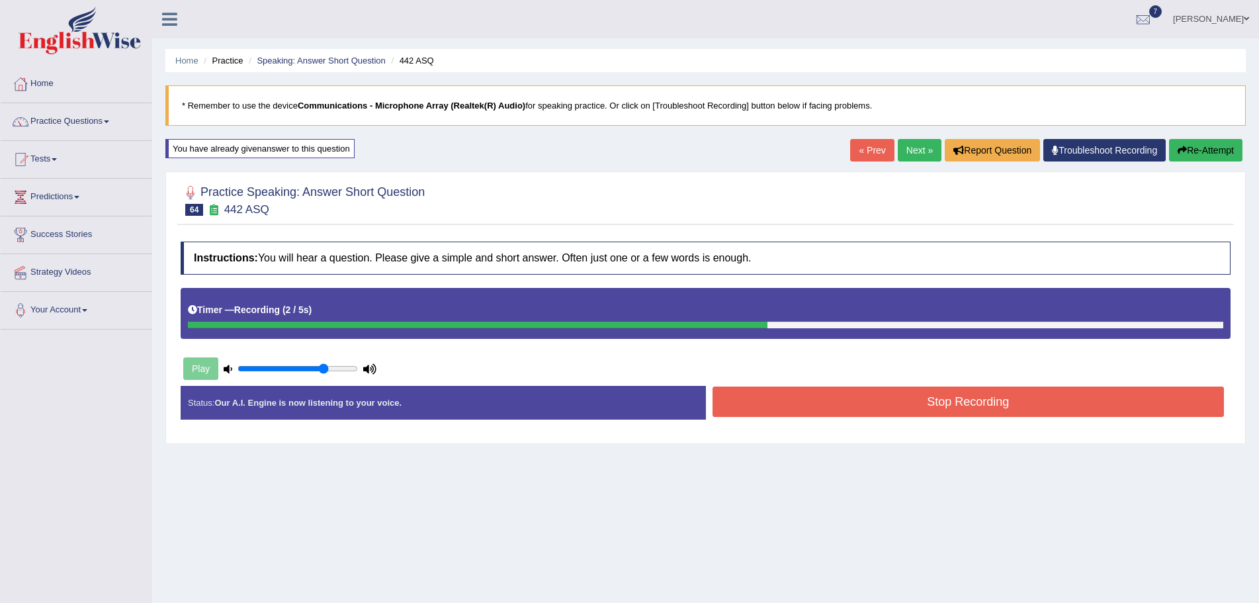
click at [870, 401] on button "Stop Recording" at bounding box center [968, 401] width 512 height 30
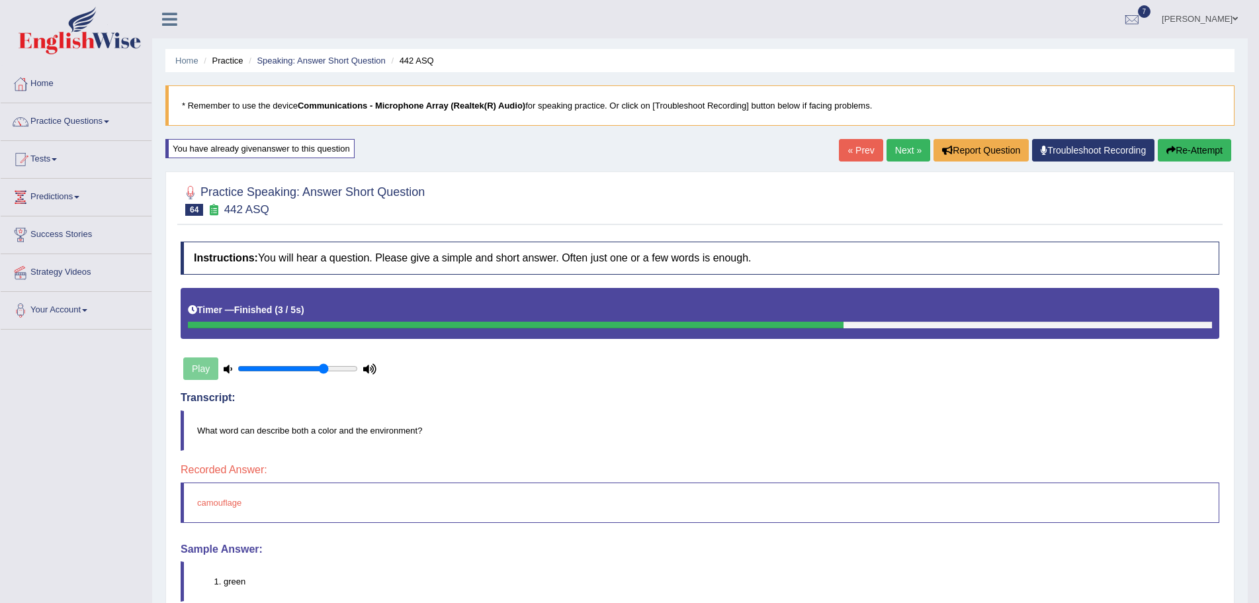
click at [1173, 150] on button "Re-Attempt" at bounding box center [1194, 150] width 73 height 22
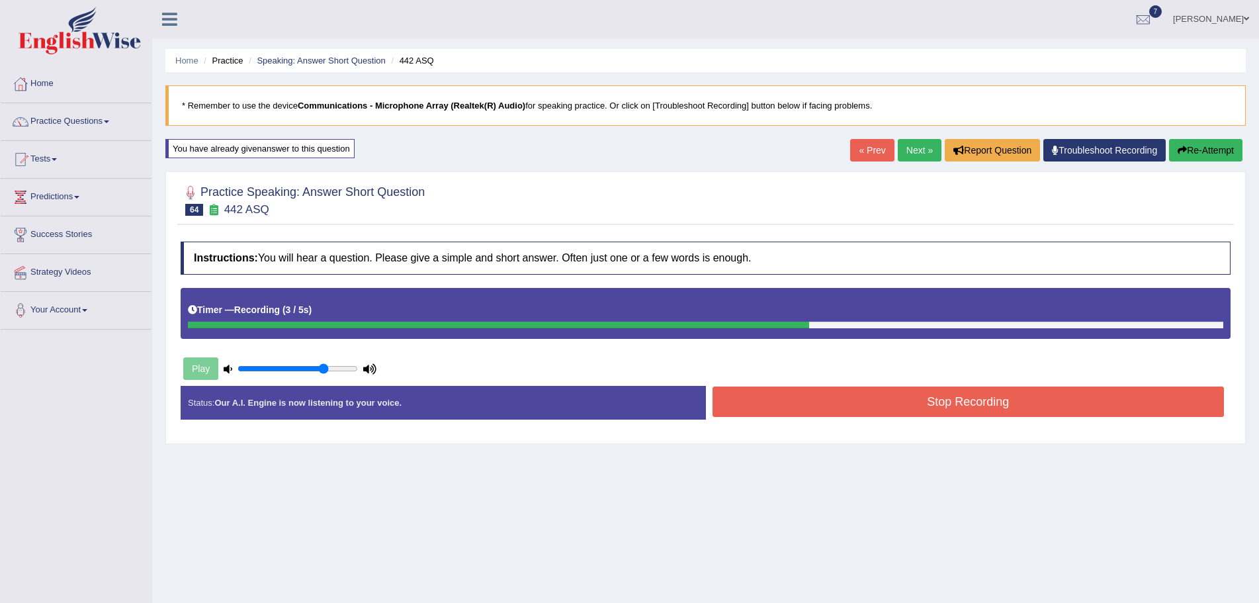
click at [935, 405] on button "Stop Recording" at bounding box center [968, 401] width 512 height 30
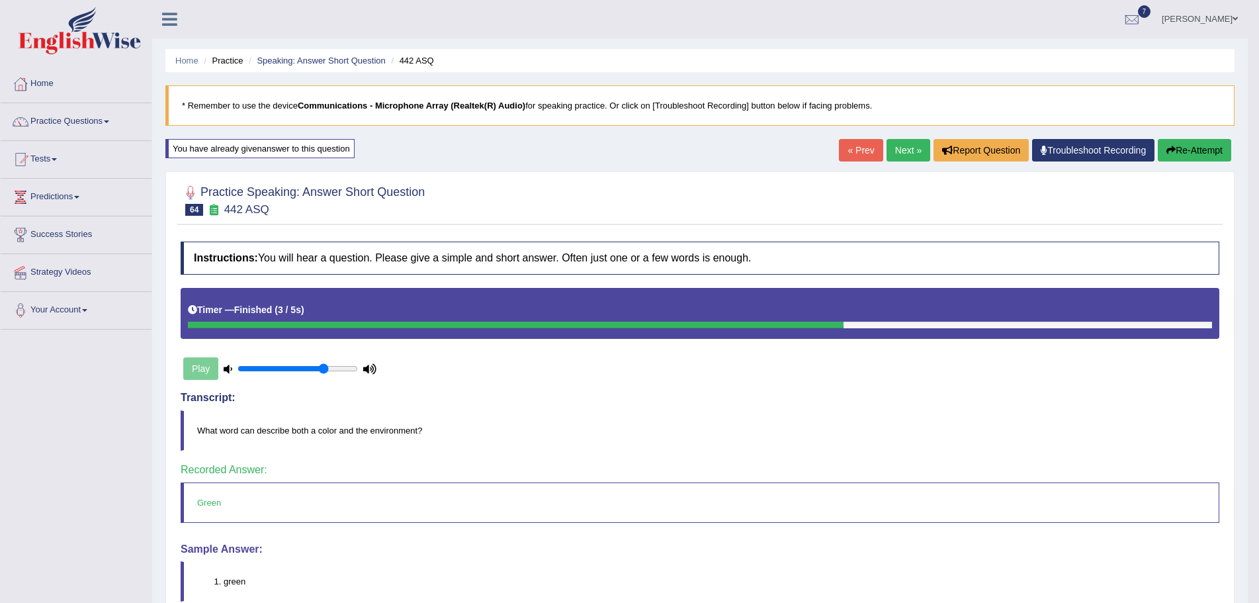
click at [904, 146] on link "Next »" at bounding box center [908, 150] width 44 height 22
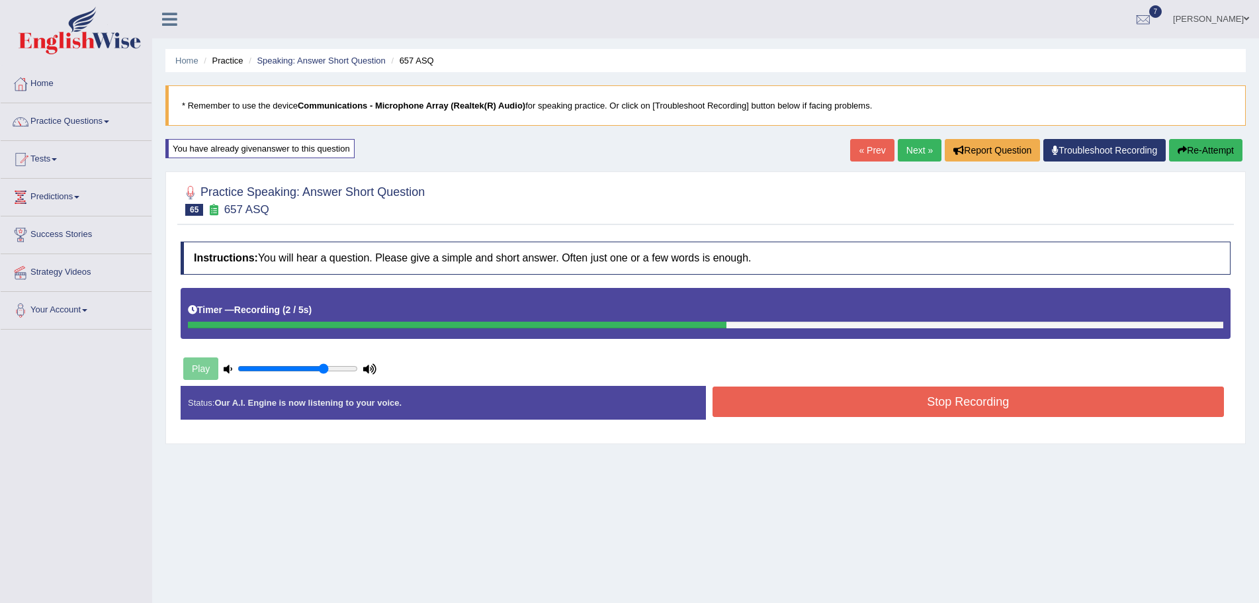
click at [868, 403] on button "Stop Recording" at bounding box center [968, 401] width 512 height 30
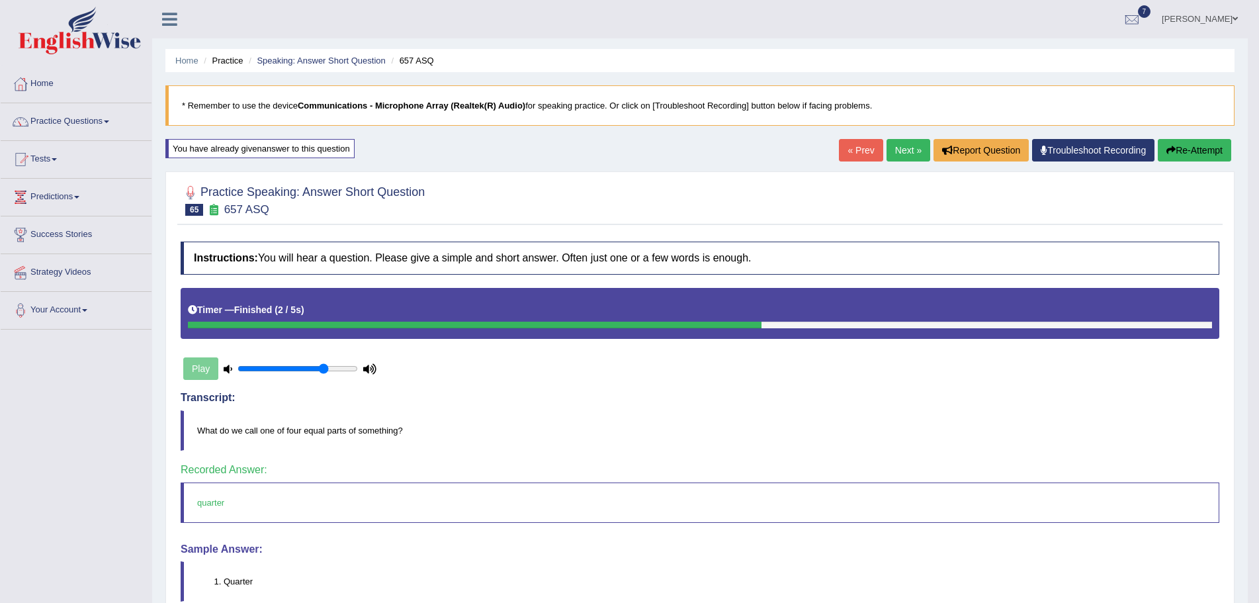
click at [904, 149] on link "Next »" at bounding box center [908, 150] width 44 height 22
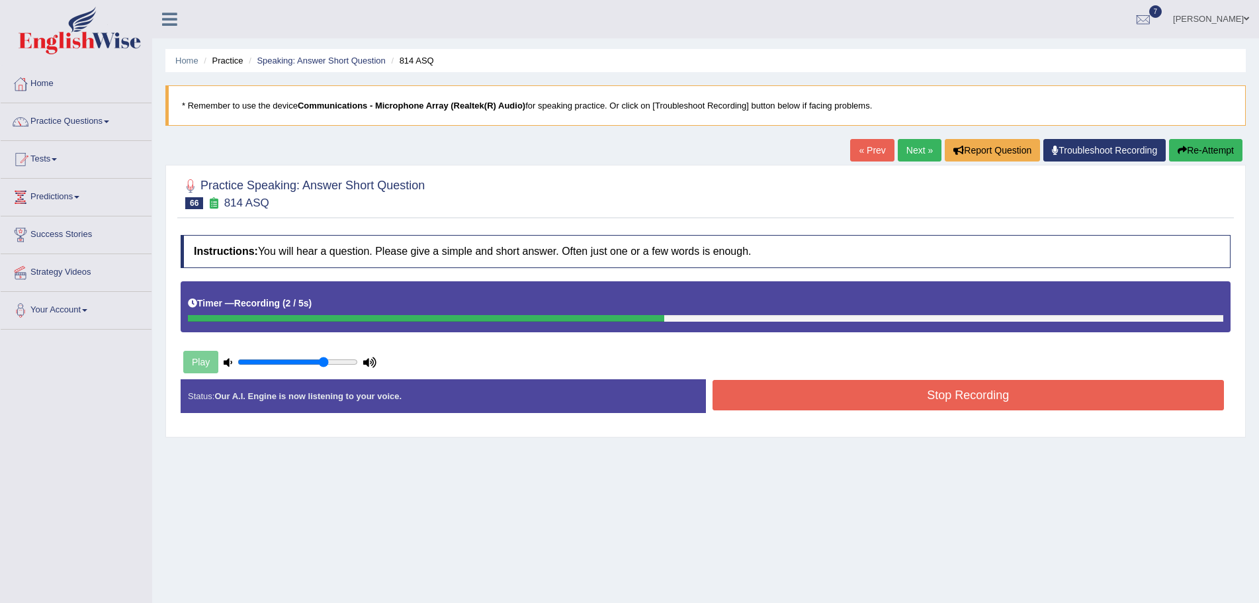
click at [843, 396] on button "Stop Recording" at bounding box center [968, 395] width 512 height 30
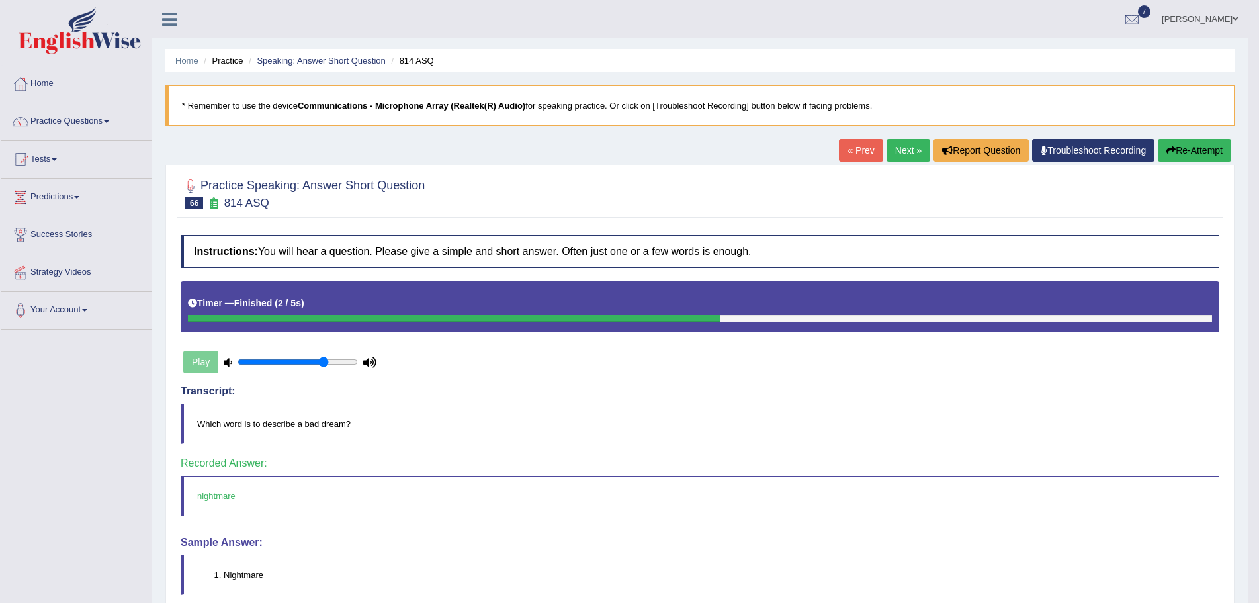
click at [903, 146] on link "Next »" at bounding box center [908, 150] width 44 height 22
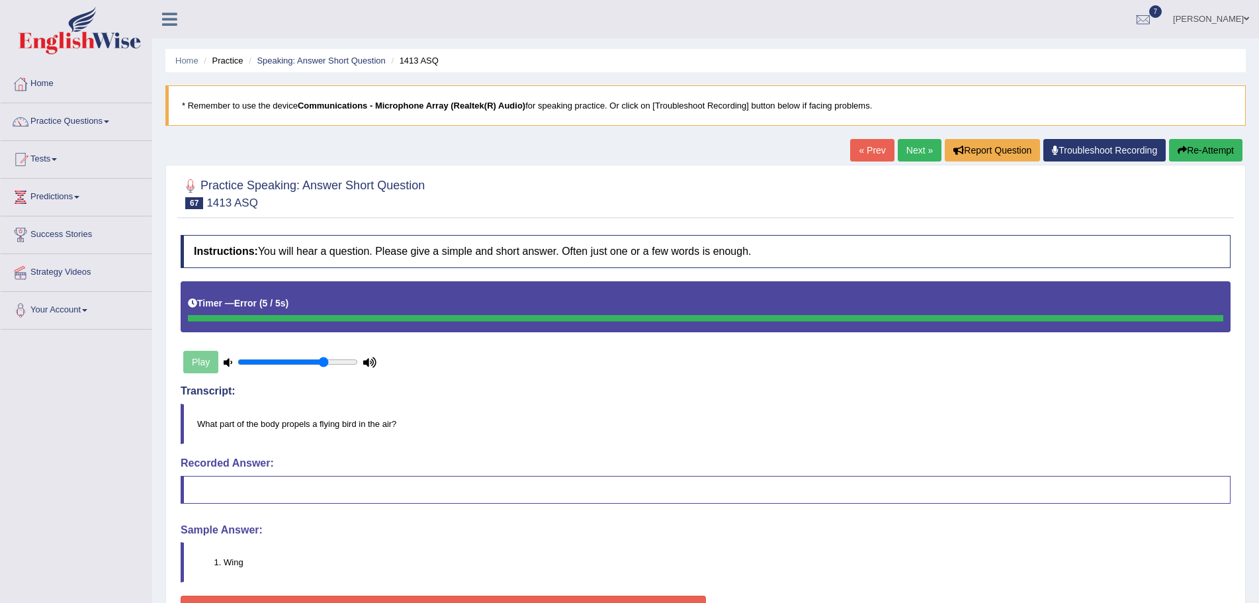
click at [1192, 149] on button "Re-Attempt" at bounding box center [1205, 150] width 73 height 22
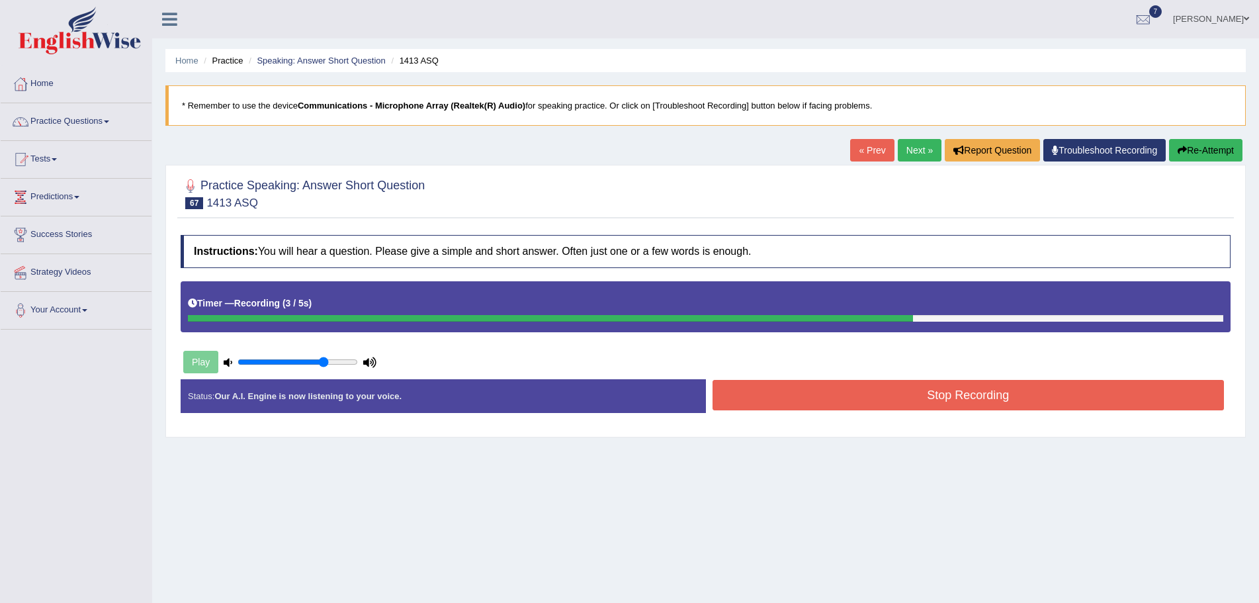
click at [896, 398] on button "Stop Recording" at bounding box center [968, 395] width 512 height 30
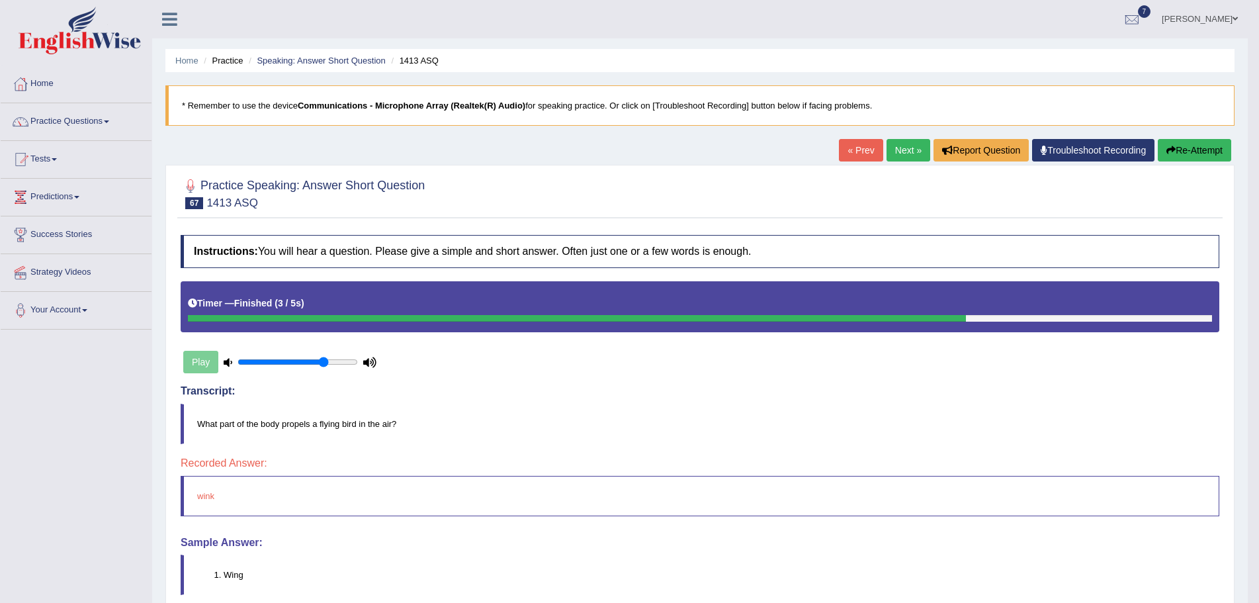
click at [1184, 148] on button "Re-Attempt" at bounding box center [1194, 150] width 73 height 22
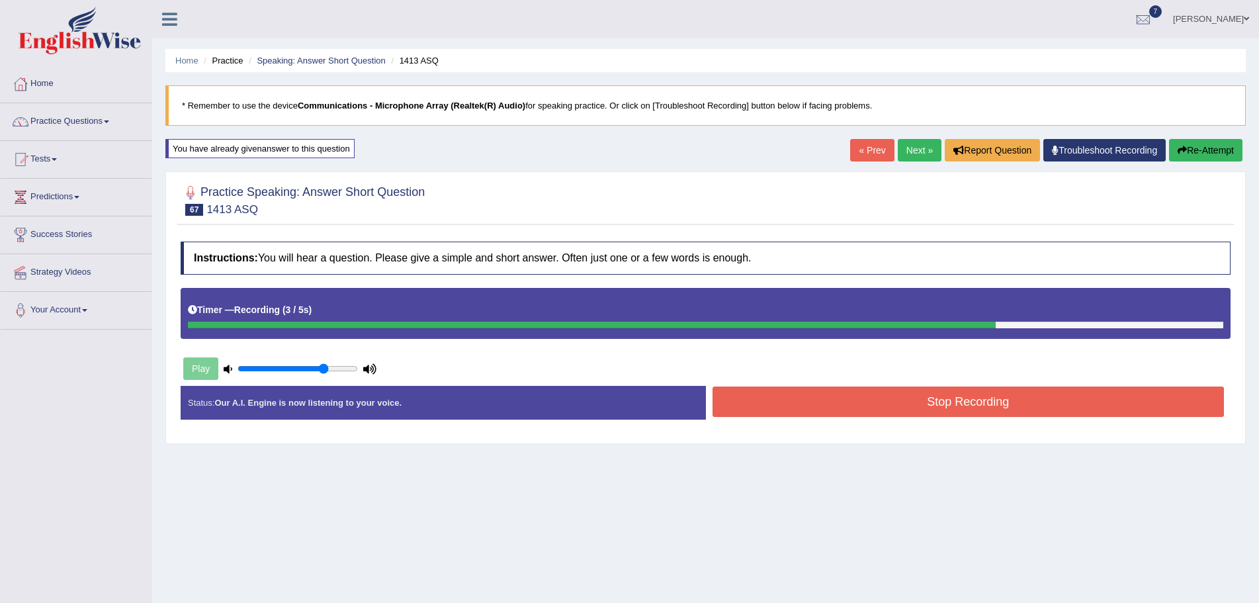
click at [866, 405] on button "Stop Recording" at bounding box center [968, 401] width 512 height 30
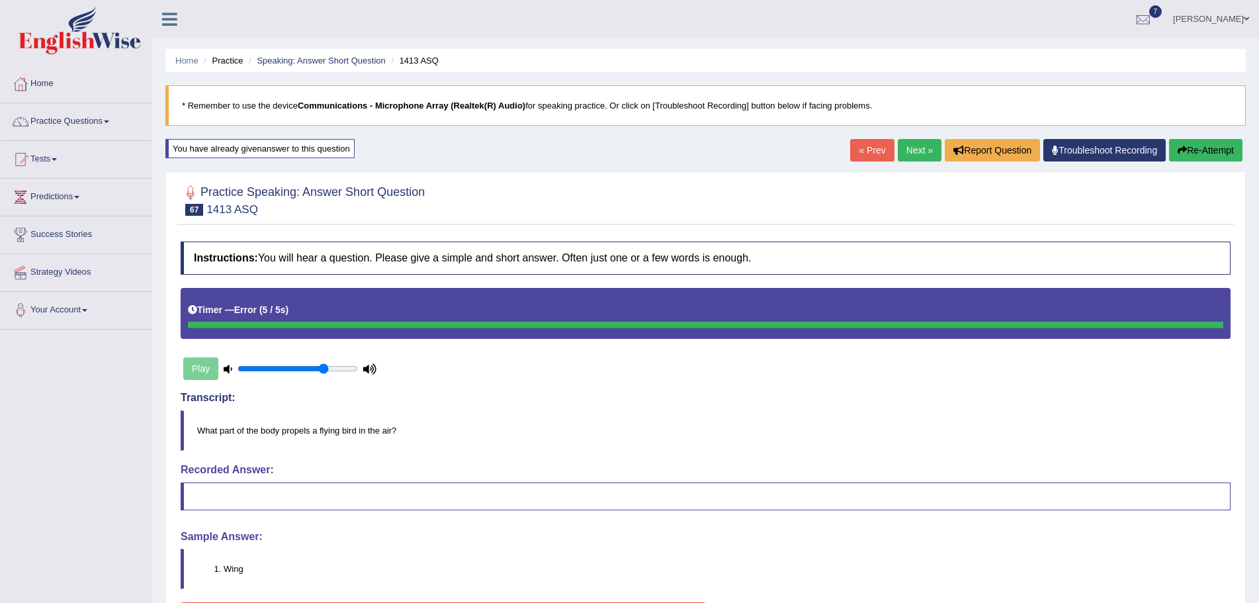
click at [911, 150] on link "Next »" at bounding box center [920, 150] width 44 height 22
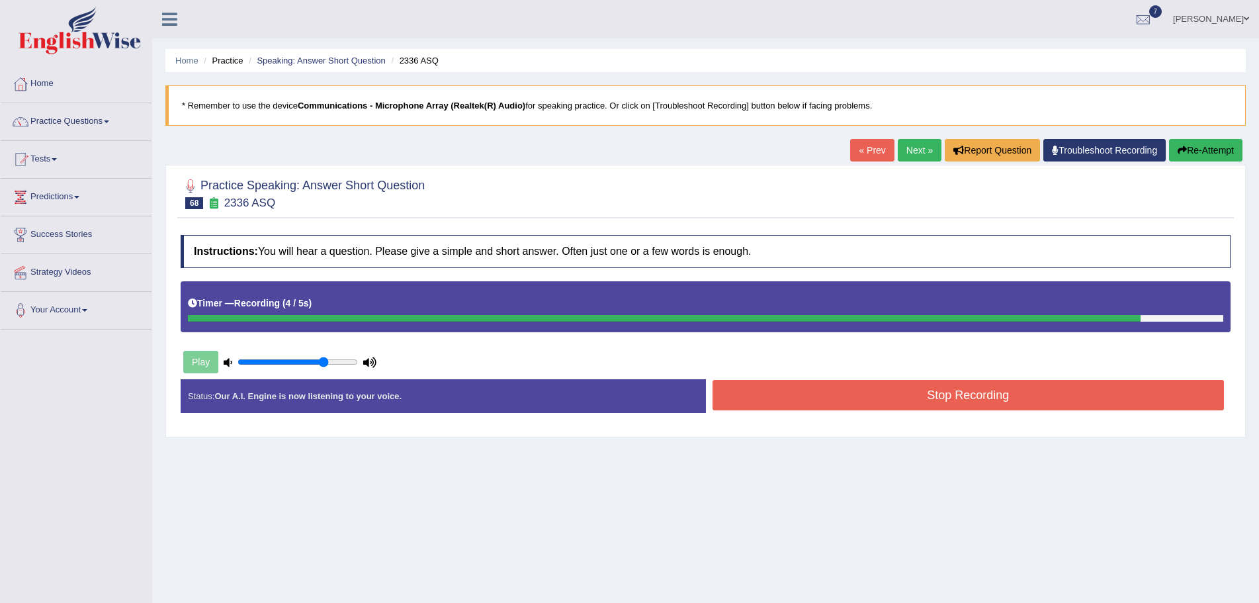
click at [896, 396] on button "Stop Recording" at bounding box center [968, 395] width 512 height 30
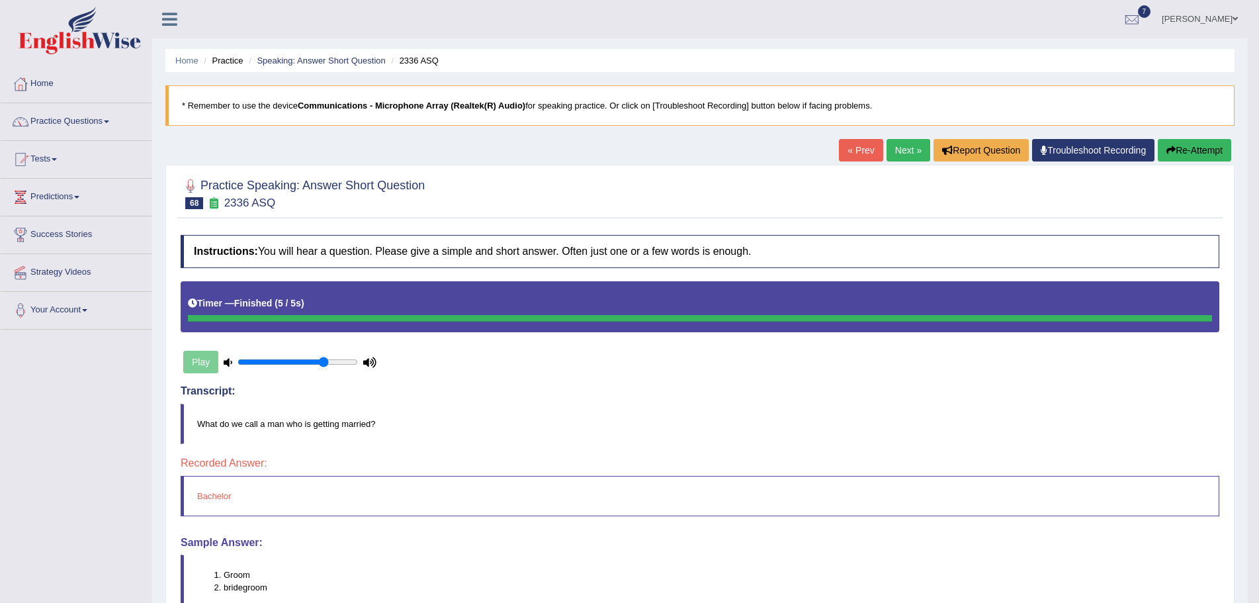
click at [1175, 150] on button "Re-Attempt" at bounding box center [1194, 150] width 73 height 22
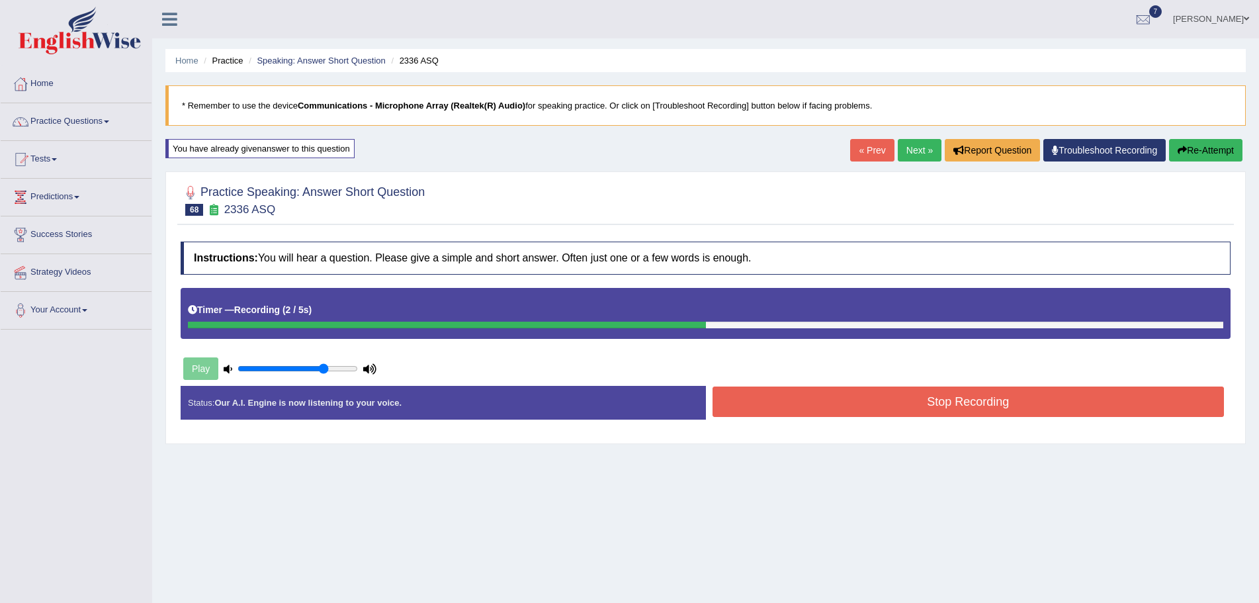
click at [874, 407] on button "Stop Recording" at bounding box center [968, 401] width 512 height 30
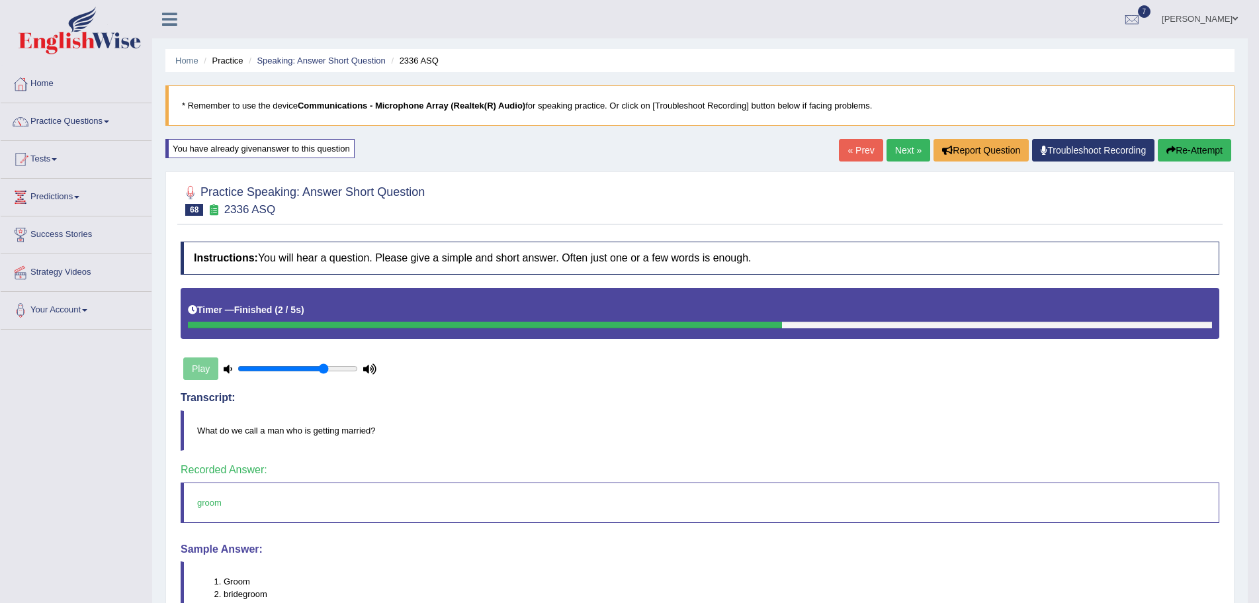
click at [898, 149] on link "Next »" at bounding box center [908, 150] width 44 height 22
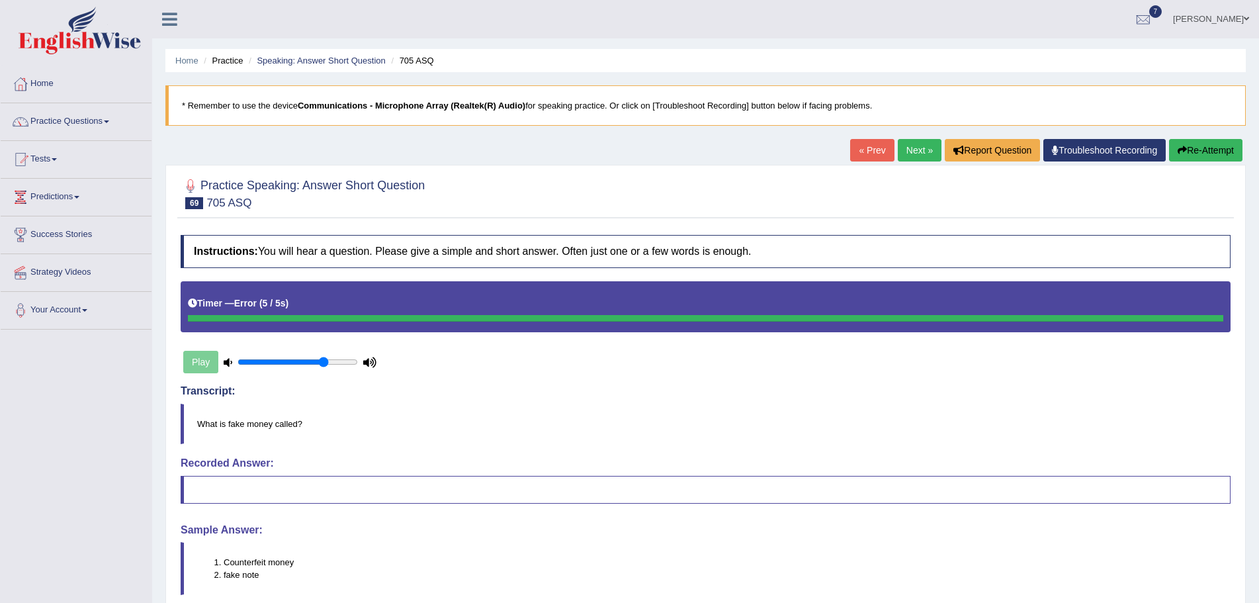
drag, startPoint x: 1195, startPoint y: 151, endPoint x: 1187, endPoint y: 151, distance: 7.3
click at [1191, 151] on button "Re-Attempt" at bounding box center [1205, 150] width 73 height 22
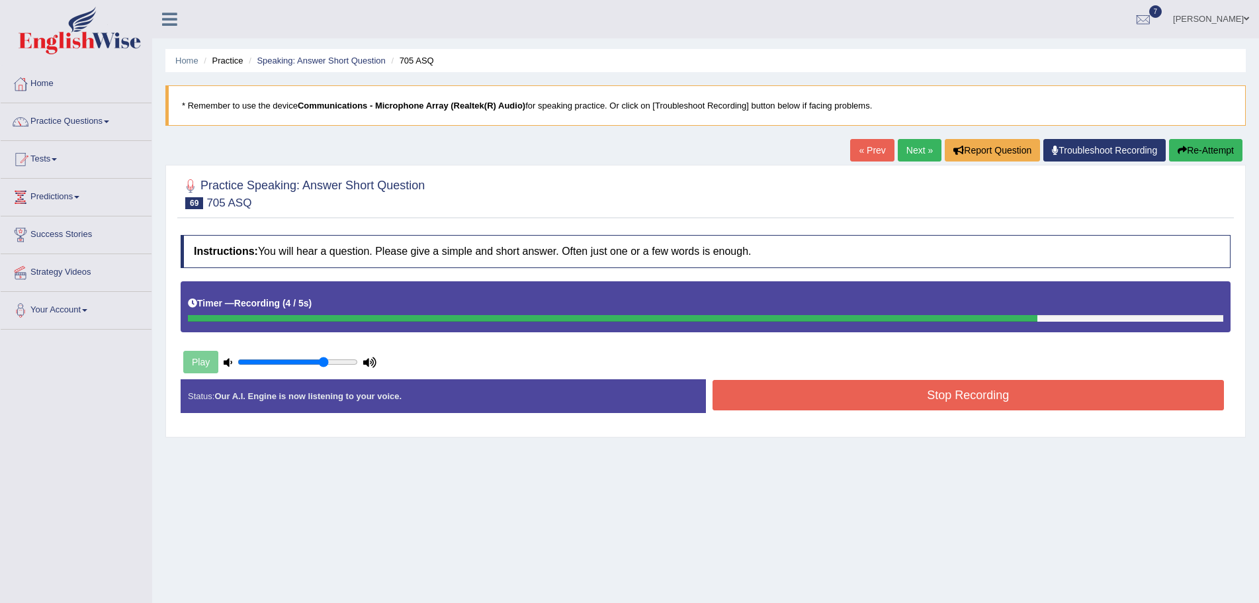
click at [818, 398] on button "Stop Recording" at bounding box center [968, 395] width 512 height 30
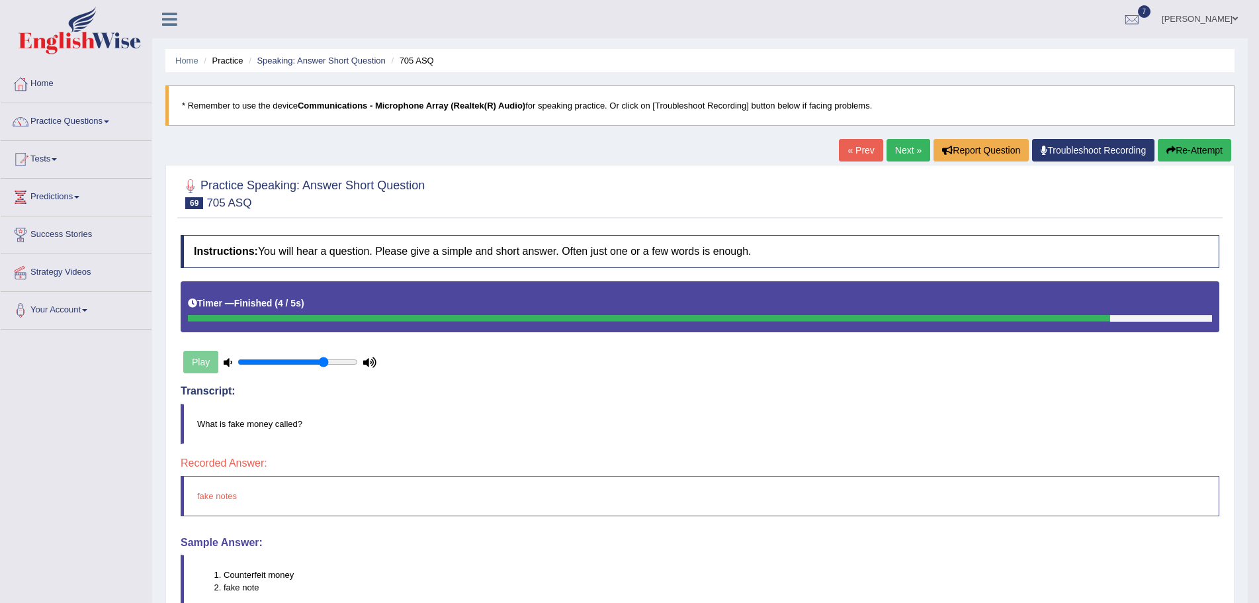
click at [1200, 149] on button "Re-Attempt" at bounding box center [1194, 150] width 73 height 22
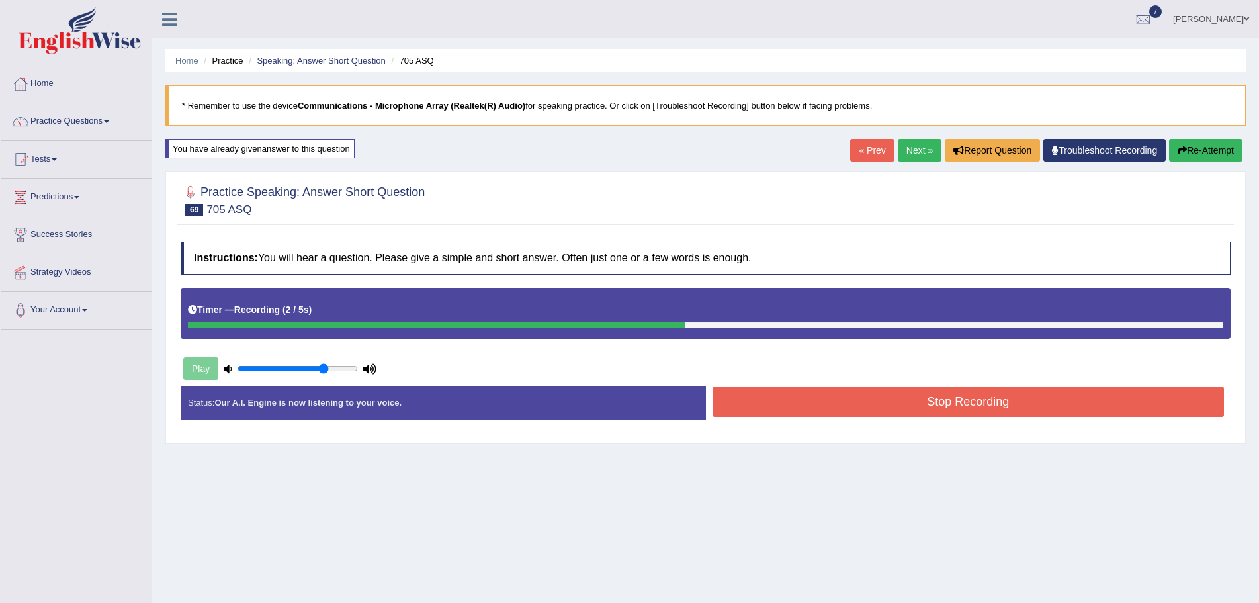
click at [790, 405] on button "Stop Recording" at bounding box center [968, 401] width 512 height 30
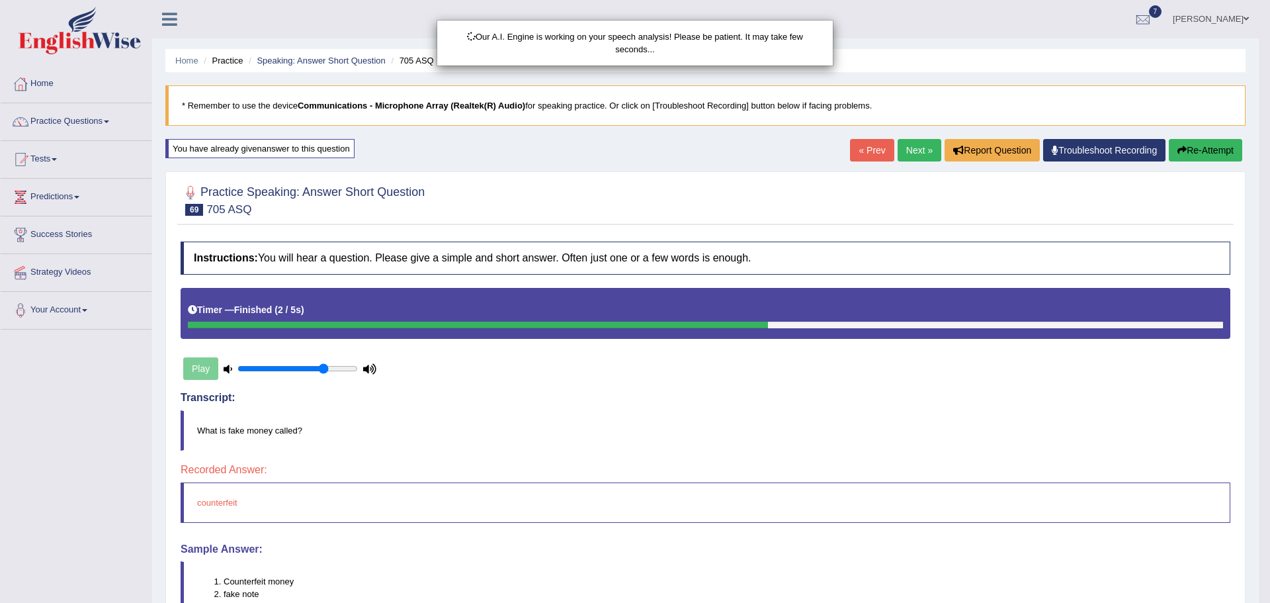
click at [1185, 149] on div "Our A.I. Engine is working on your speech analysis! Please be patient. It may t…" at bounding box center [635, 301] width 1270 height 603
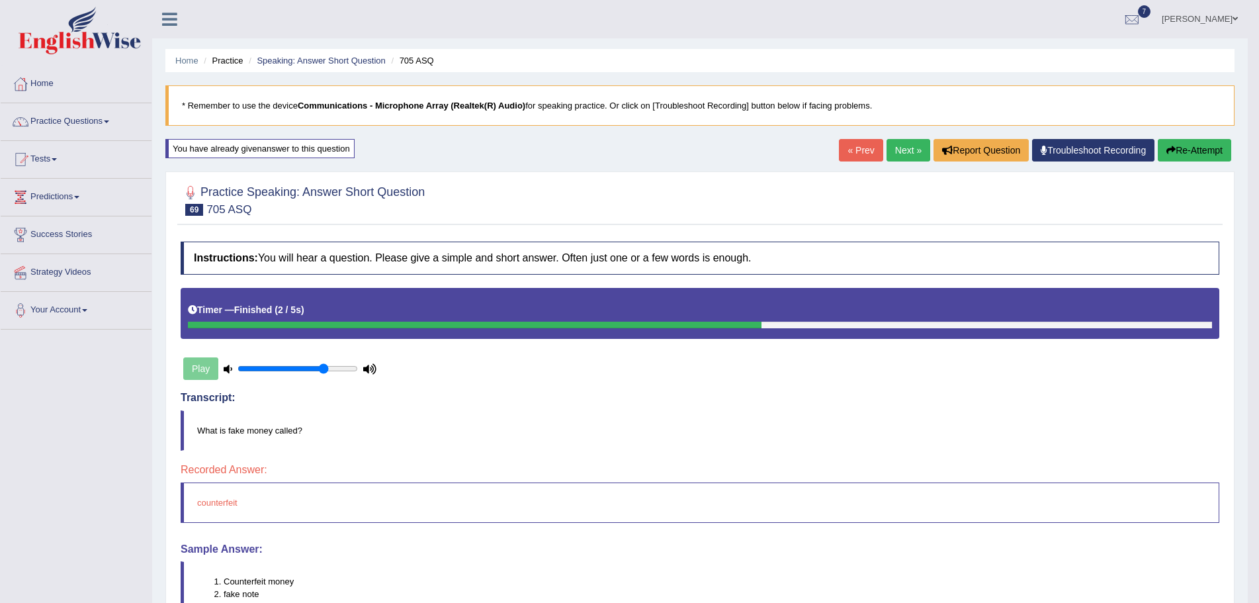
click at [1185, 149] on button "Re-Attempt" at bounding box center [1194, 150] width 73 height 22
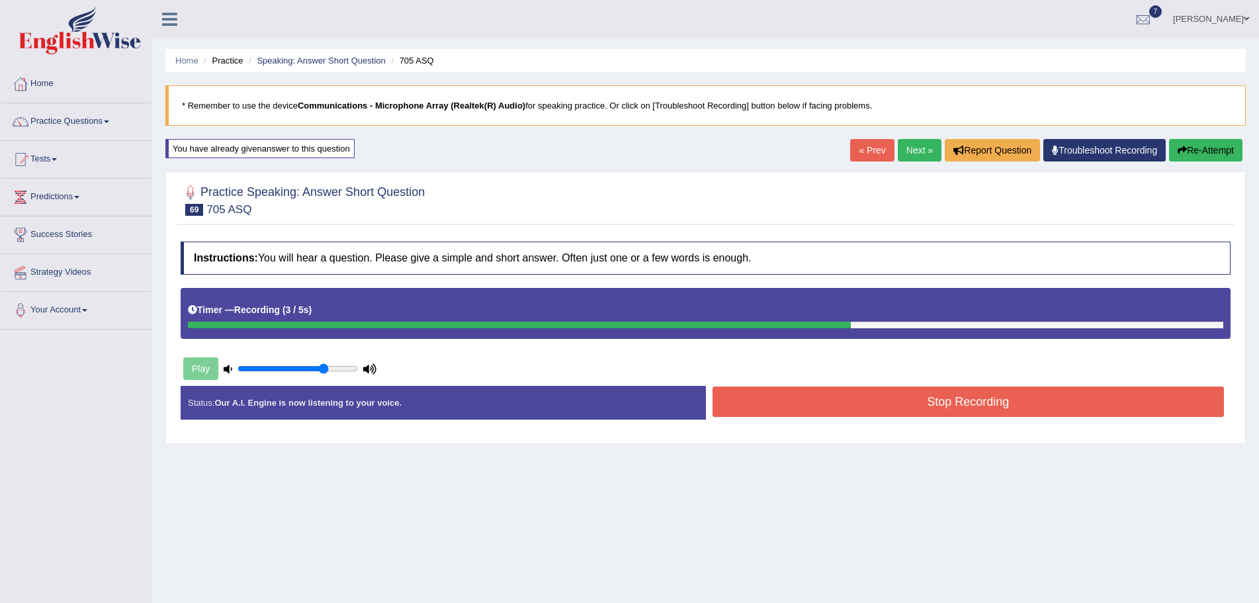
click at [949, 401] on button "Stop Recording" at bounding box center [968, 401] width 512 height 30
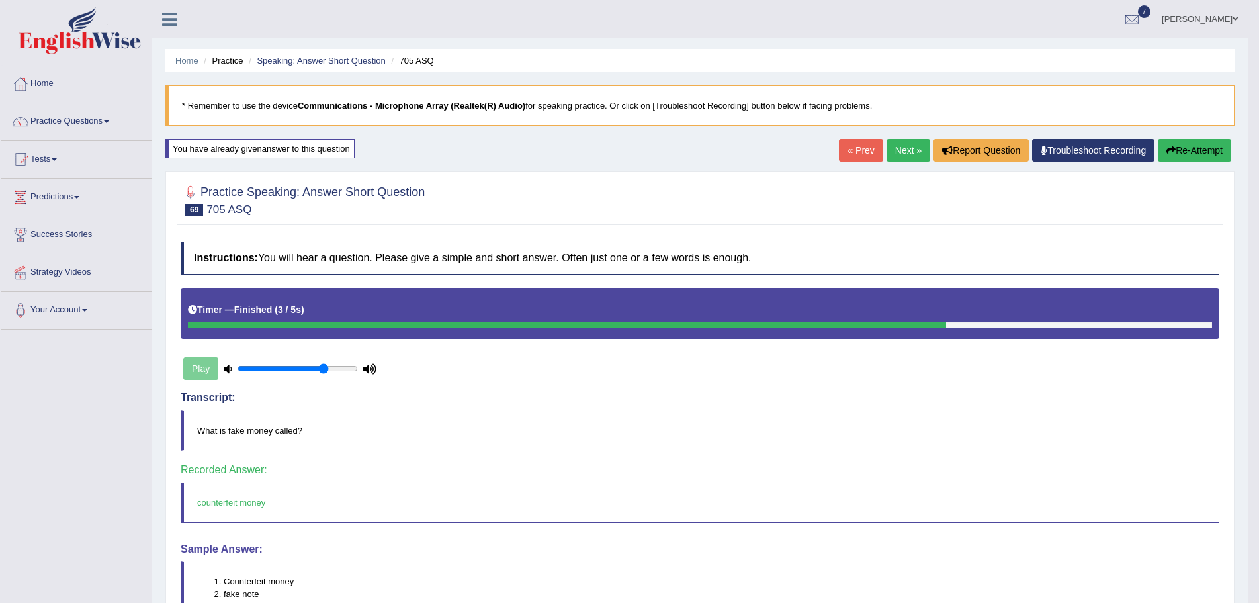
click at [899, 147] on link "Next »" at bounding box center [908, 150] width 44 height 22
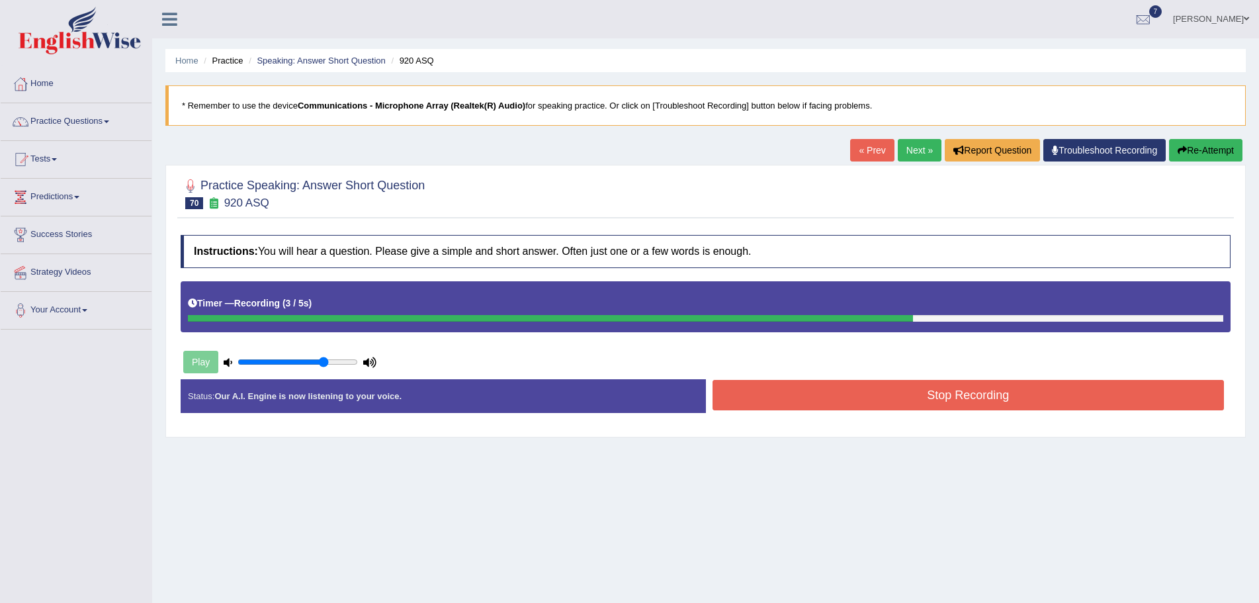
click at [848, 393] on button "Stop Recording" at bounding box center [968, 395] width 512 height 30
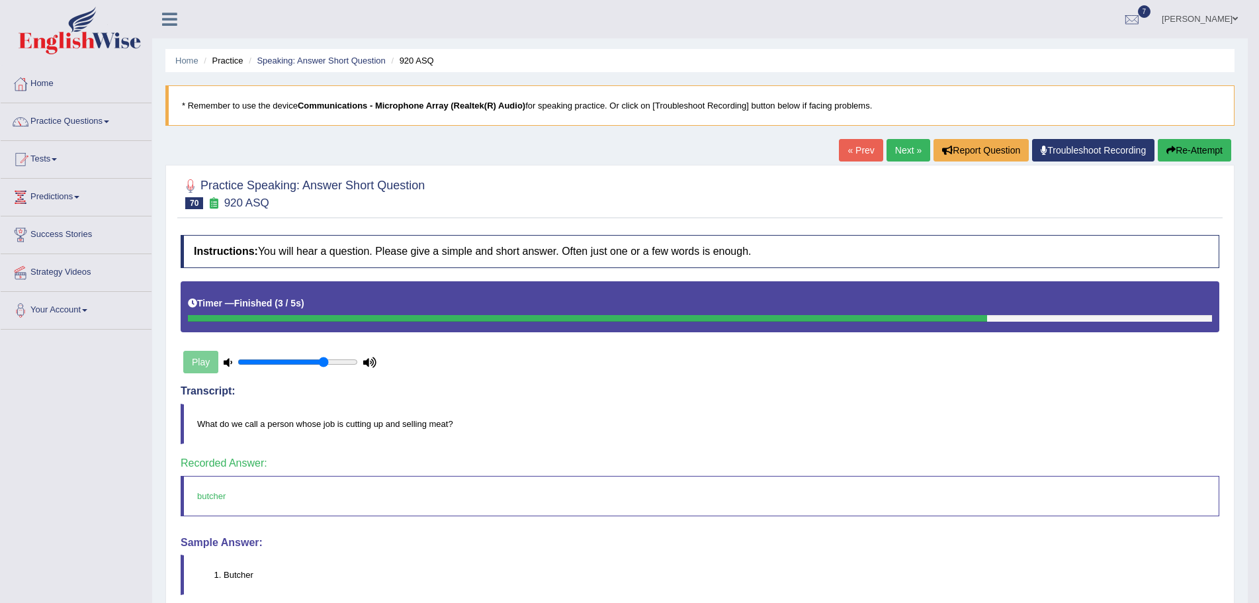
click at [898, 148] on link "Next »" at bounding box center [908, 150] width 44 height 22
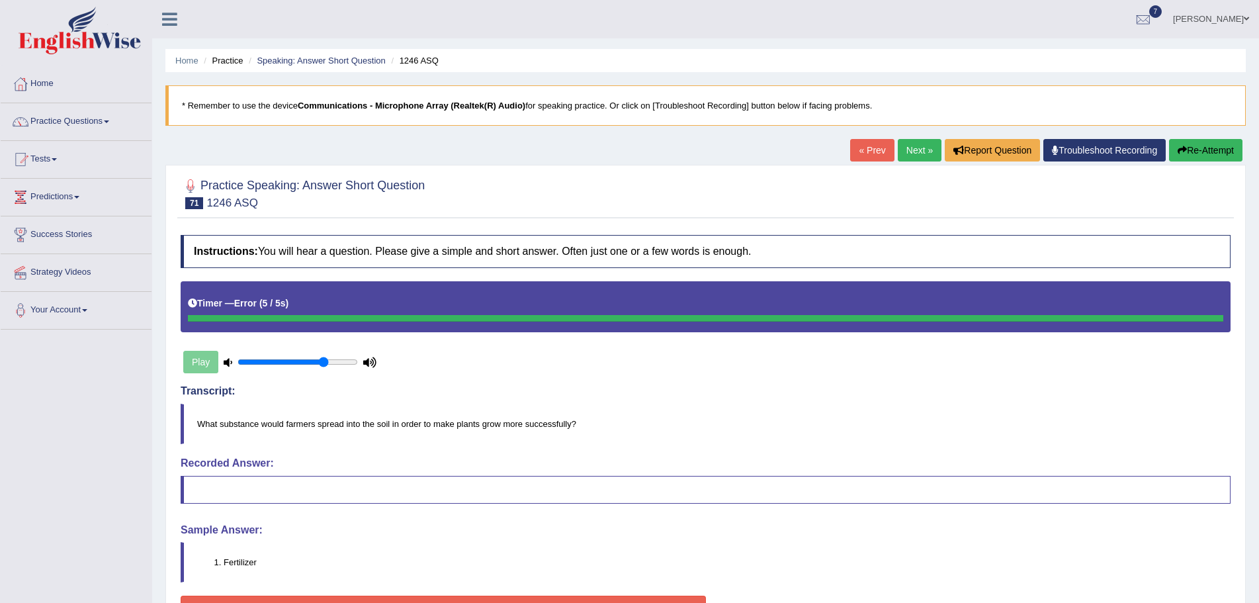
click at [1203, 149] on button "Re-Attempt" at bounding box center [1205, 150] width 73 height 22
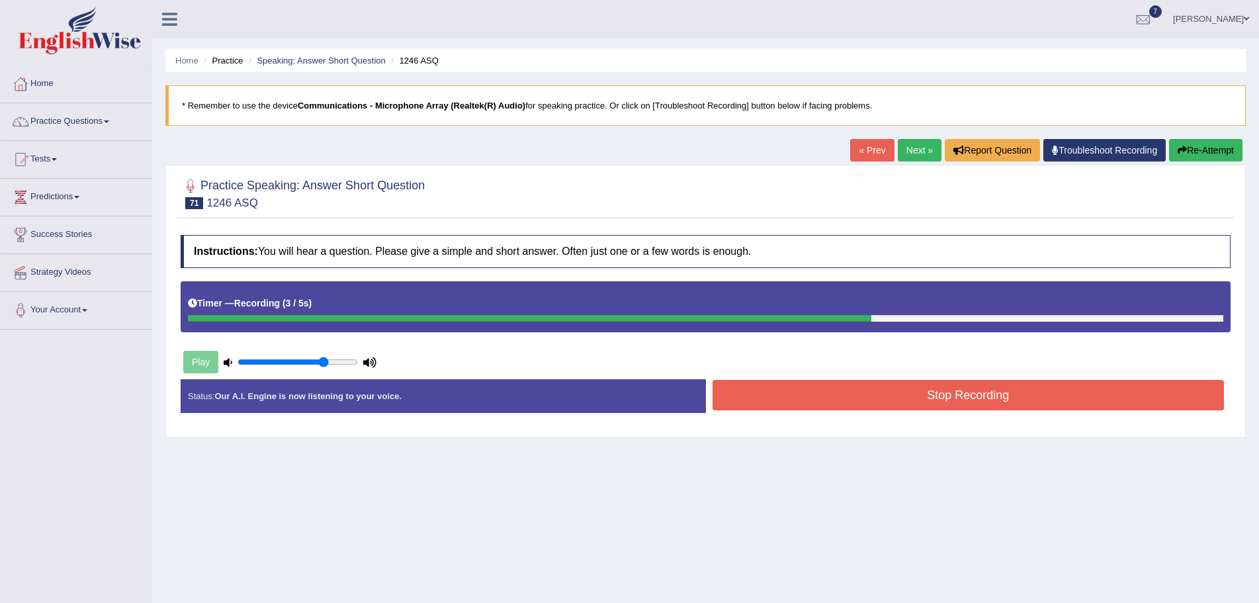
click at [906, 394] on button "Stop Recording" at bounding box center [968, 395] width 512 height 30
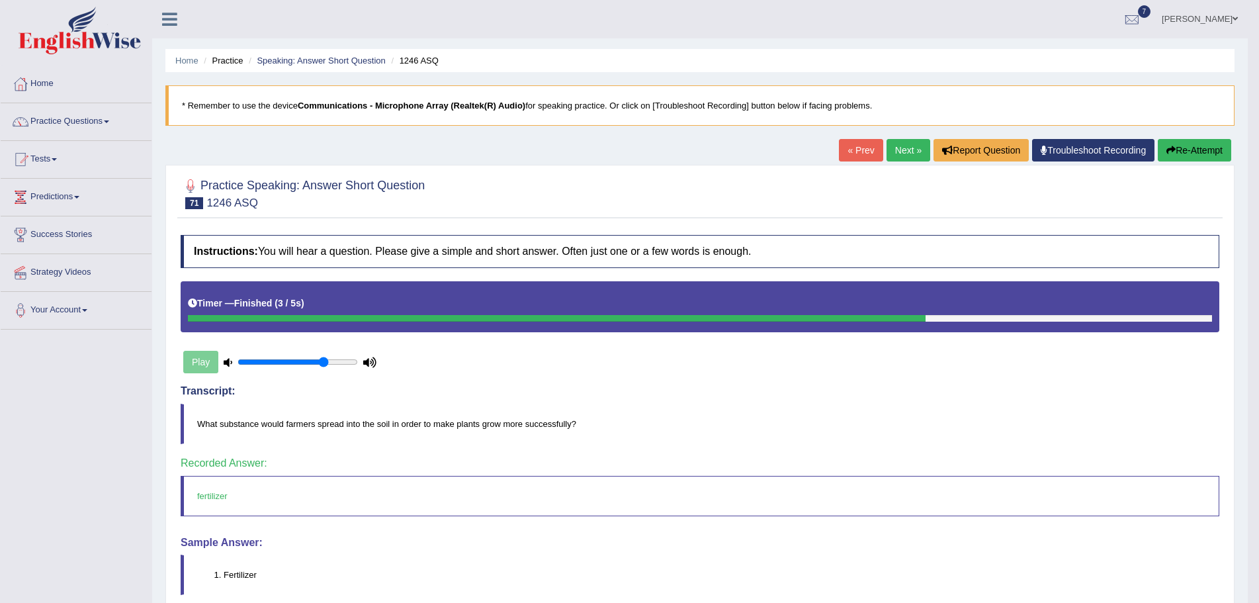
click at [900, 151] on link "Next »" at bounding box center [908, 150] width 44 height 22
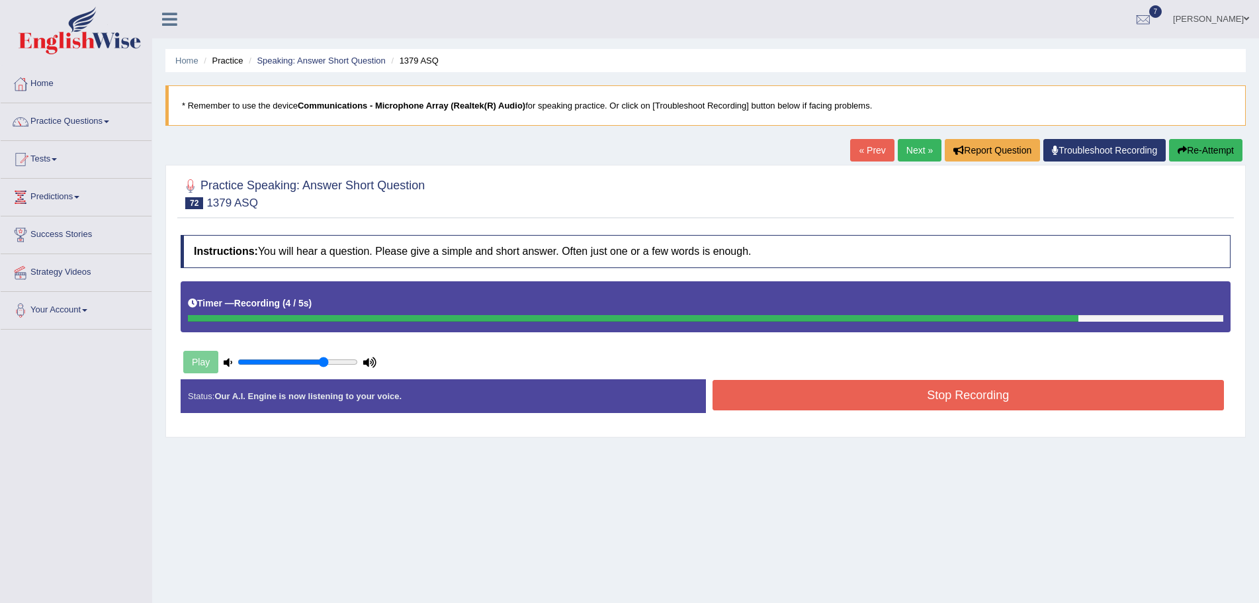
click at [919, 396] on button "Stop Recording" at bounding box center [968, 395] width 512 height 30
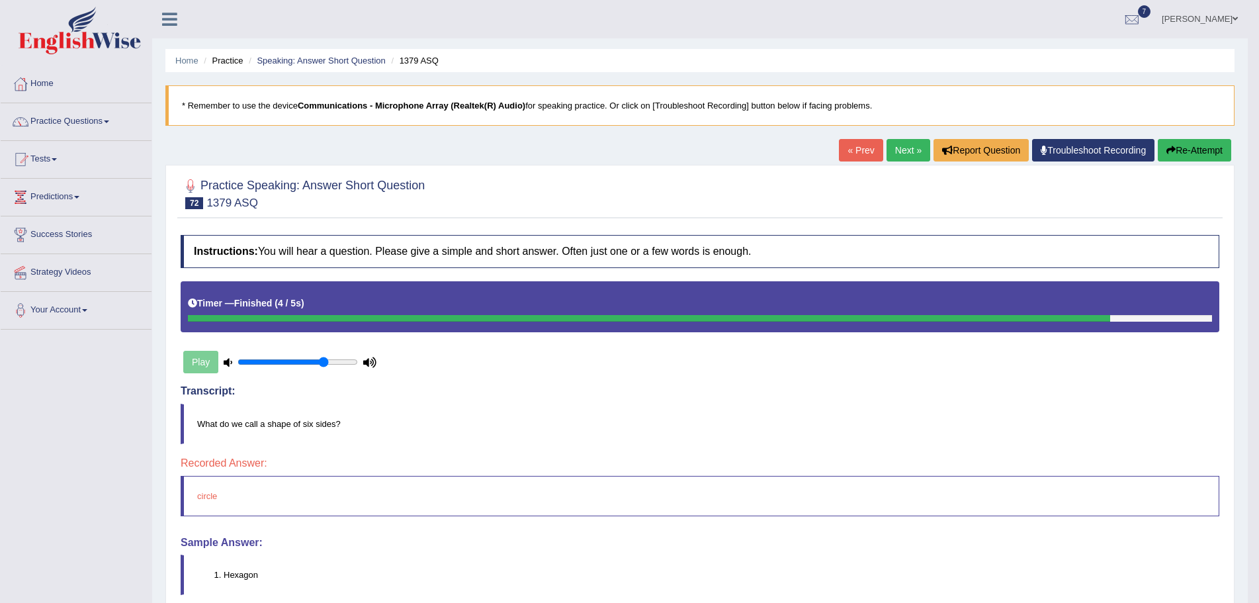
click at [1185, 146] on button "Re-Attempt" at bounding box center [1194, 150] width 73 height 22
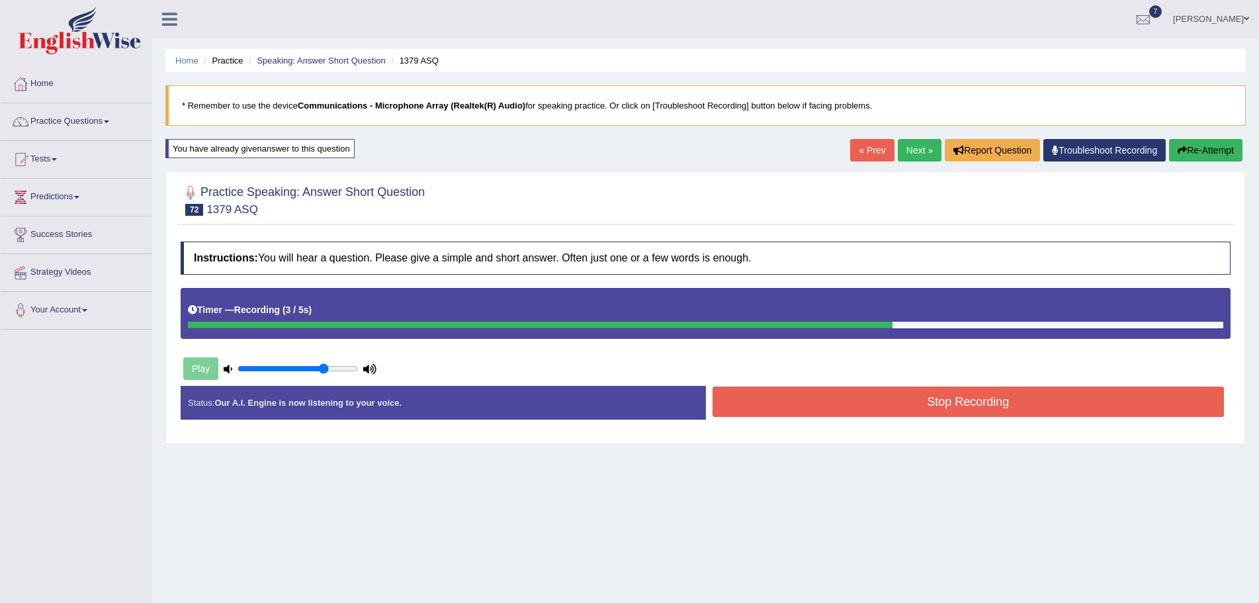
click at [960, 394] on button "Stop Recording" at bounding box center [968, 401] width 512 height 30
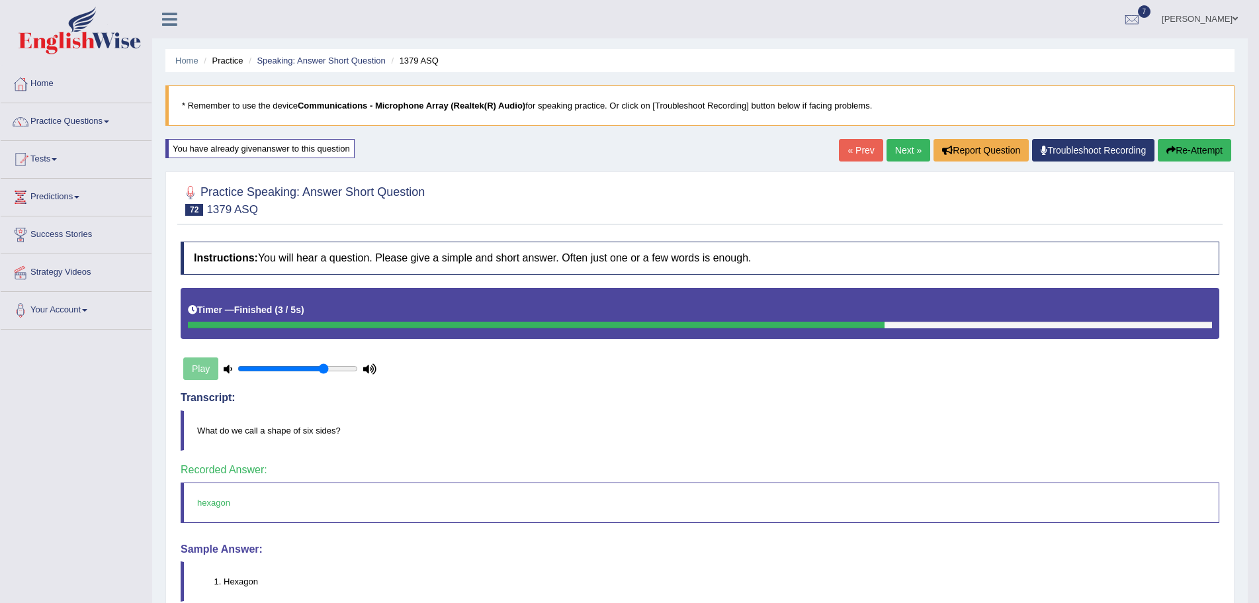
click at [902, 148] on link "Next »" at bounding box center [908, 150] width 44 height 22
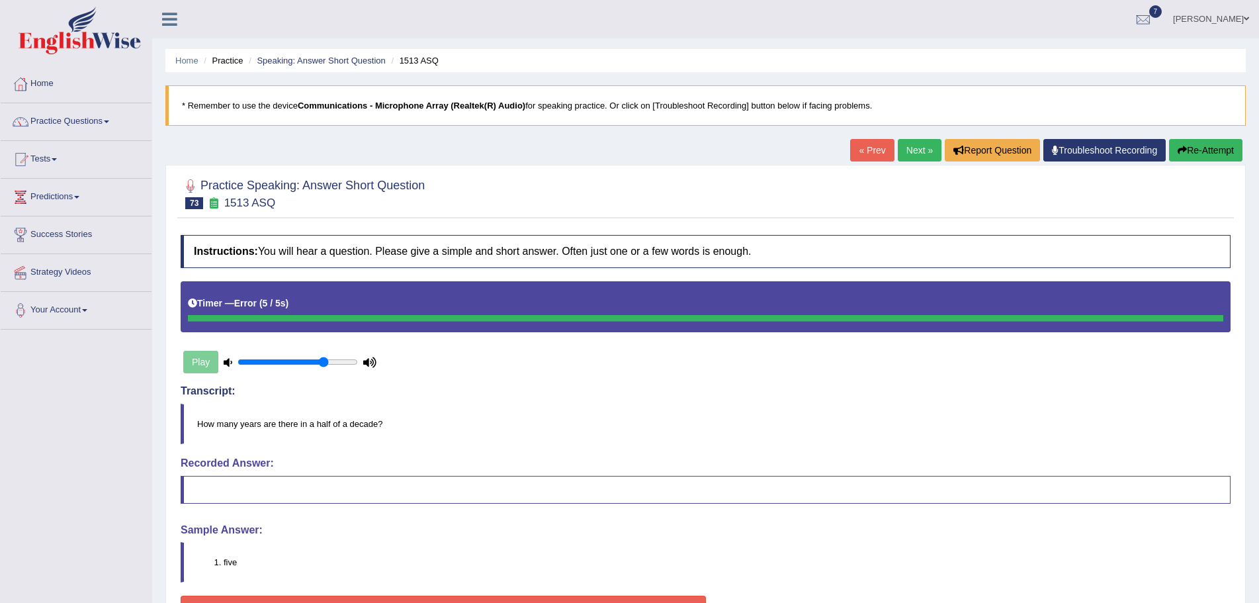
click at [1190, 148] on button "Re-Attempt" at bounding box center [1205, 150] width 73 height 22
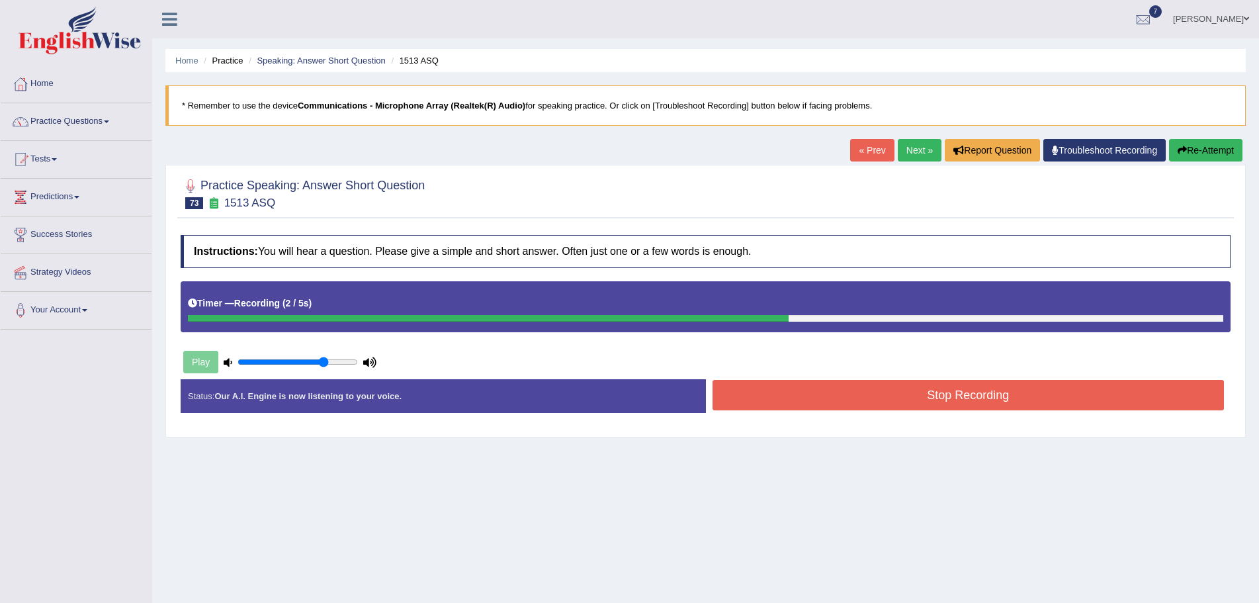
click at [938, 394] on button "Stop Recording" at bounding box center [968, 395] width 512 height 30
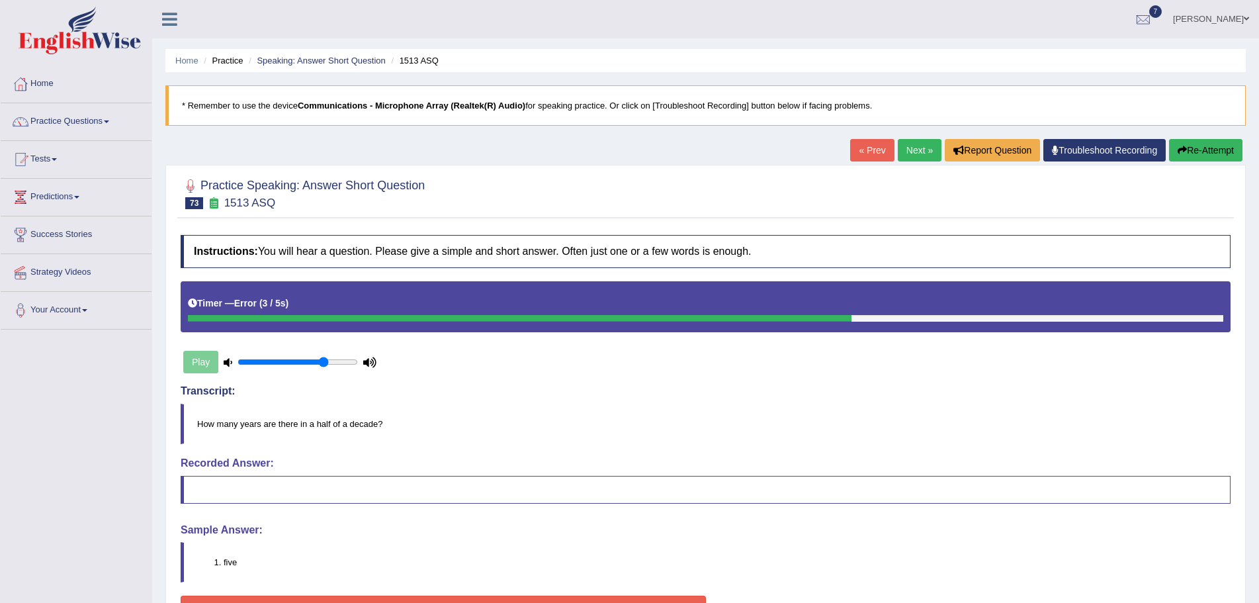
click at [903, 149] on link "Next »" at bounding box center [920, 150] width 44 height 22
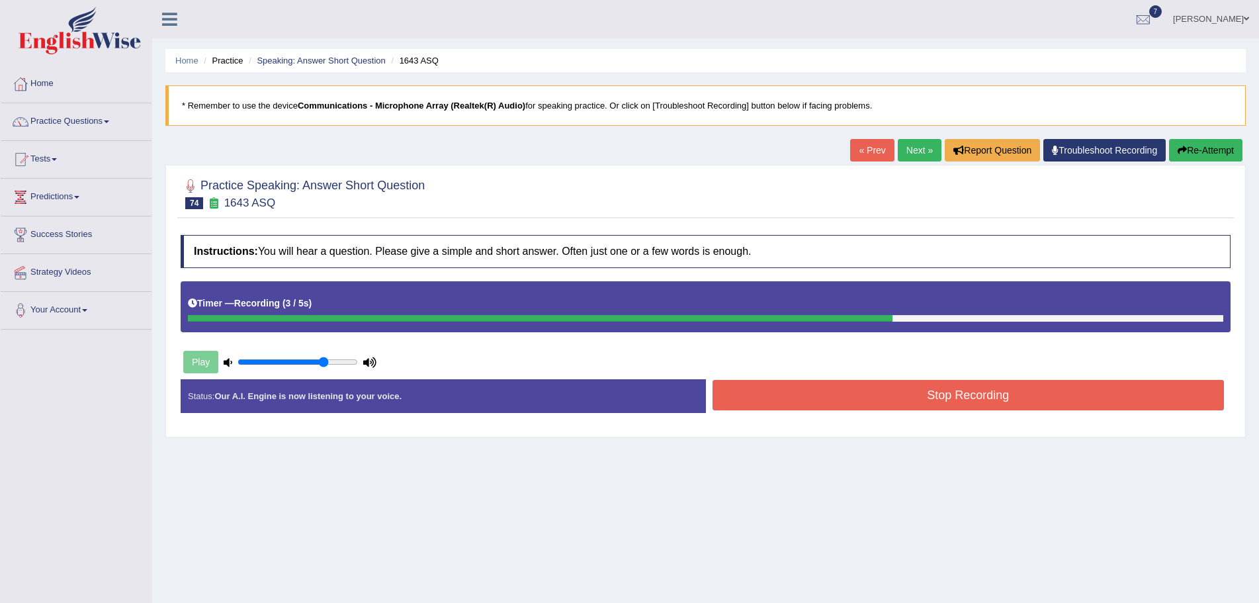
click at [838, 391] on button "Stop Recording" at bounding box center [968, 395] width 512 height 30
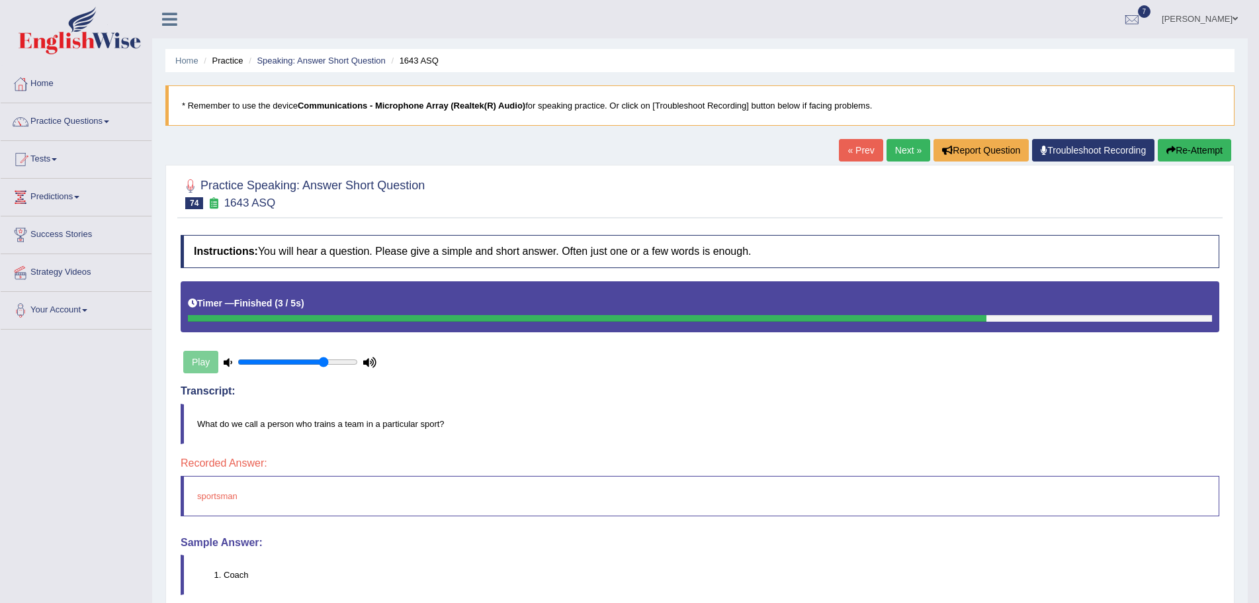
click at [1185, 149] on button "Re-Attempt" at bounding box center [1194, 150] width 73 height 22
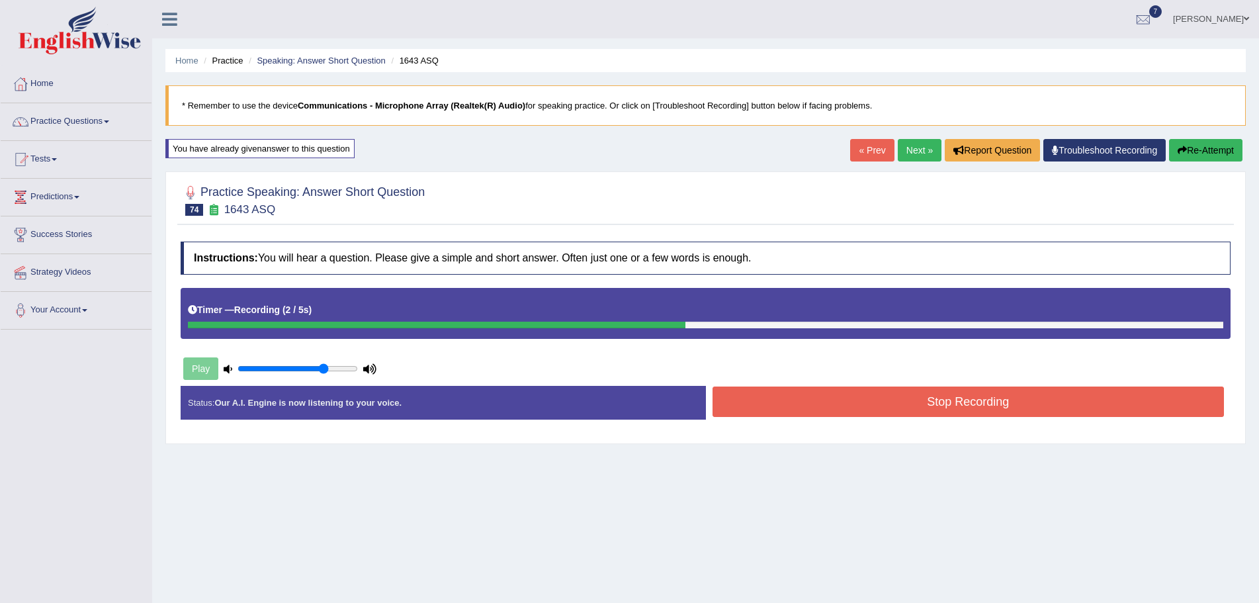
click at [903, 400] on button "Stop Recording" at bounding box center [968, 401] width 512 height 30
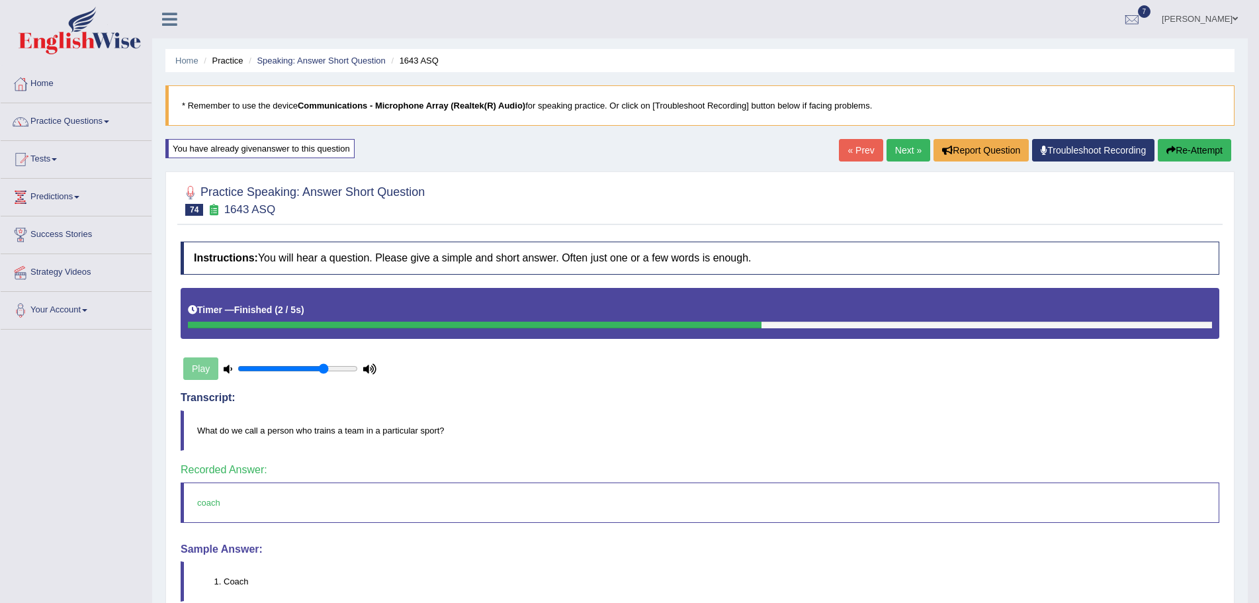
click at [904, 149] on link "Next »" at bounding box center [908, 150] width 44 height 22
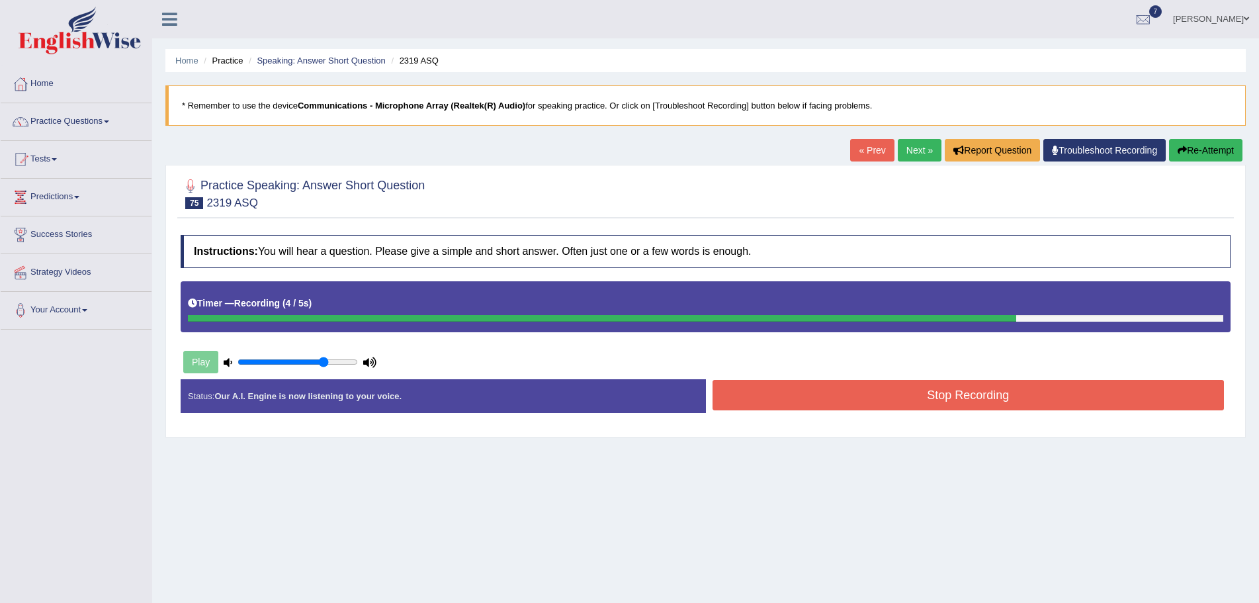
click at [896, 394] on button "Stop Recording" at bounding box center [968, 395] width 512 height 30
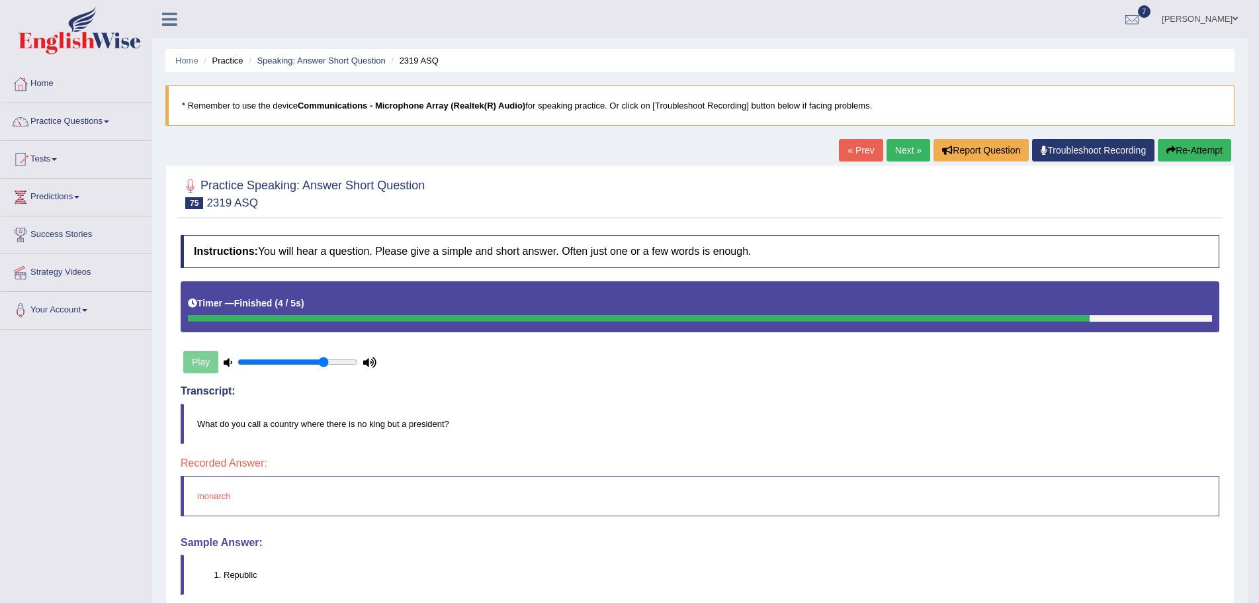
click at [1183, 148] on button "Re-Attempt" at bounding box center [1194, 150] width 73 height 22
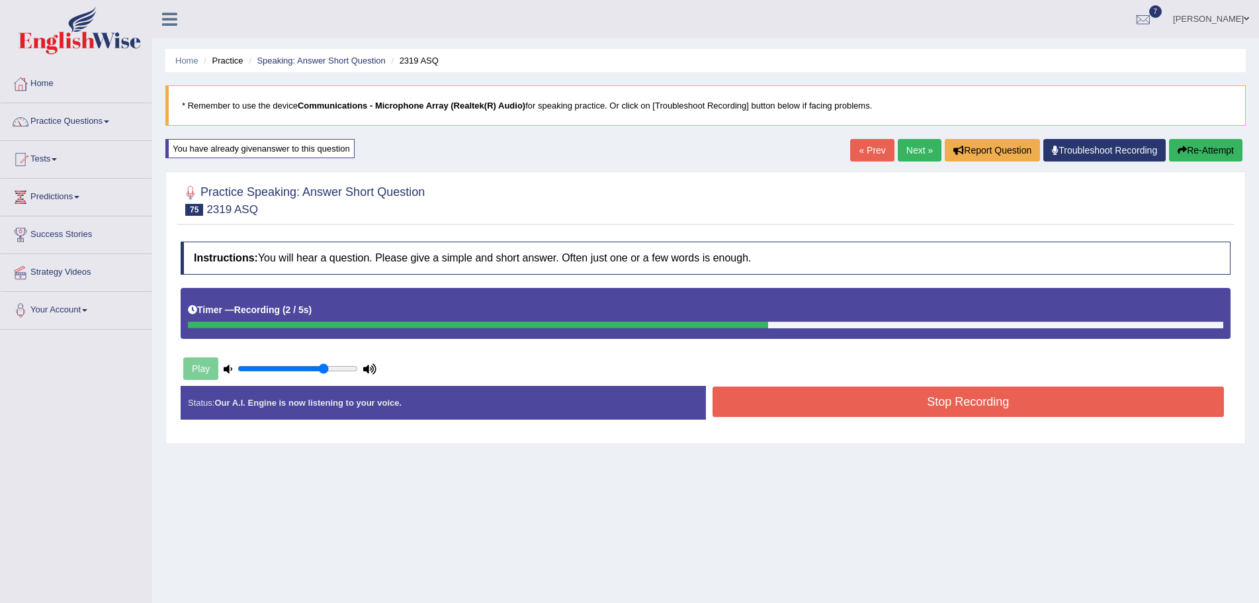
click at [900, 401] on button "Stop Recording" at bounding box center [968, 401] width 512 height 30
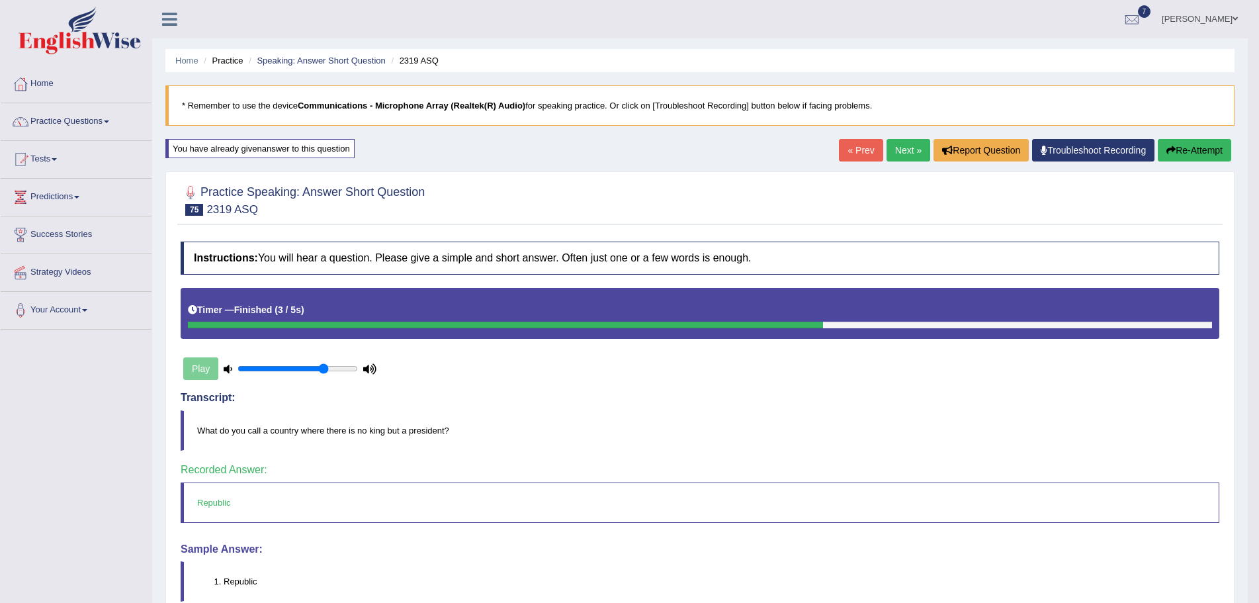
click at [894, 148] on link "Next »" at bounding box center [908, 150] width 44 height 22
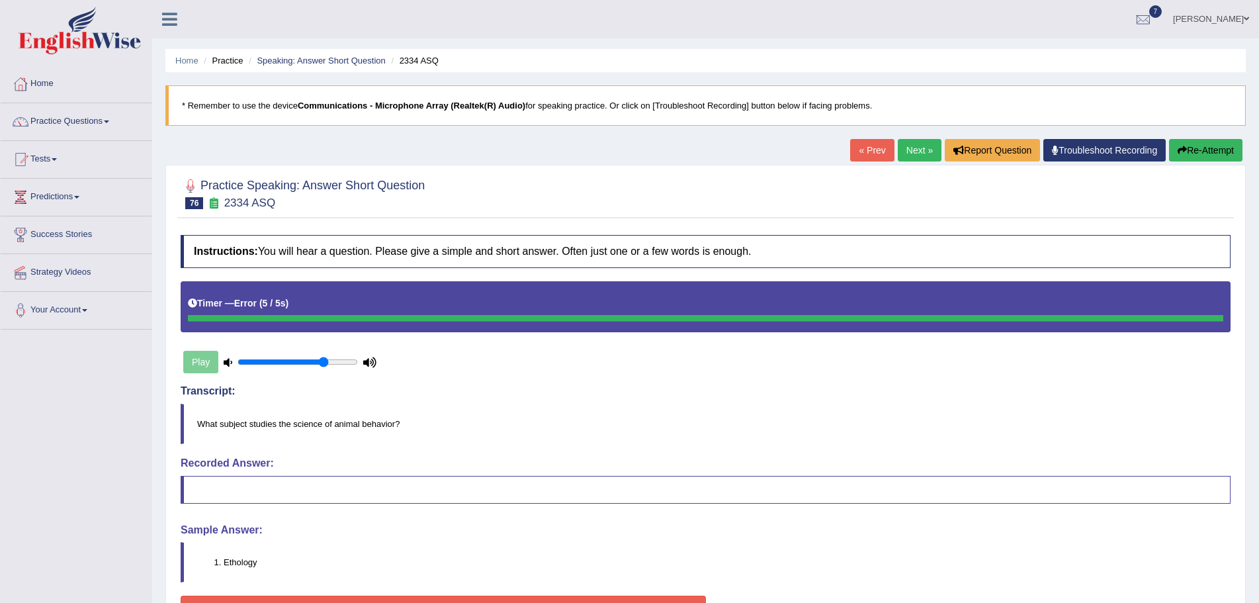
click at [1192, 150] on button "Re-Attempt" at bounding box center [1205, 150] width 73 height 22
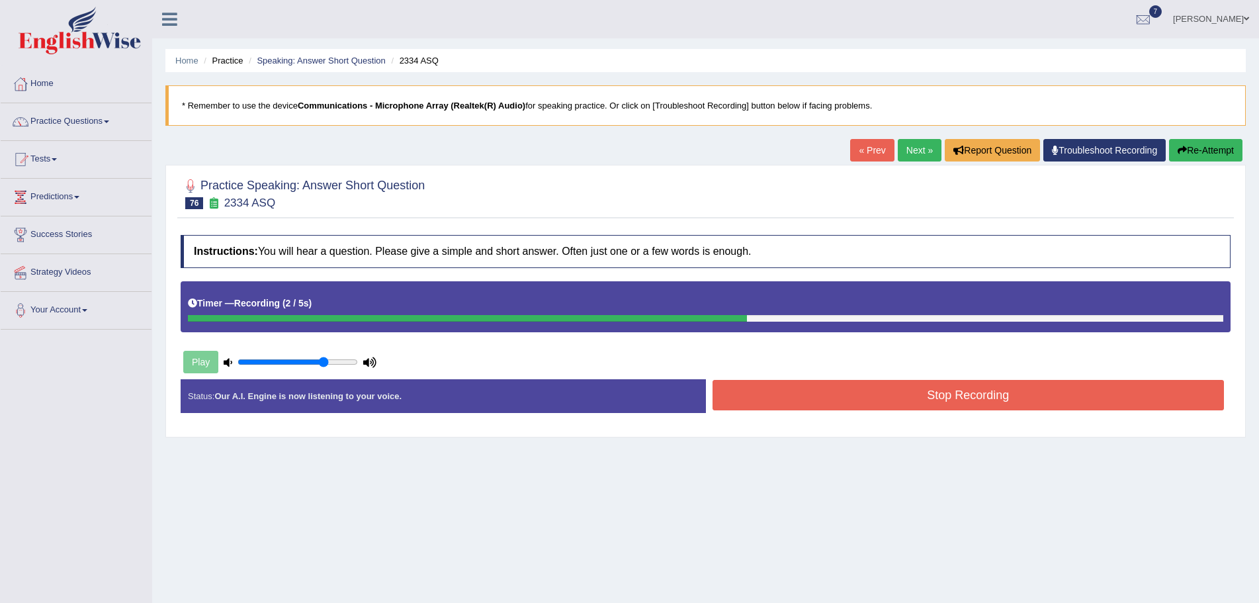
click at [864, 390] on button "Stop Recording" at bounding box center [968, 395] width 512 height 30
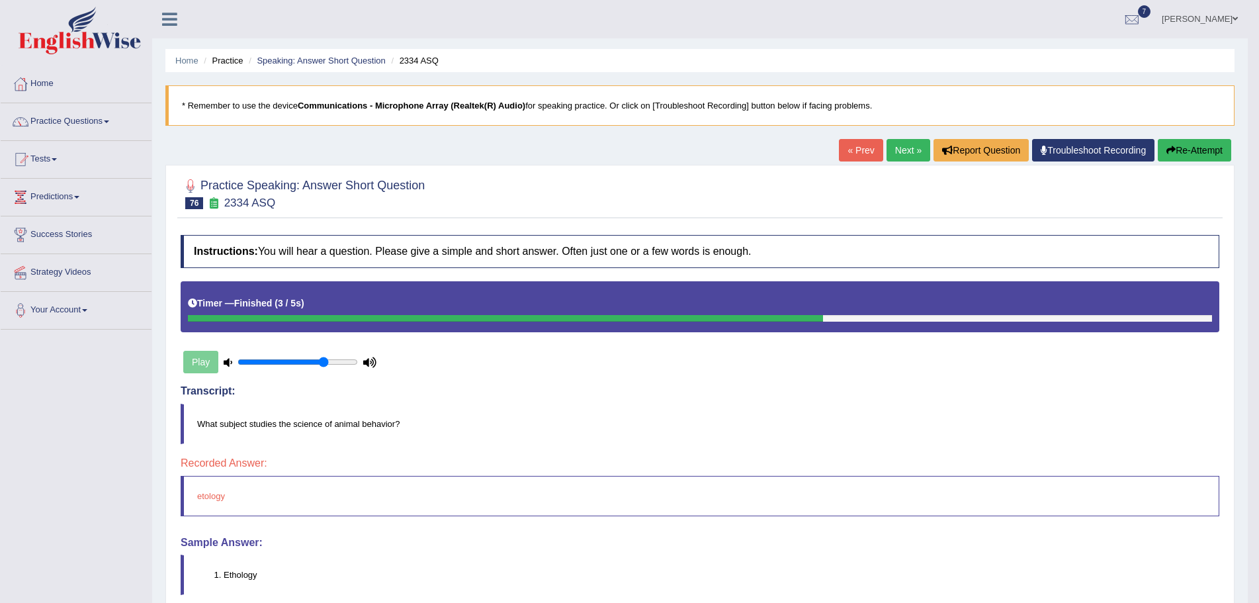
click at [1183, 149] on button "Re-Attempt" at bounding box center [1194, 150] width 73 height 22
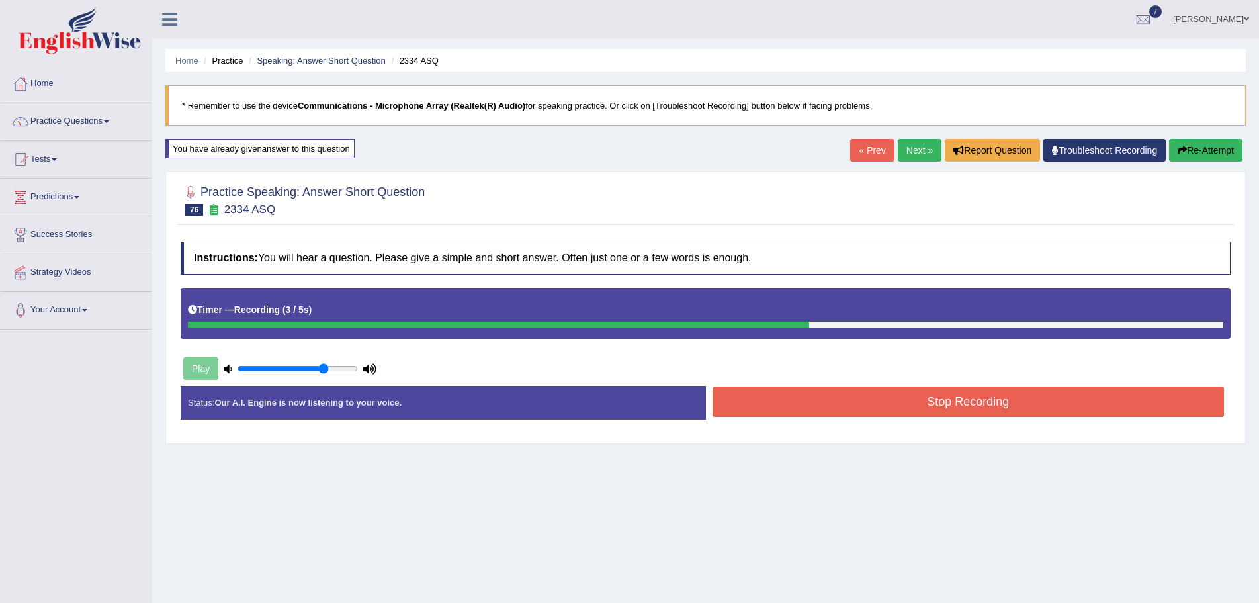
click at [909, 399] on button "Stop Recording" at bounding box center [968, 401] width 512 height 30
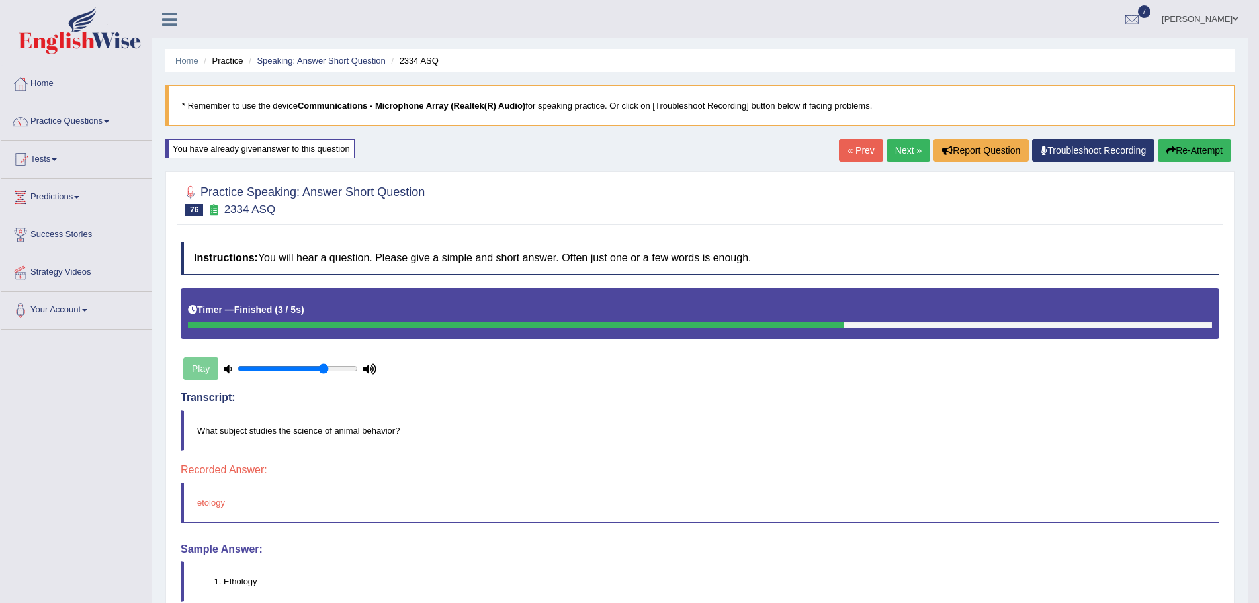
click at [902, 148] on link "Next »" at bounding box center [908, 150] width 44 height 22
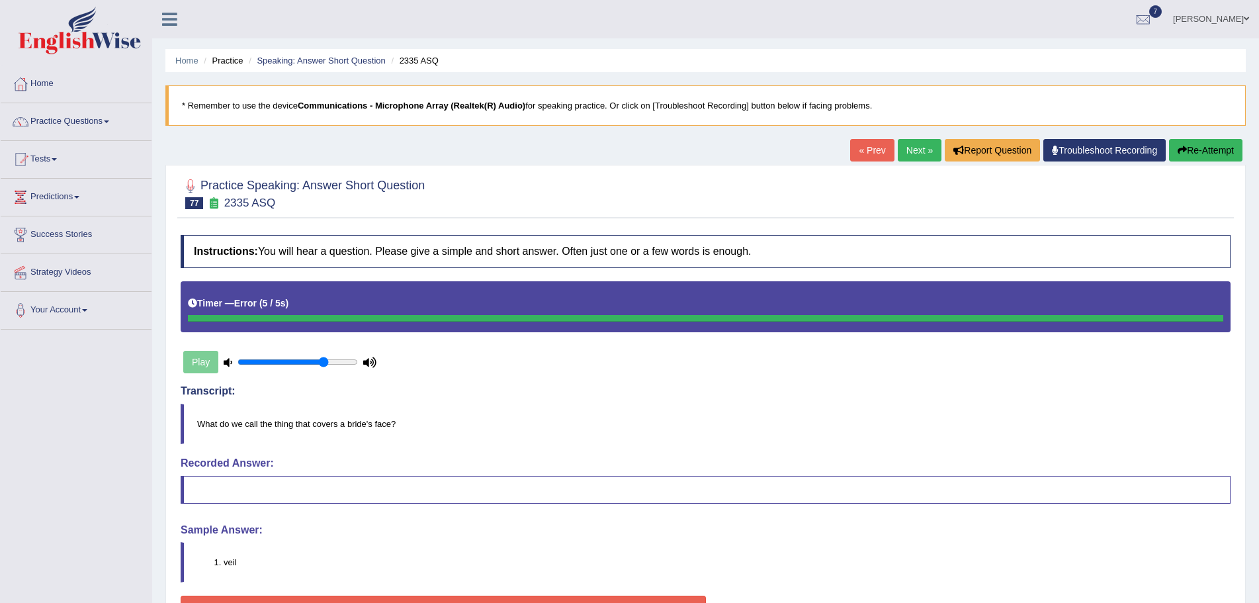
click at [1183, 148] on icon "button" at bounding box center [1181, 150] width 9 height 9
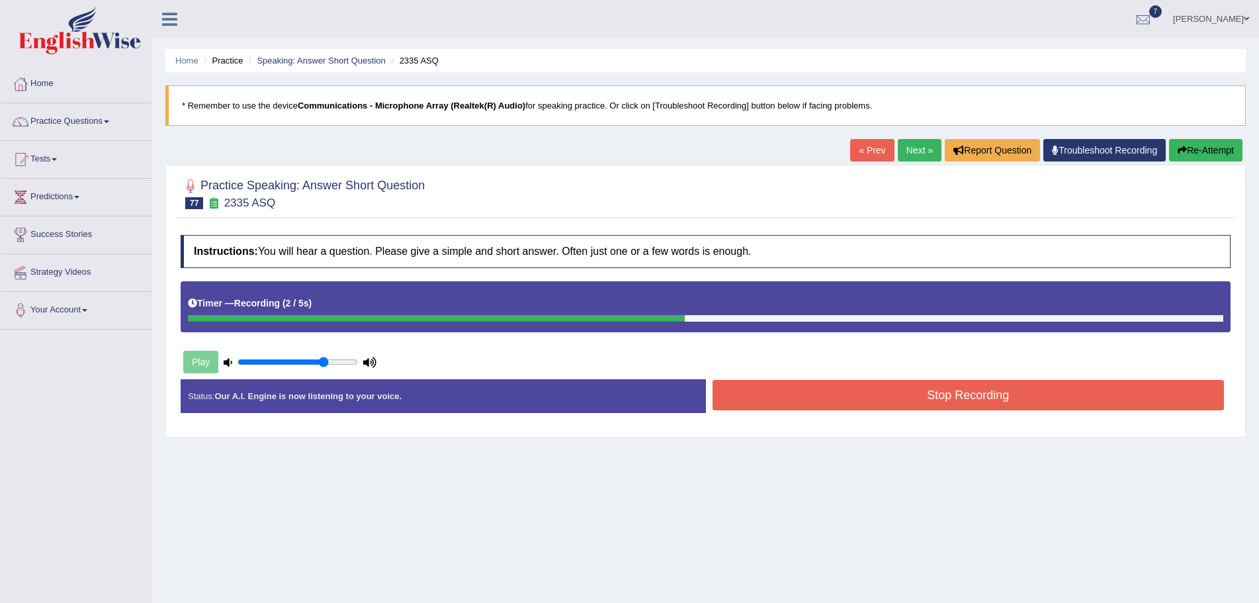
click at [902, 394] on button "Stop Recording" at bounding box center [968, 395] width 512 height 30
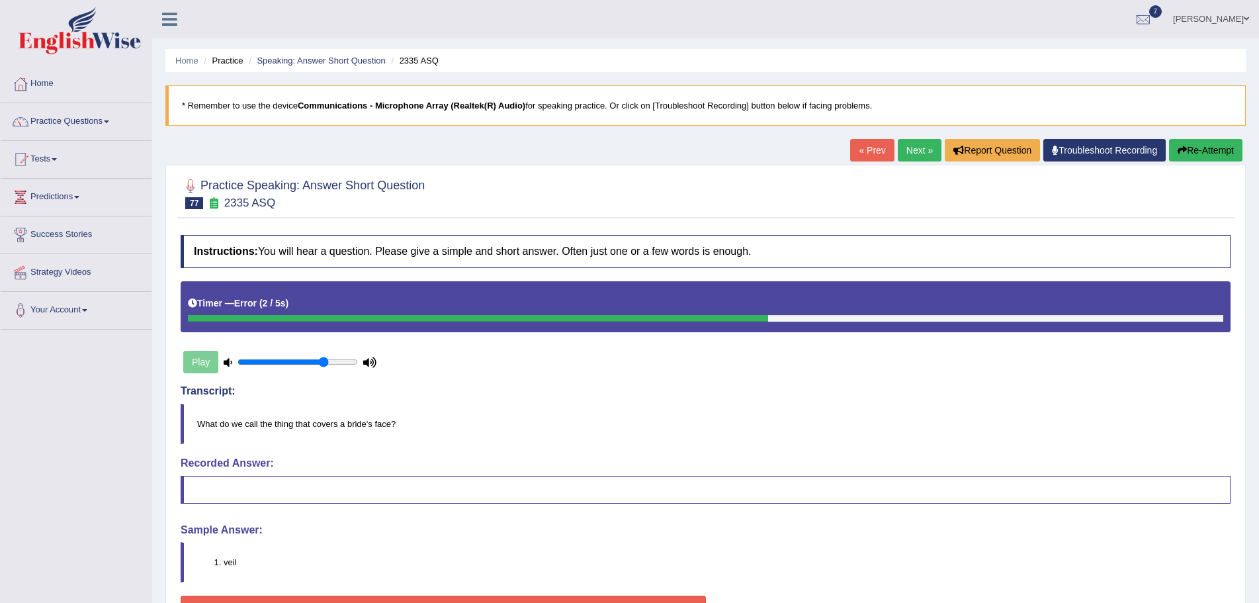
click at [1212, 148] on button "Re-Attempt" at bounding box center [1205, 150] width 73 height 22
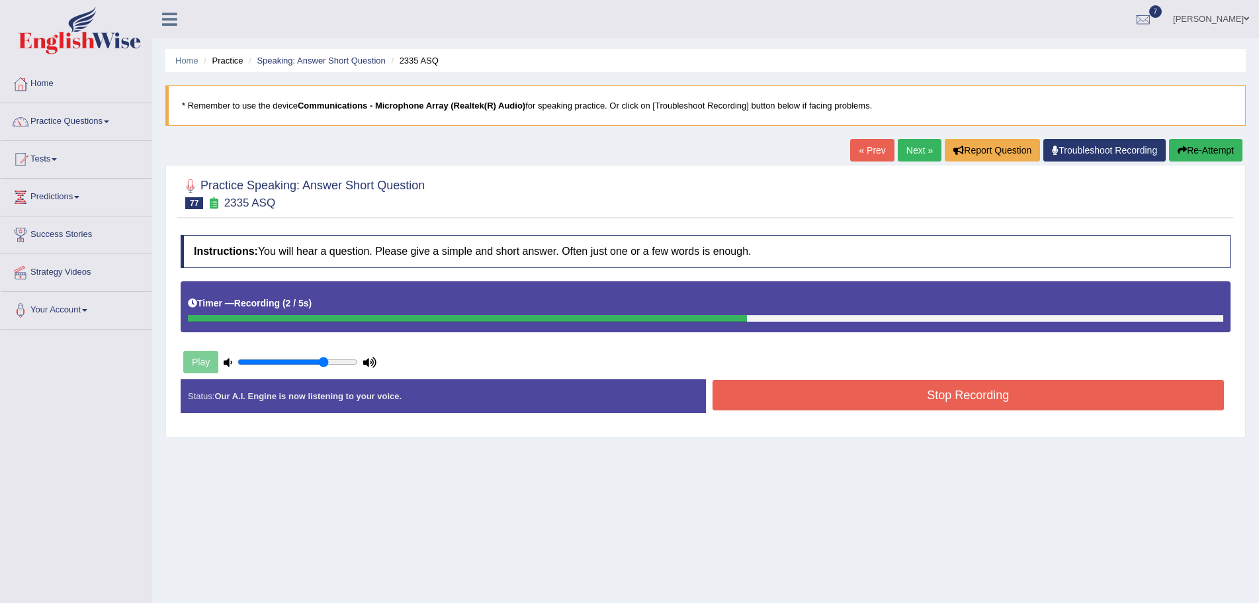
click at [926, 394] on button "Stop Recording" at bounding box center [968, 395] width 512 height 30
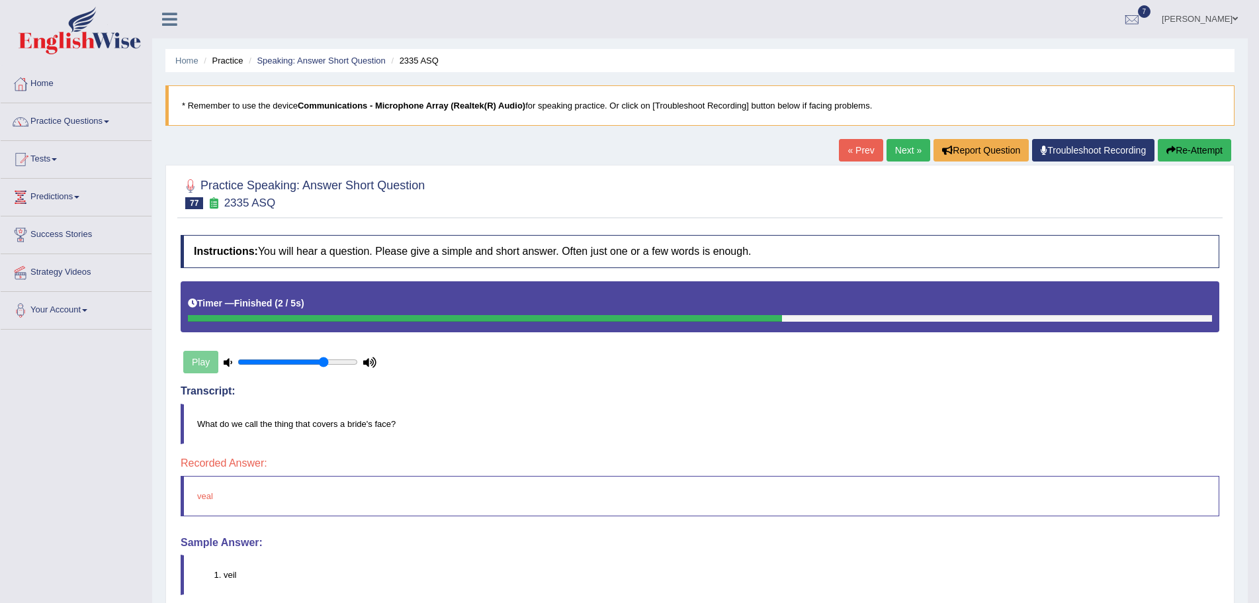
click at [900, 147] on link "Next »" at bounding box center [908, 150] width 44 height 22
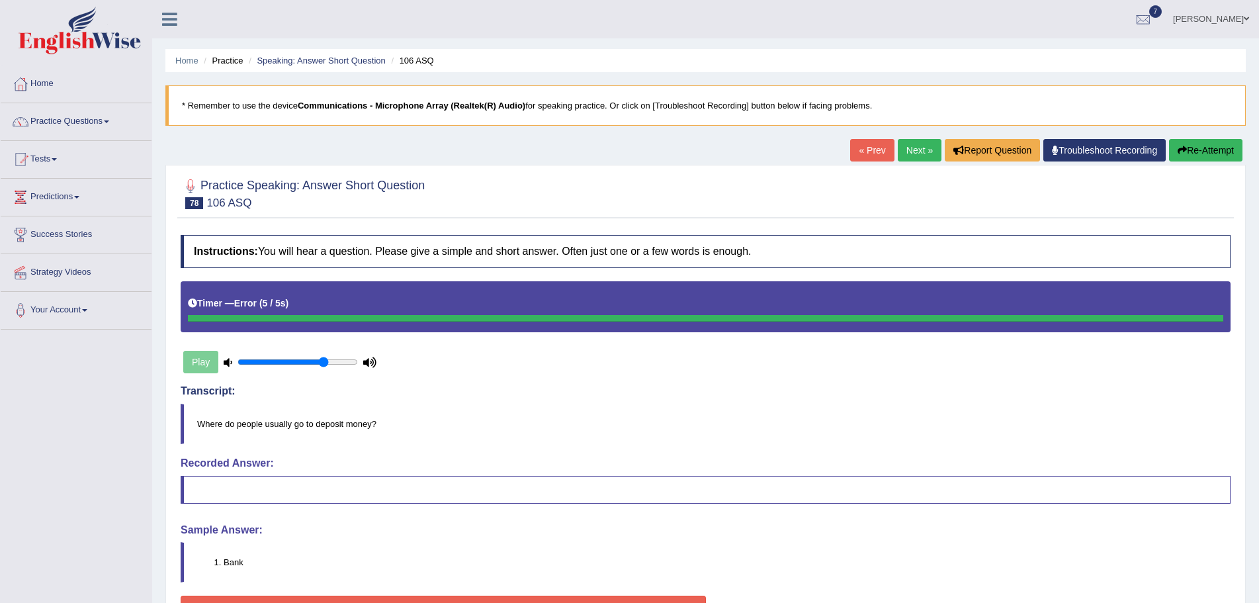
click at [1206, 148] on button "Re-Attempt" at bounding box center [1205, 150] width 73 height 22
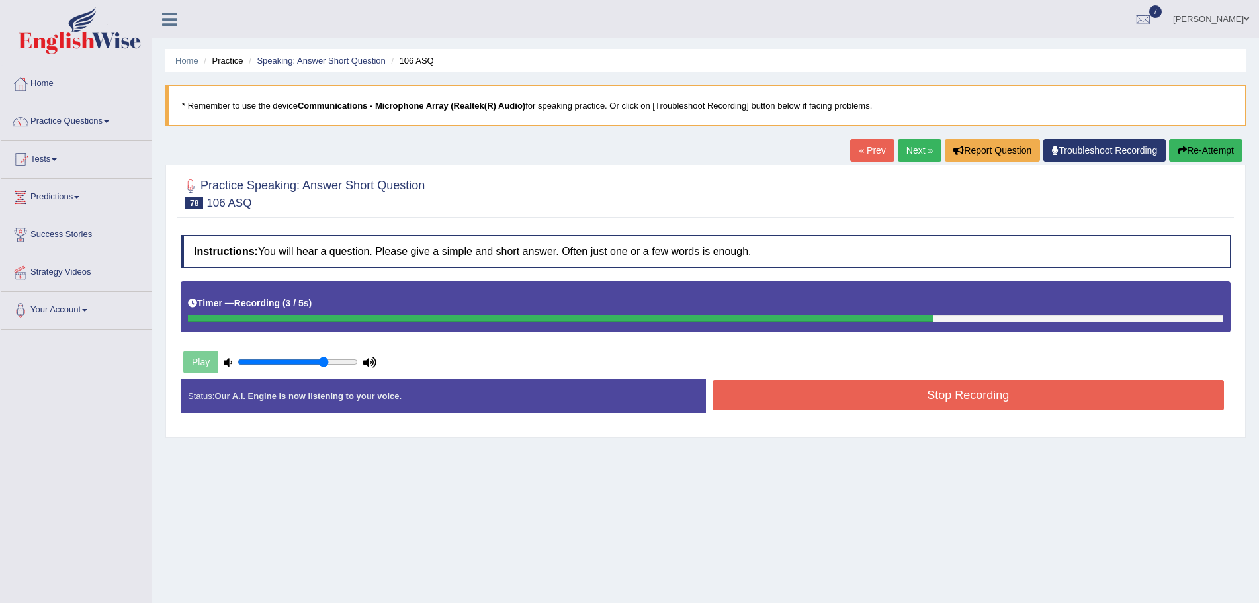
click at [914, 399] on button "Stop Recording" at bounding box center [968, 395] width 512 height 30
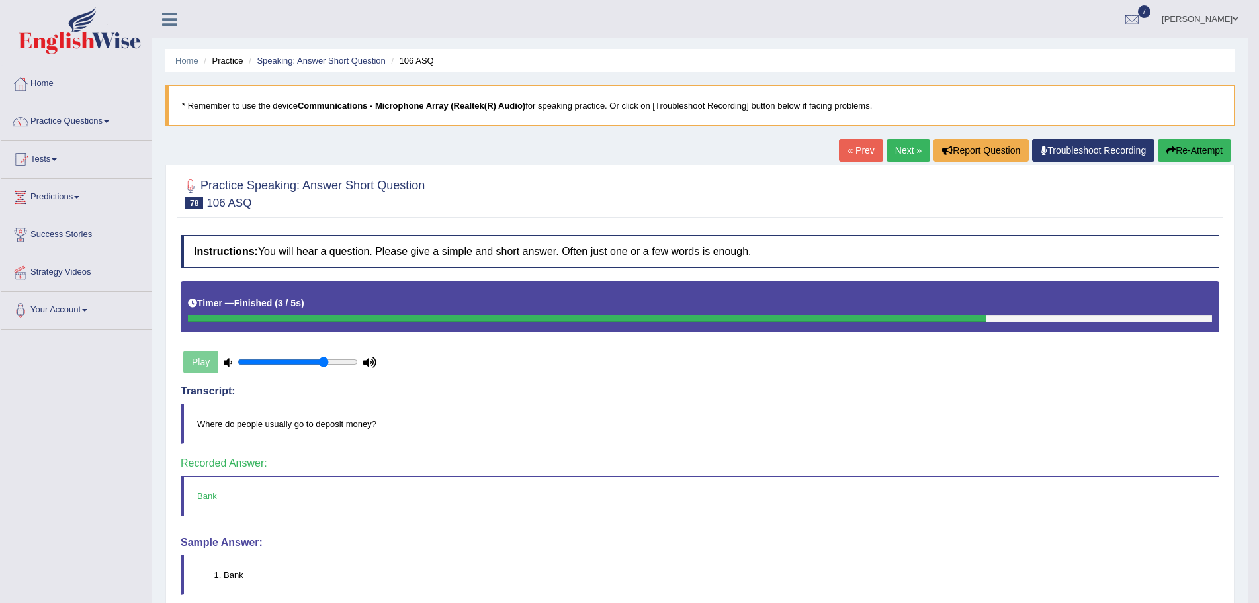
click at [896, 146] on link "Next »" at bounding box center [908, 150] width 44 height 22
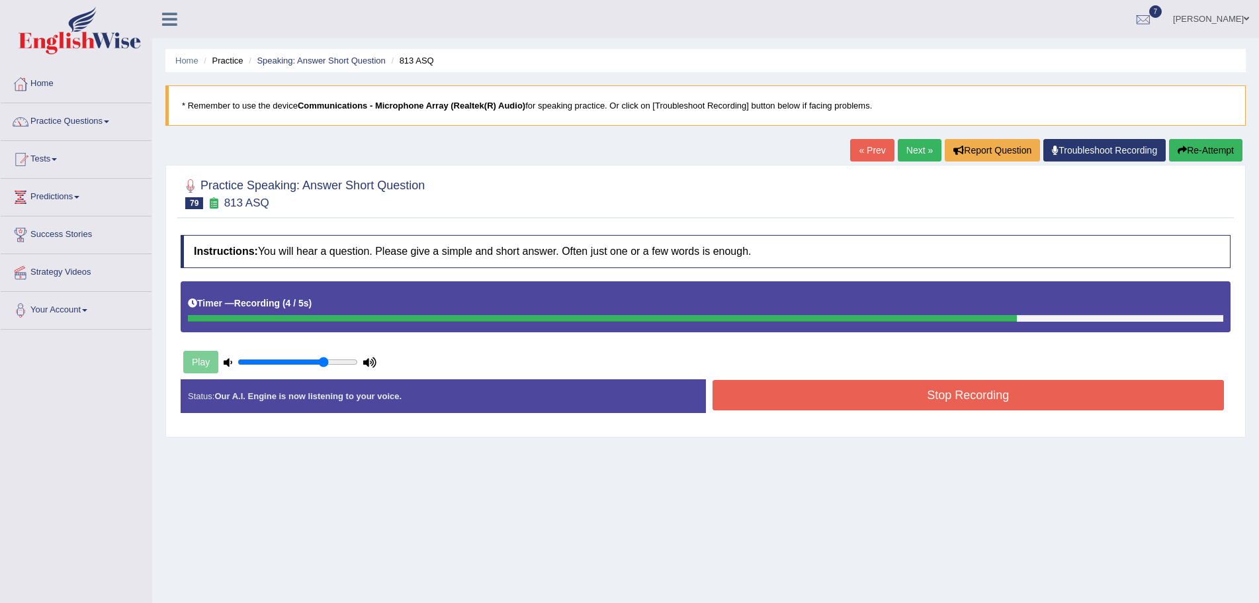
click at [909, 399] on button "Stop Recording" at bounding box center [968, 395] width 512 height 30
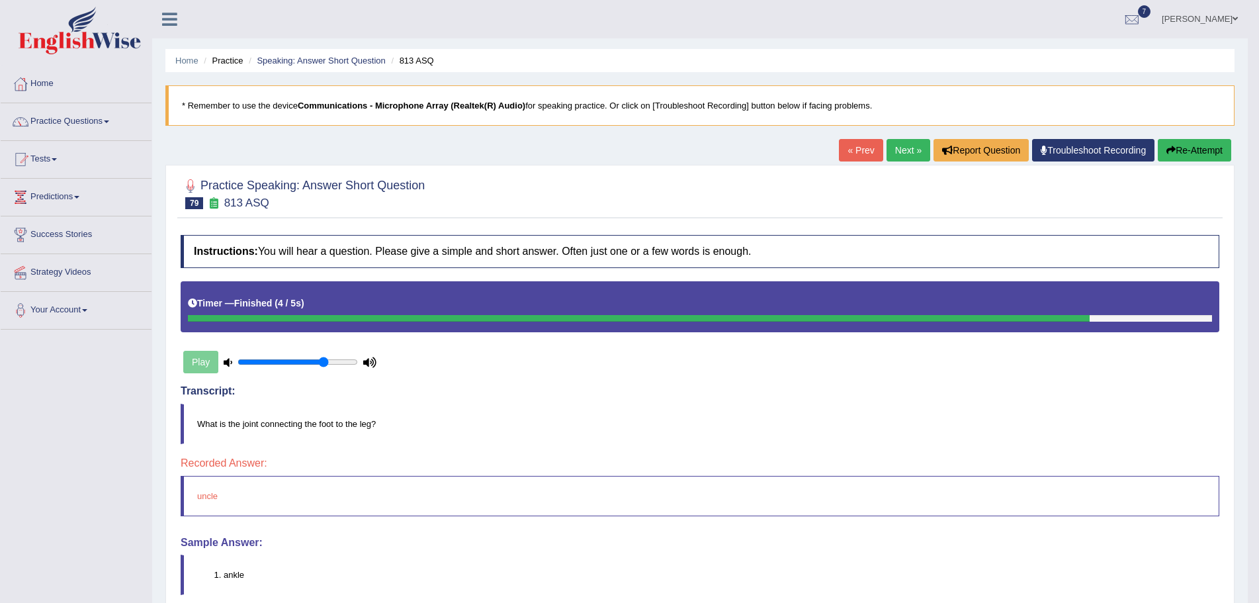
click at [1181, 148] on button "Re-Attempt" at bounding box center [1194, 150] width 73 height 22
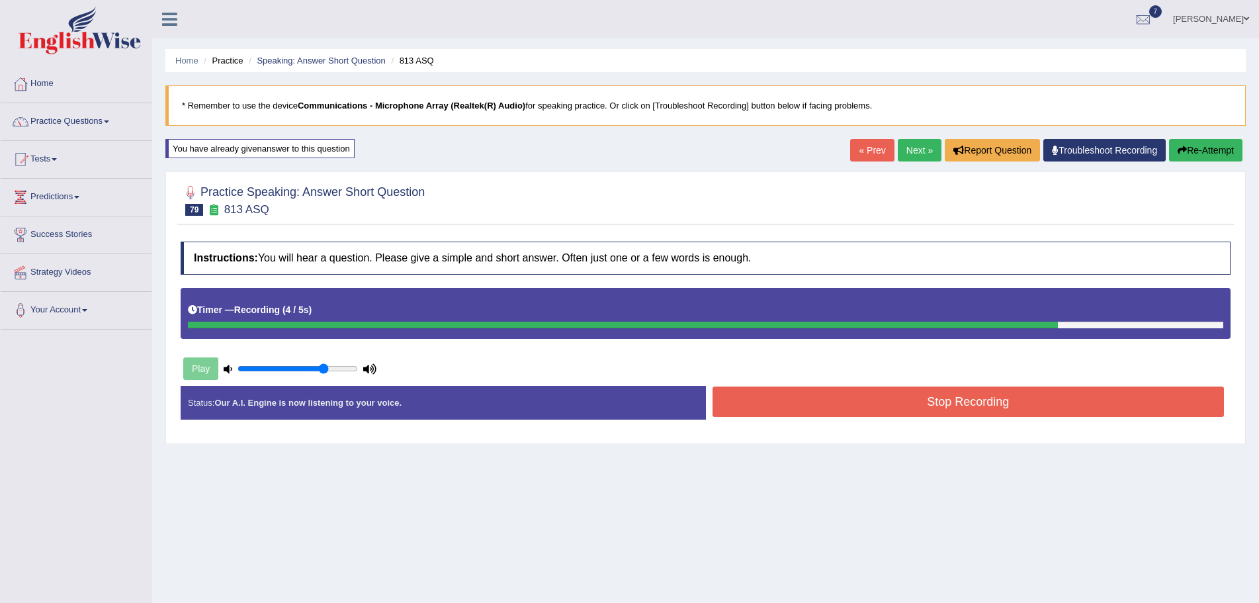
click at [839, 405] on button "Stop Recording" at bounding box center [968, 401] width 512 height 30
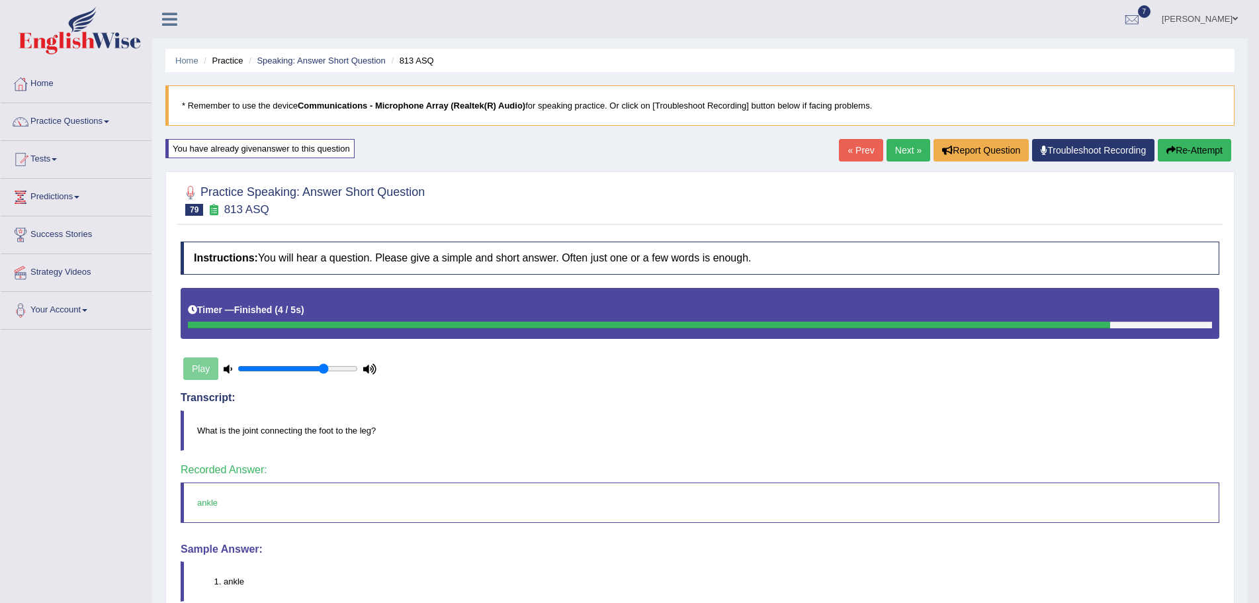
click at [902, 149] on link "Next »" at bounding box center [908, 150] width 44 height 22
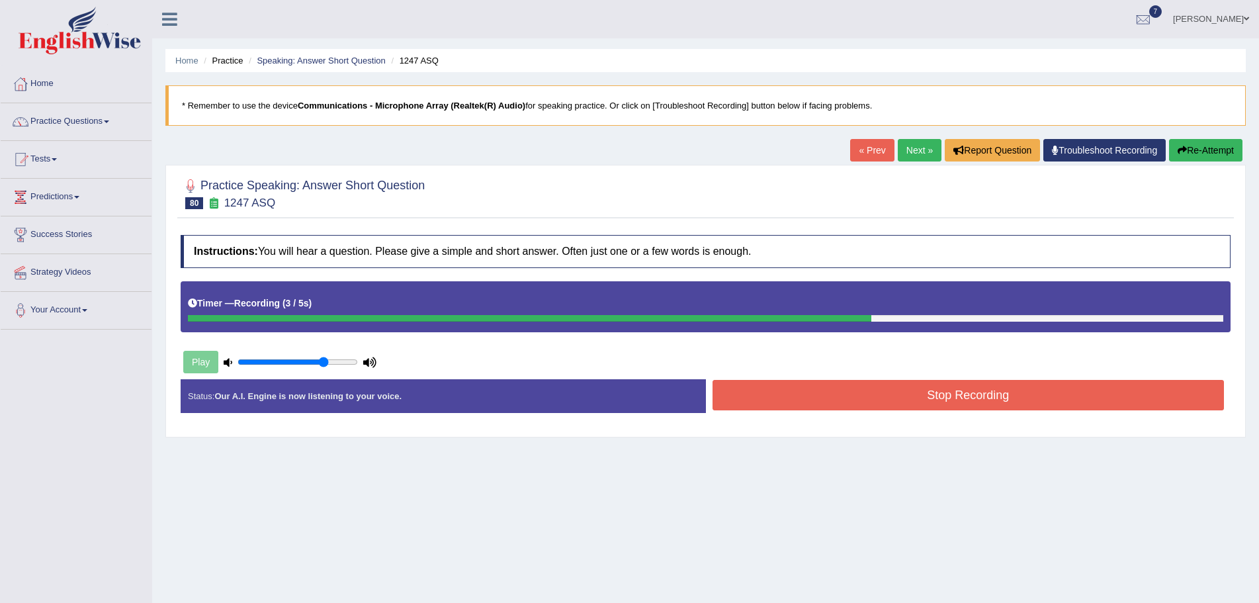
click at [825, 399] on button "Stop Recording" at bounding box center [968, 395] width 512 height 30
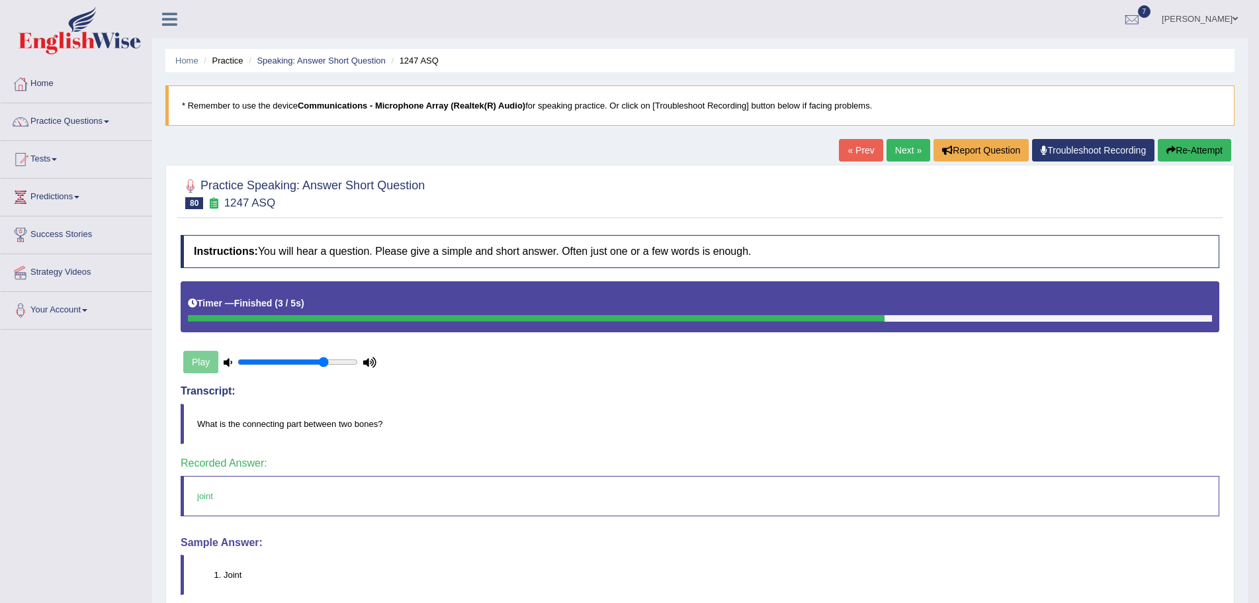
click at [892, 151] on link "Next »" at bounding box center [908, 150] width 44 height 22
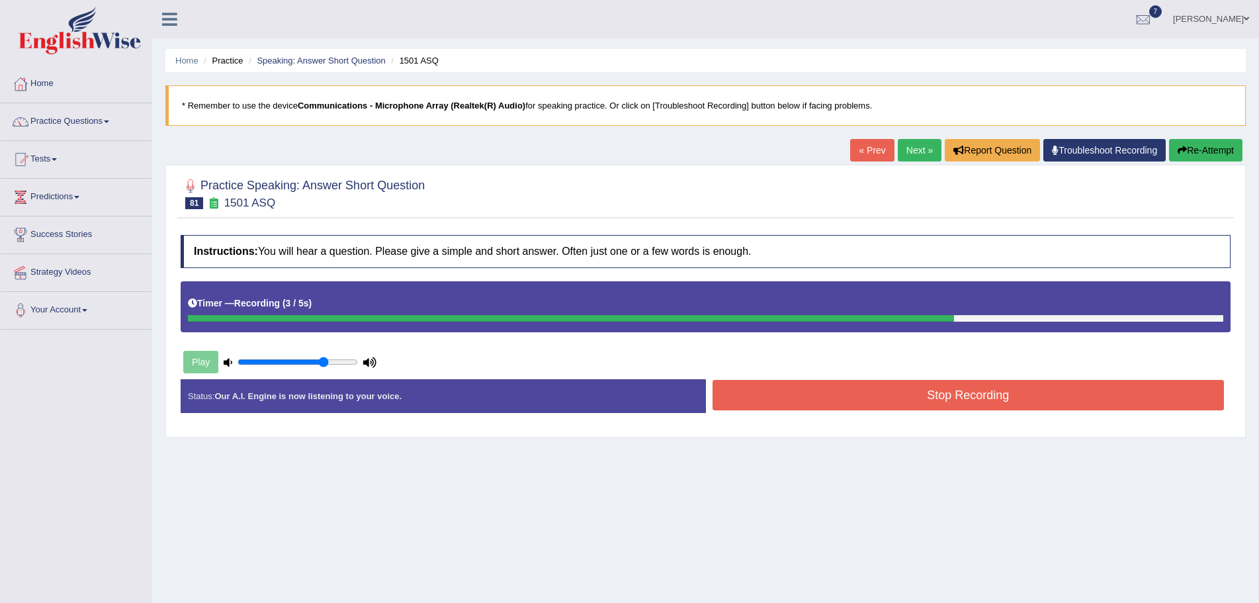
click at [827, 397] on button "Stop Recording" at bounding box center [968, 395] width 512 height 30
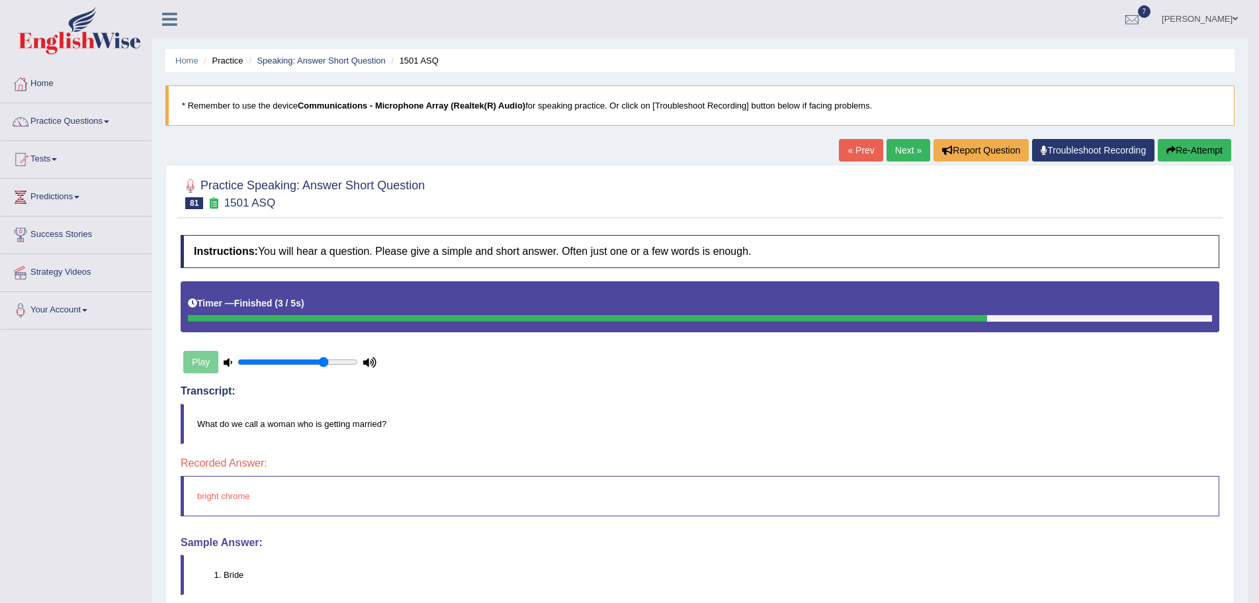
click at [1203, 147] on button "Re-Attempt" at bounding box center [1194, 150] width 73 height 22
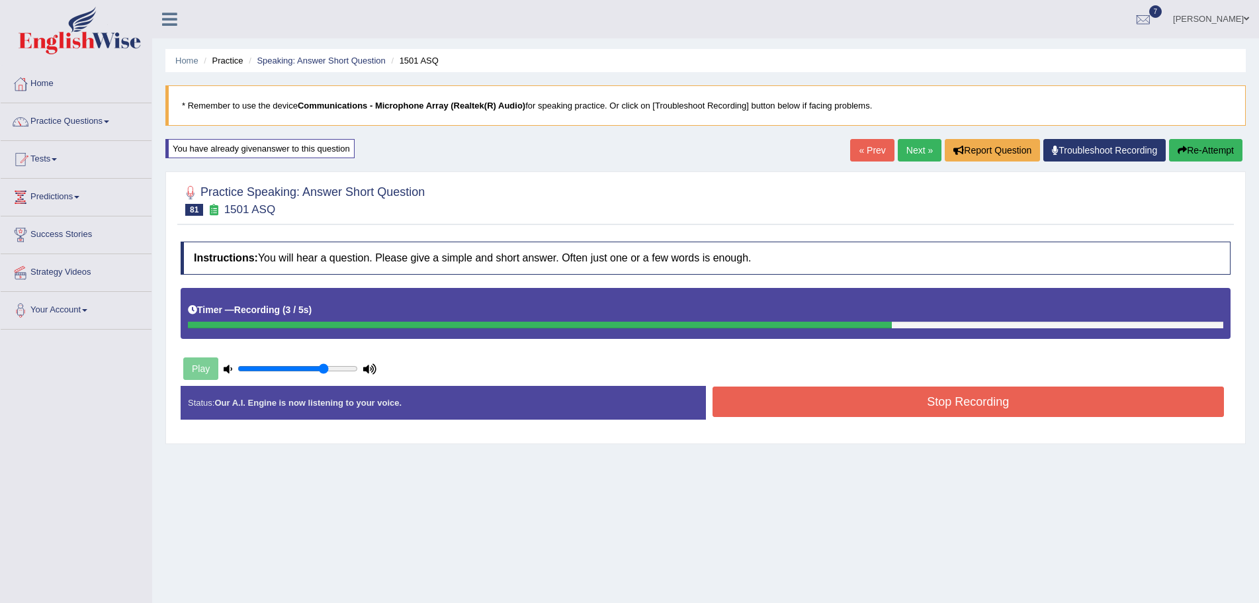
click at [856, 396] on button "Stop Recording" at bounding box center [968, 401] width 512 height 30
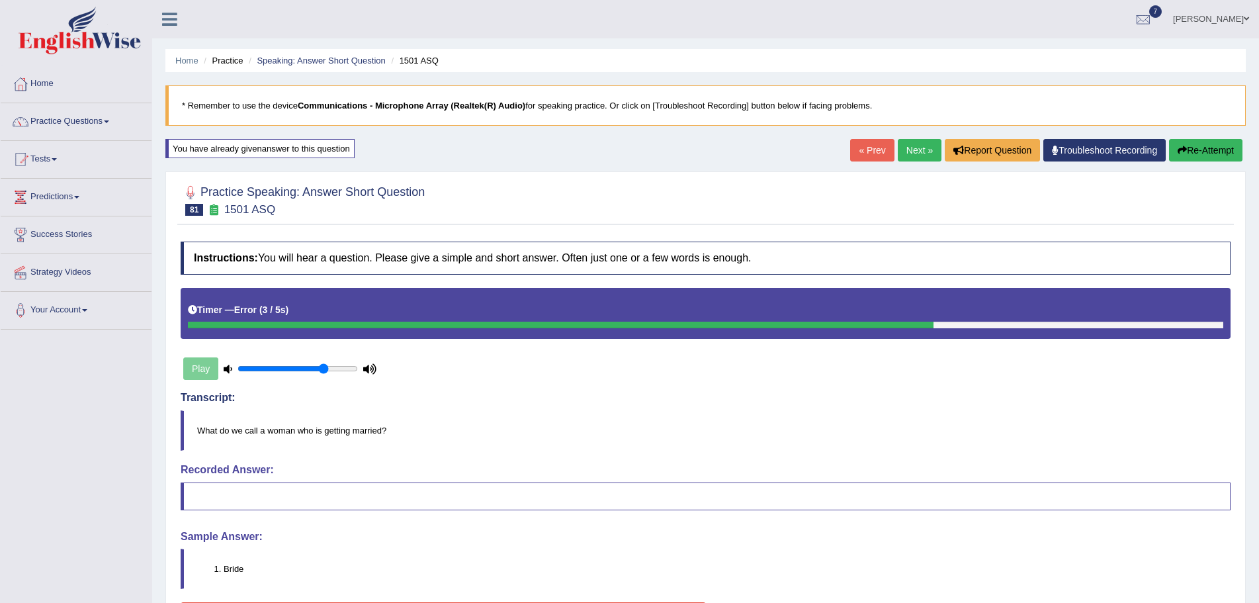
click at [1180, 142] on button "Re-Attempt" at bounding box center [1205, 150] width 73 height 22
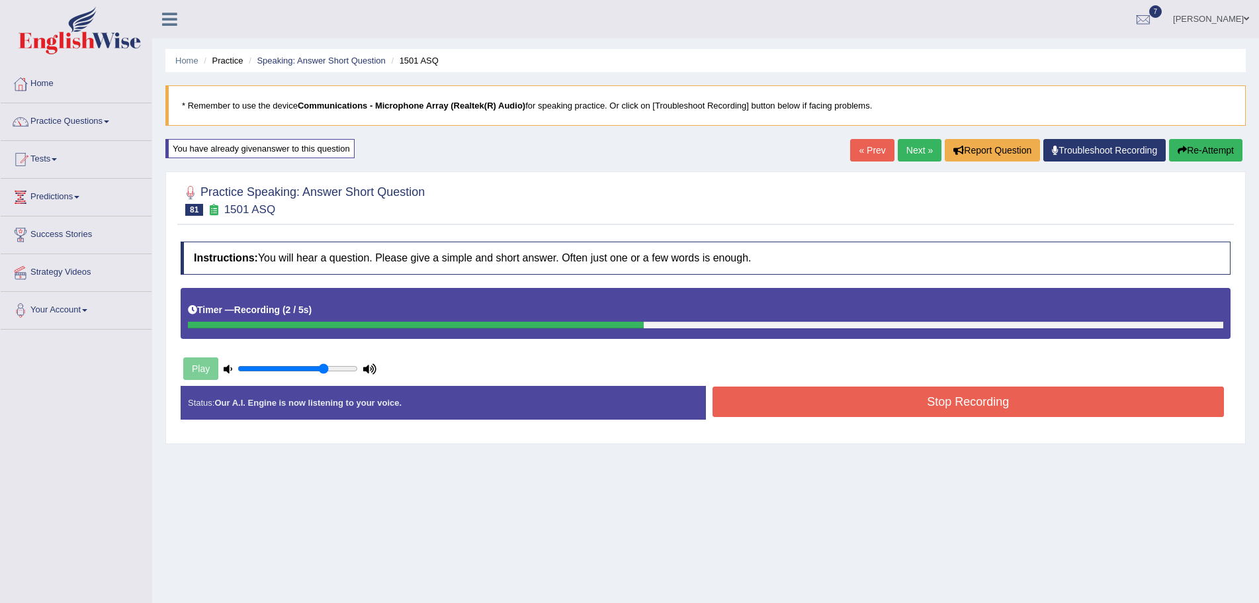
click at [931, 405] on button "Stop Recording" at bounding box center [968, 401] width 512 height 30
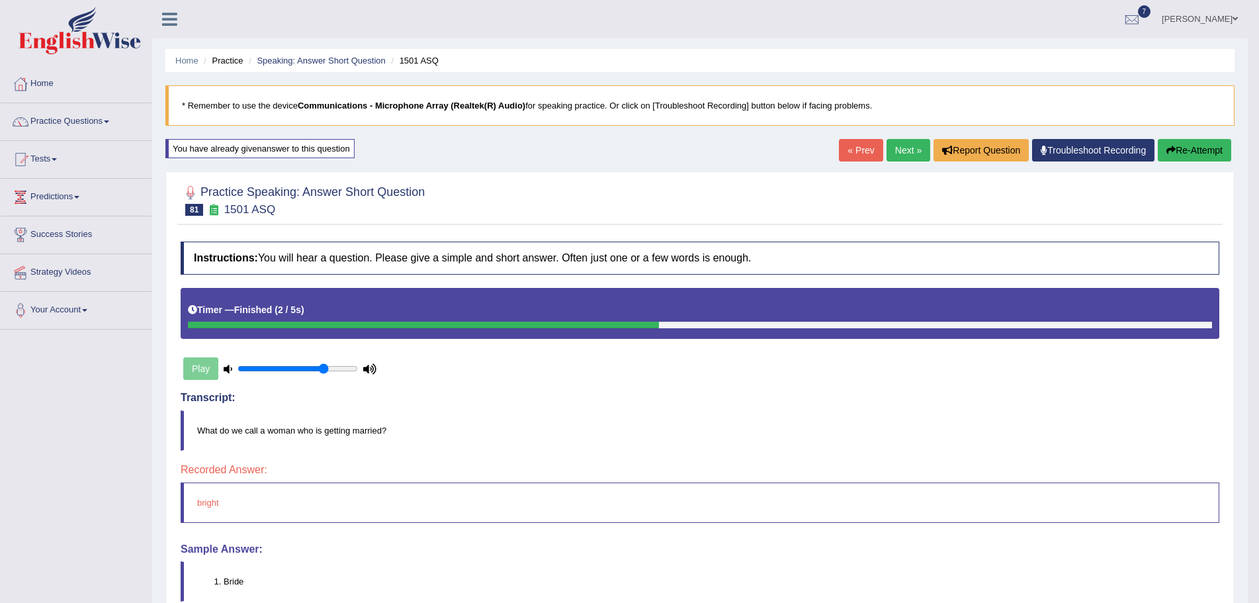
click at [901, 146] on link "Next »" at bounding box center [908, 150] width 44 height 22
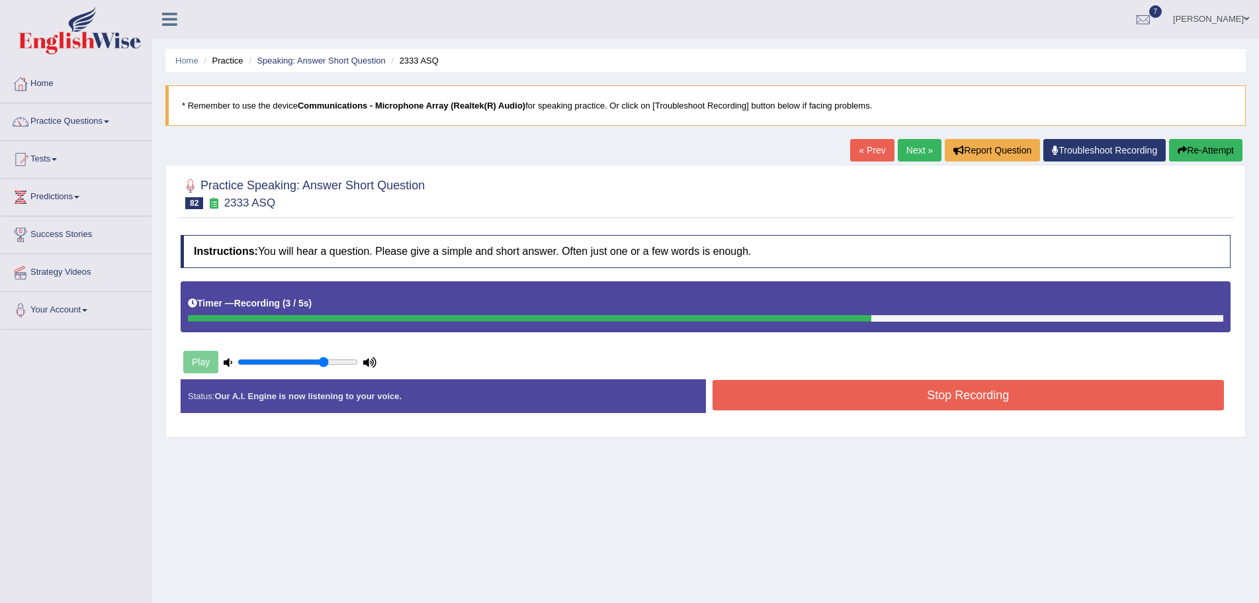
click at [857, 388] on button "Stop Recording" at bounding box center [968, 395] width 512 height 30
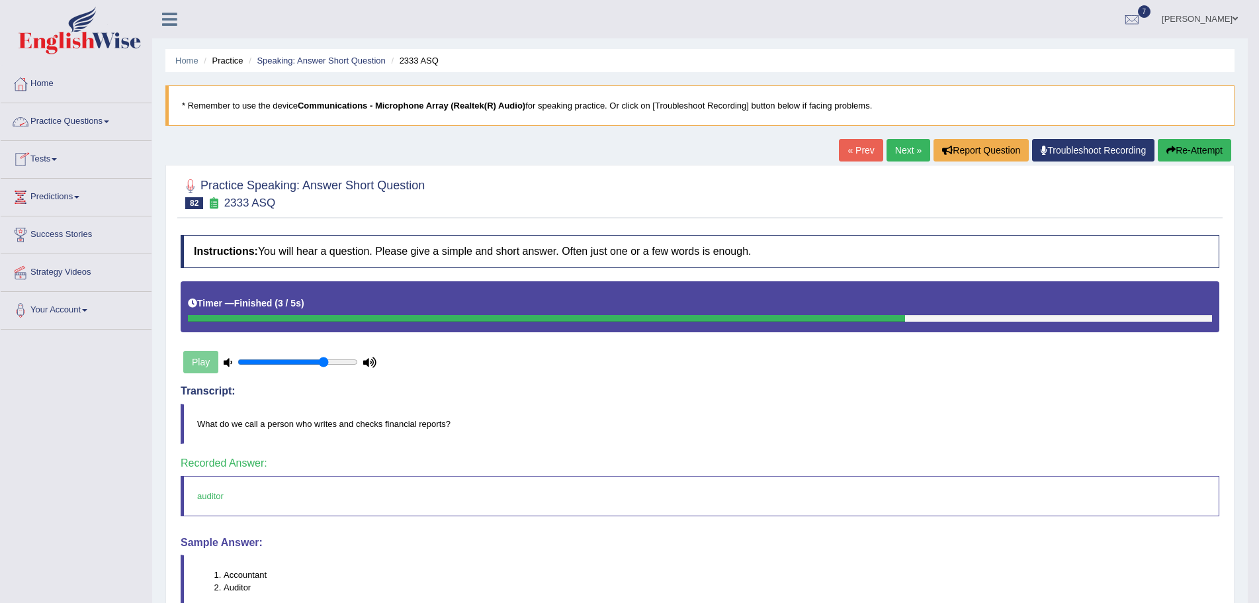
click at [109, 122] on span at bounding box center [106, 121] width 5 height 3
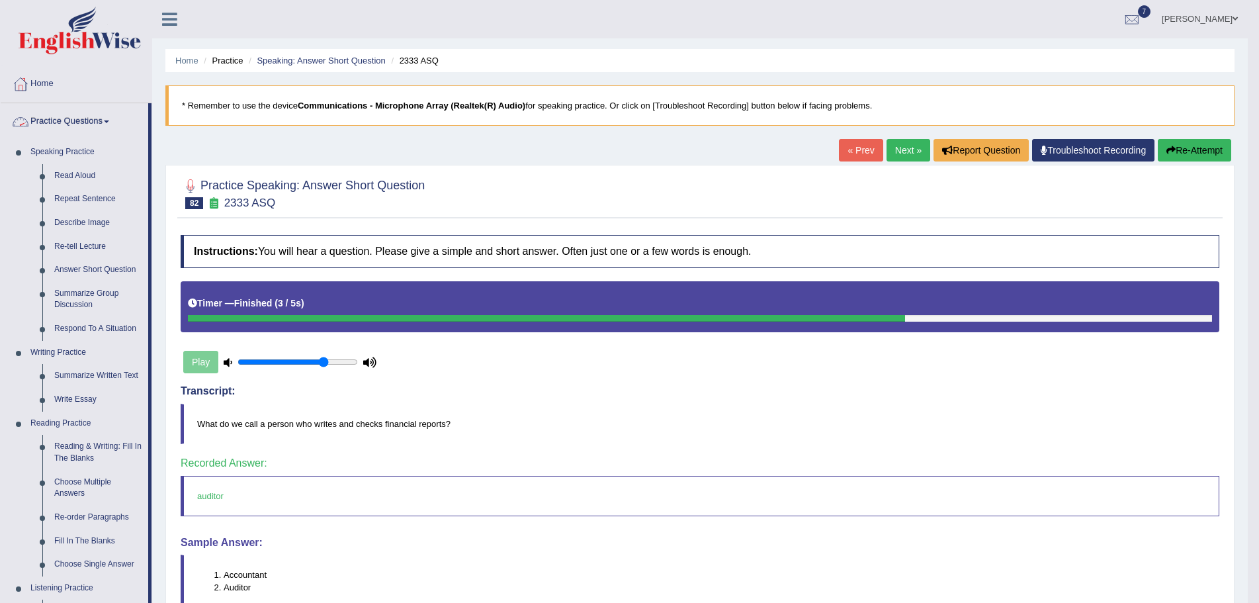
click at [108, 119] on link "Practice Questions" at bounding box center [75, 119] width 148 height 33
